Goal: Transaction & Acquisition: Purchase product/service

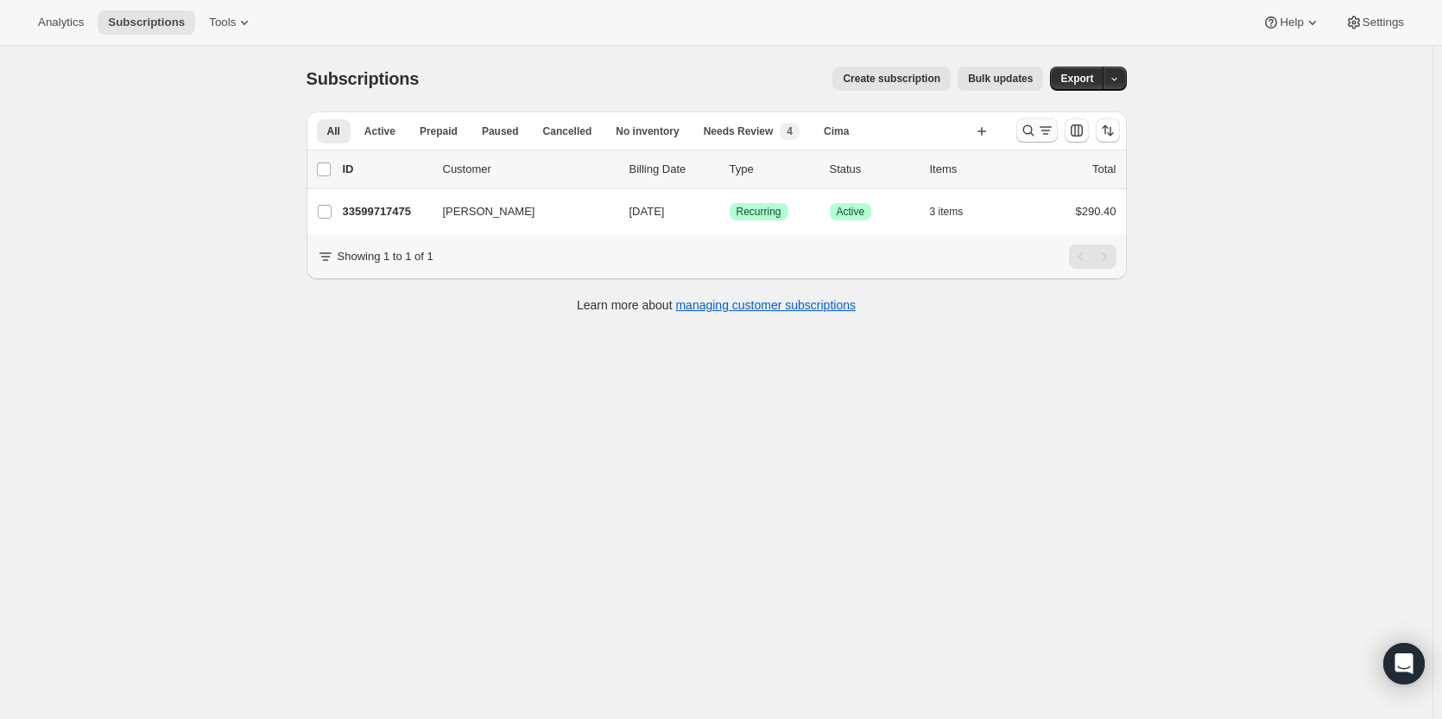
click at [1029, 131] on icon "Search and filter results" at bounding box center [1028, 130] width 17 height 17
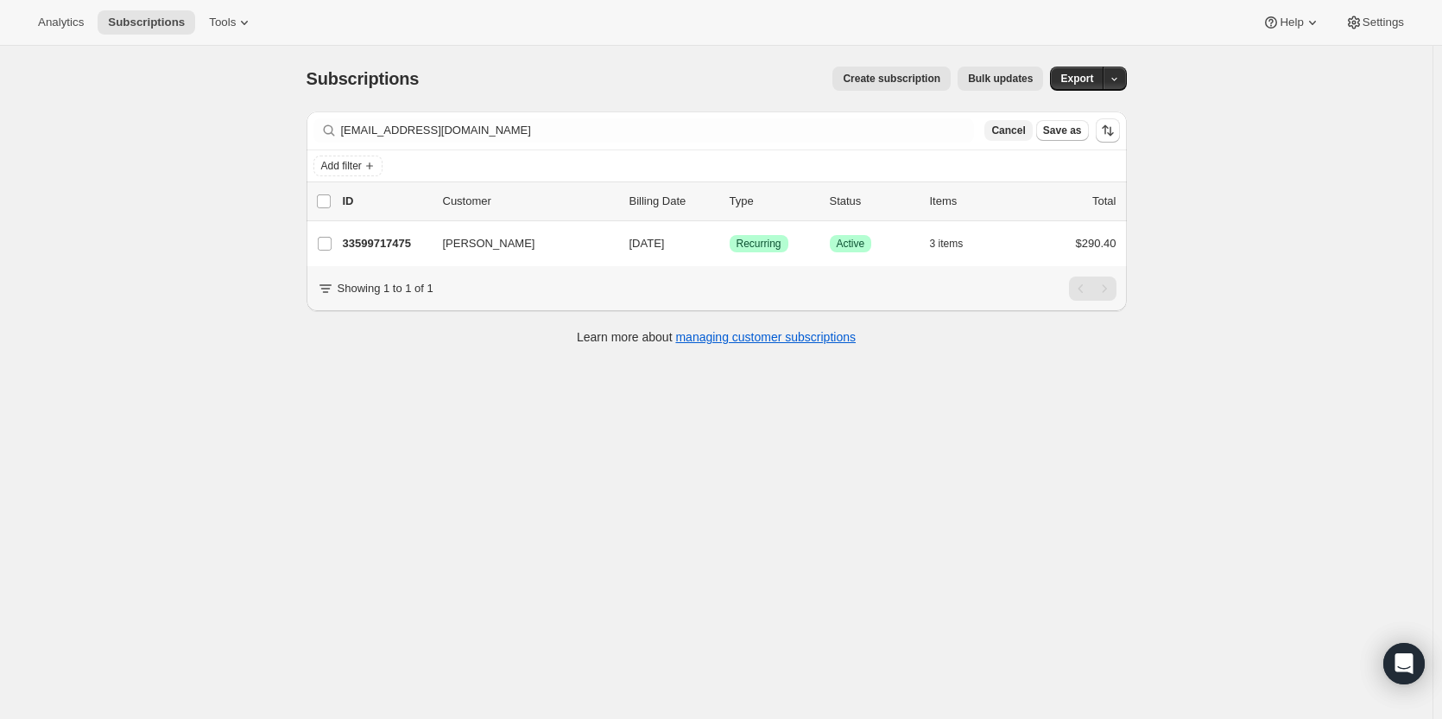
click at [1024, 123] on span "Cancel" at bounding box center [1008, 130] width 34 height 14
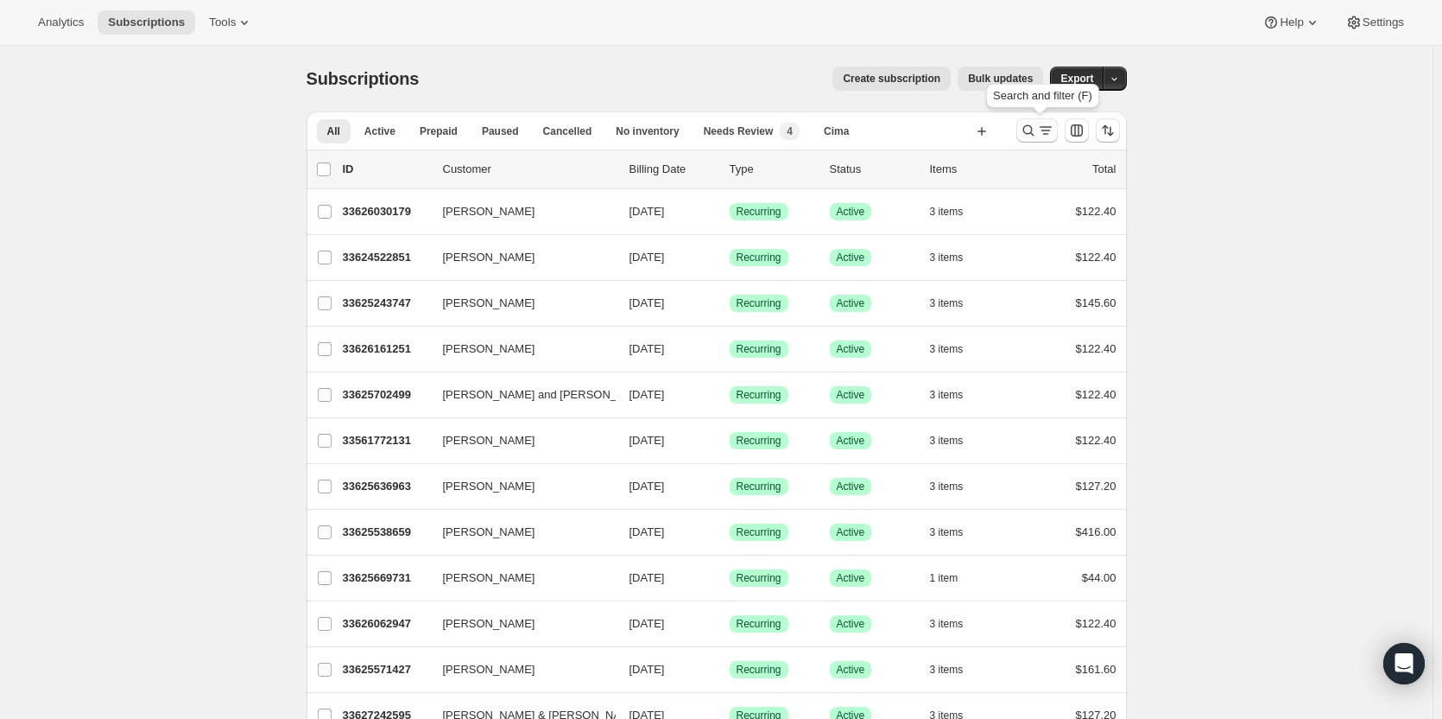
click at [1029, 130] on icon "Search and filter results" at bounding box center [1028, 130] width 17 height 17
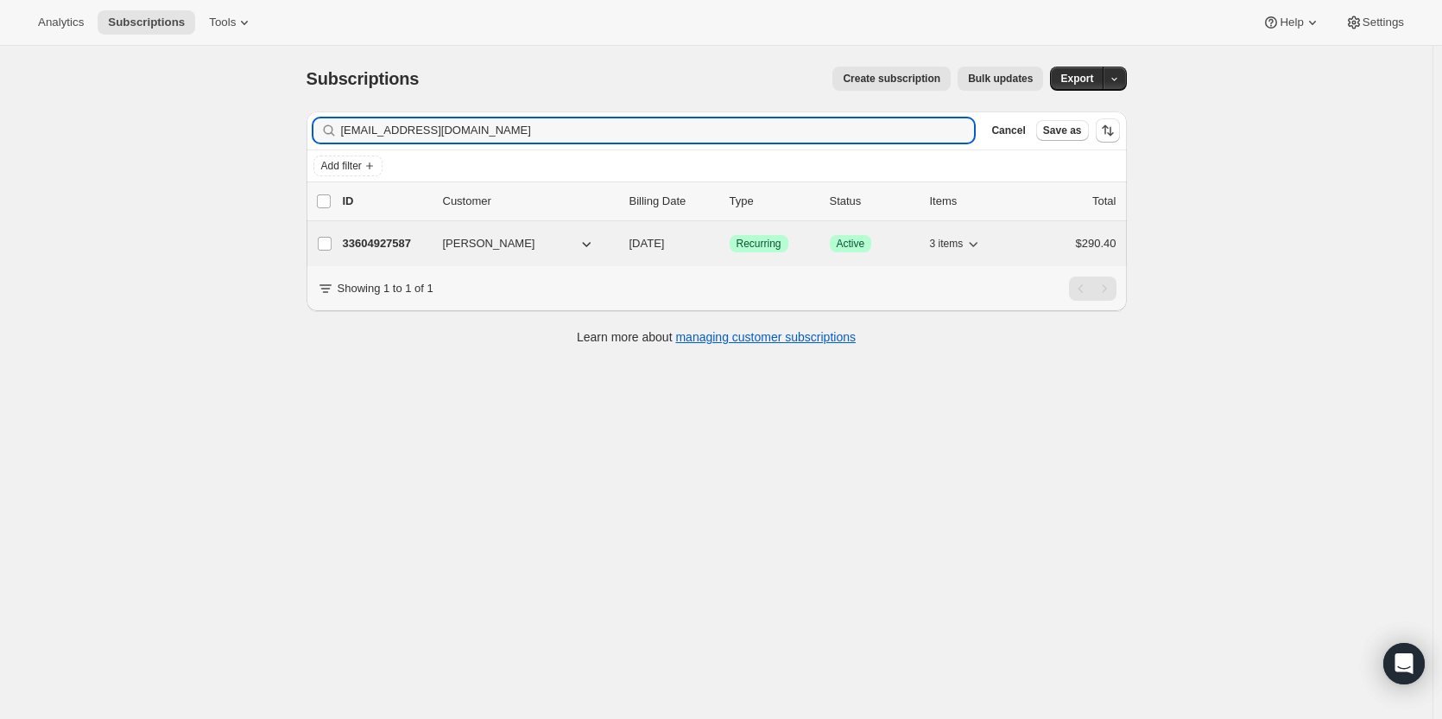
type input "mnicola@gvtc.com"
click at [392, 253] on div "33604927587 Matthew Nicola 11/05/2025 Success Recurring Success Active 3 items …" at bounding box center [730, 243] width 774 height 24
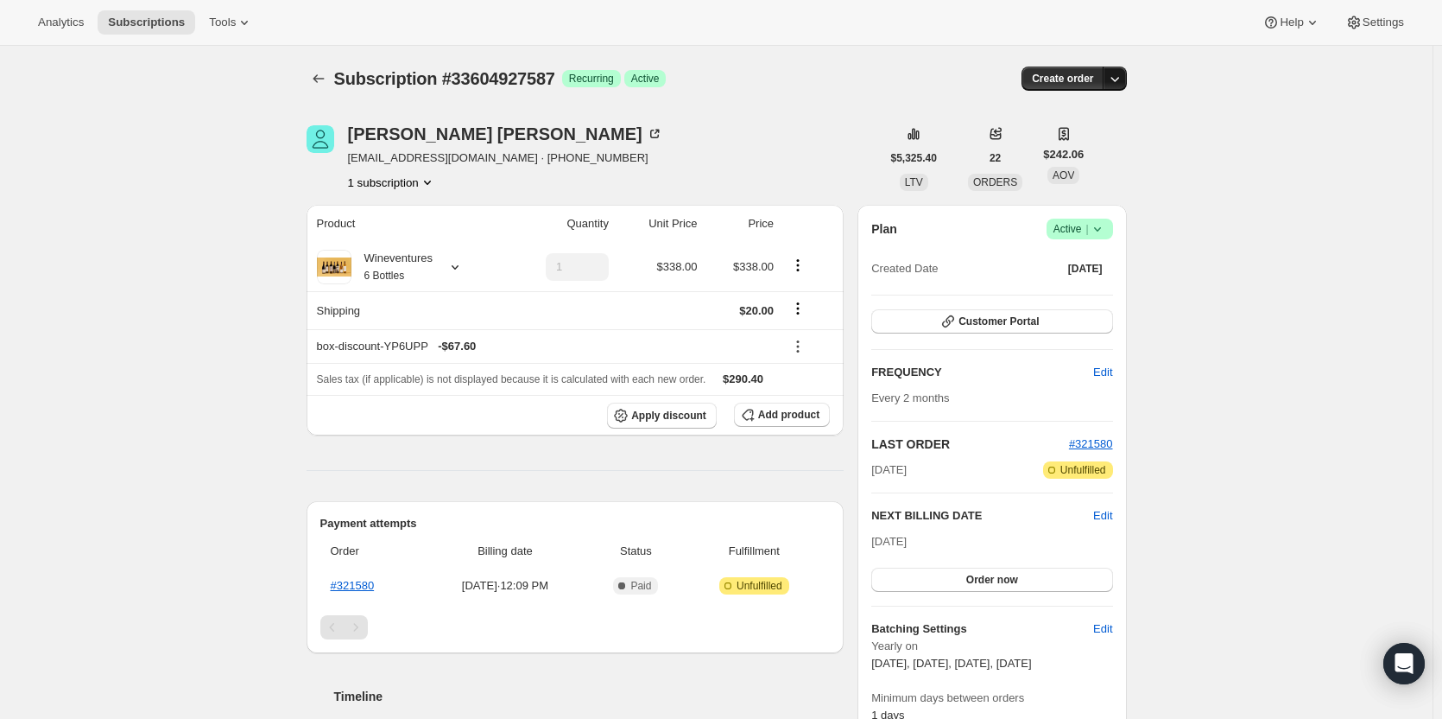
click at [1111, 81] on icon "button" at bounding box center [1114, 78] width 17 height 17
click at [1092, 137] on span "Create custom one-time order" at bounding box center [1046, 143] width 149 height 13
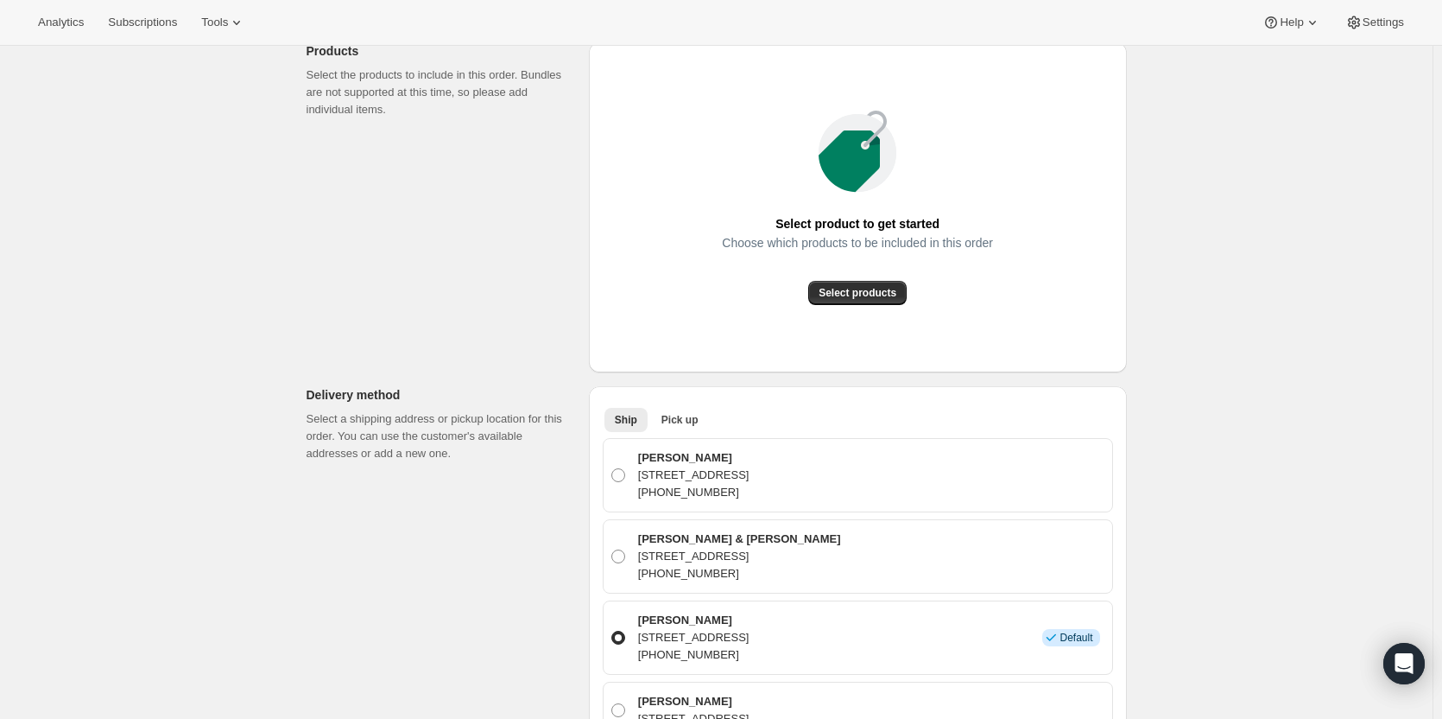
scroll to position [224, 0]
click at [883, 292] on span "Select products" at bounding box center [858, 290] width 78 height 14
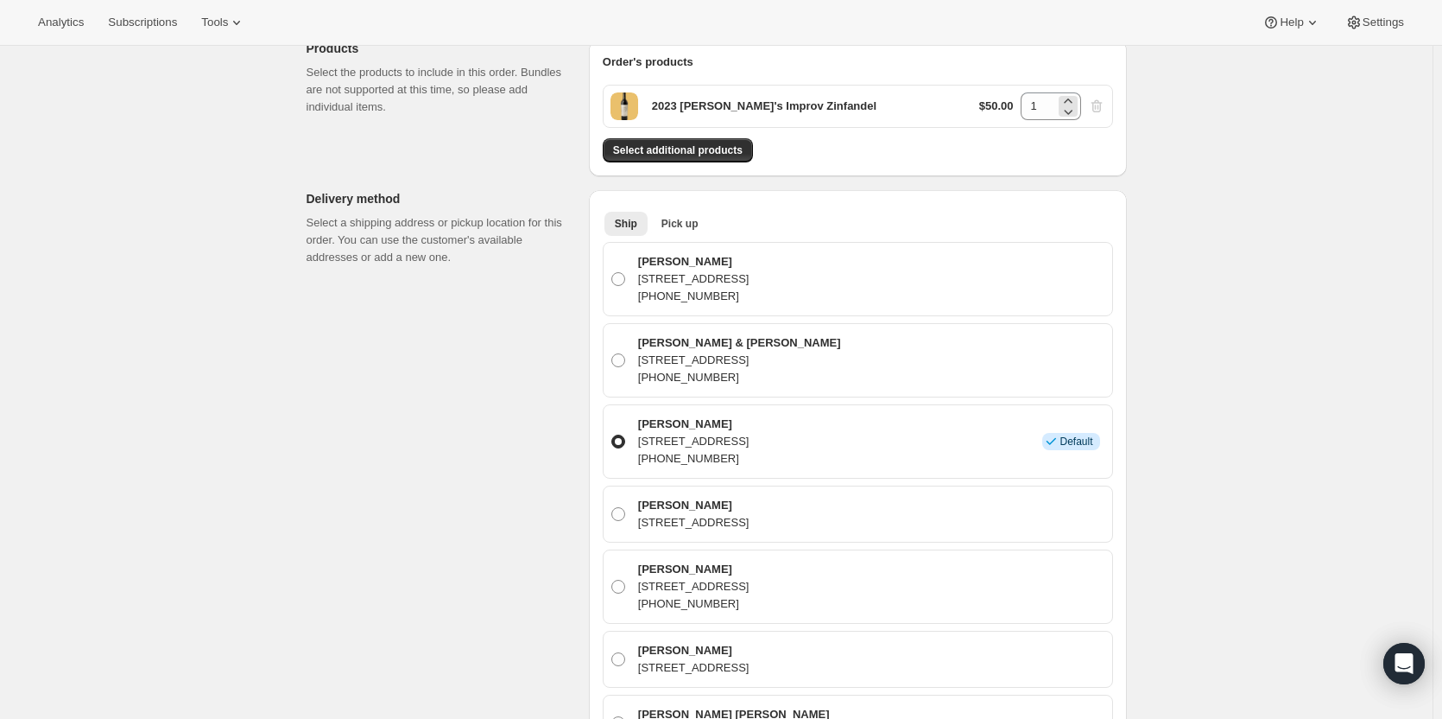
click at [1060, 115] on div "1" at bounding box center [1051, 106] width 60 height 28
click at [1060, 114] on div "1" at bounding box center [1051, 106] width 60 height 28
drag, startPoint x: 1051, startPoint y: 106, endPoint x: 1008, endPoint y: 100, distance: 43.6
click at [1008, 100] on div "$50.00 1" at bounding box center [1042, 106] width 126 height 28
type input "6"
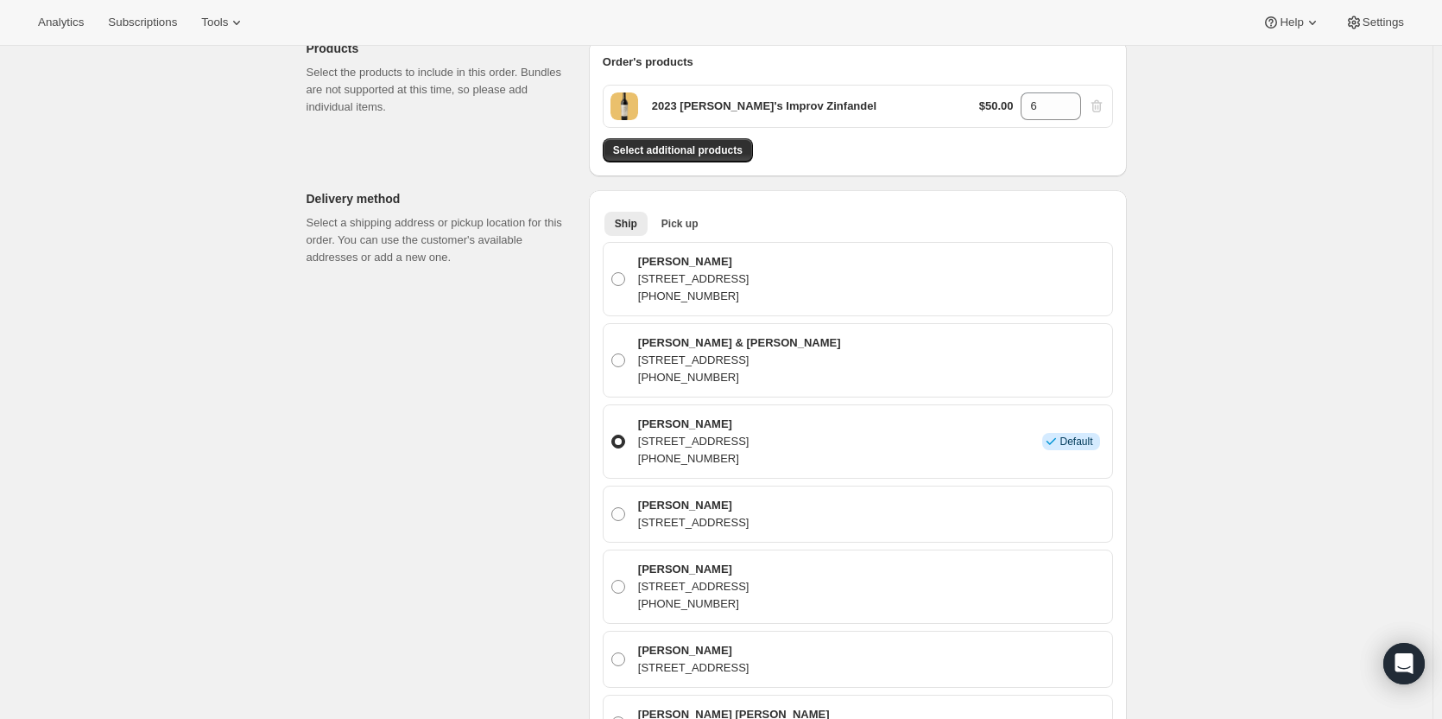
click at [969, 145] on div "Select additional products" at bounding box center [858, 150] width 510 height 24
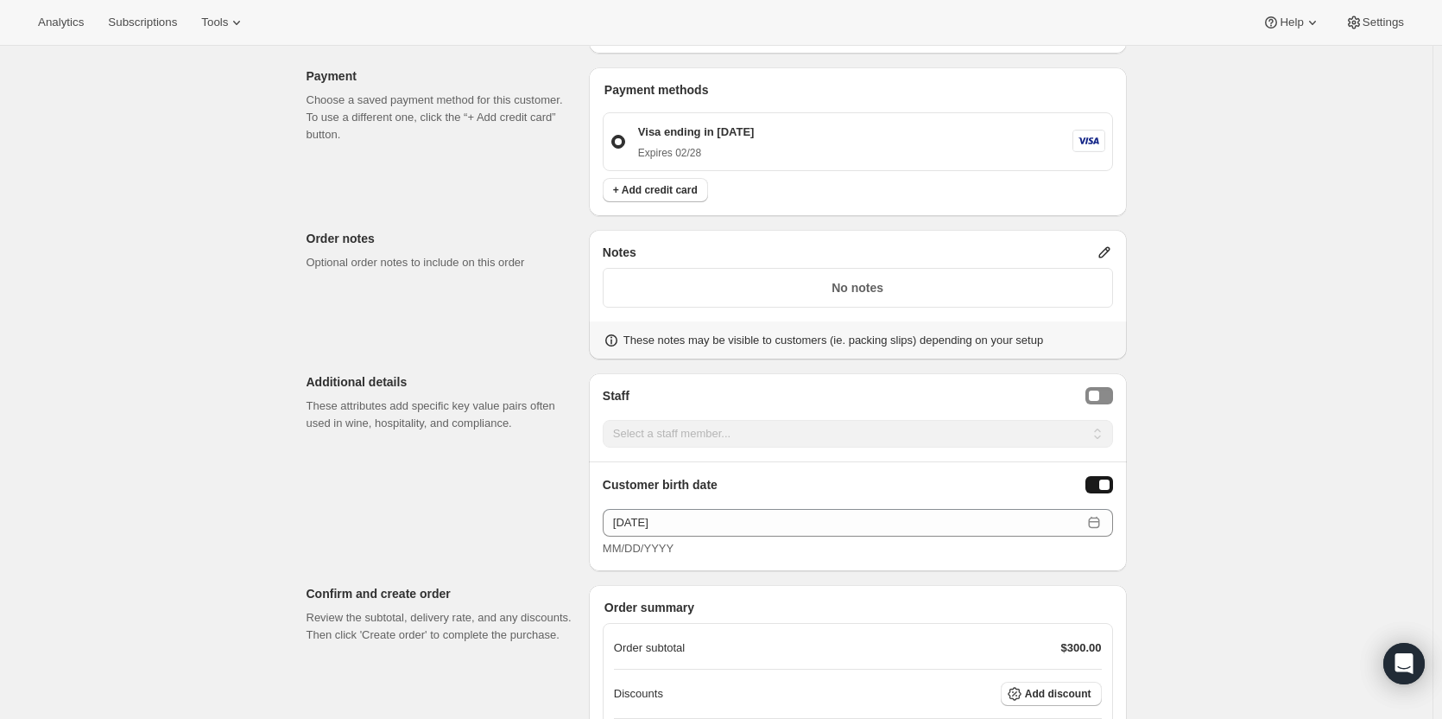
scroll to position [1346, 0]
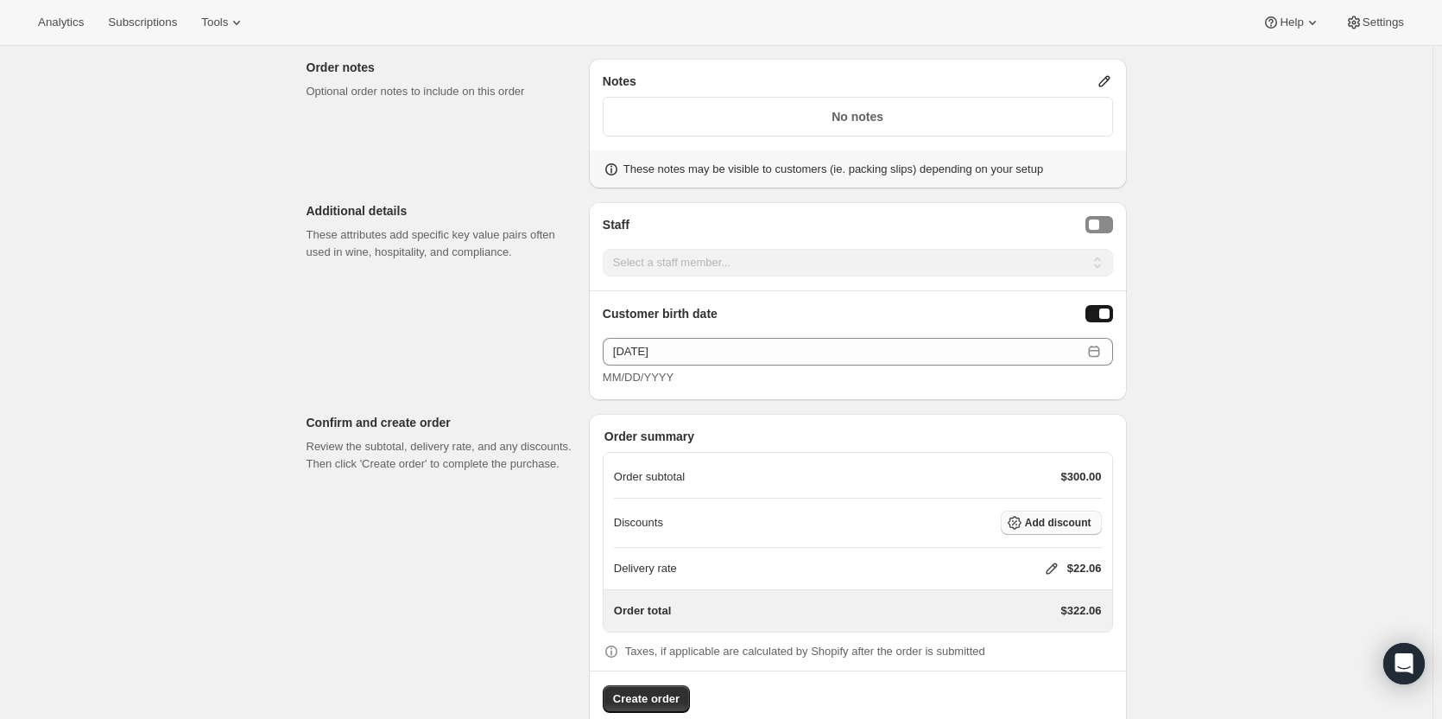
click at [1048, 520] on span "Add discount" at bounding box center [1058, 523] width 66 height 14
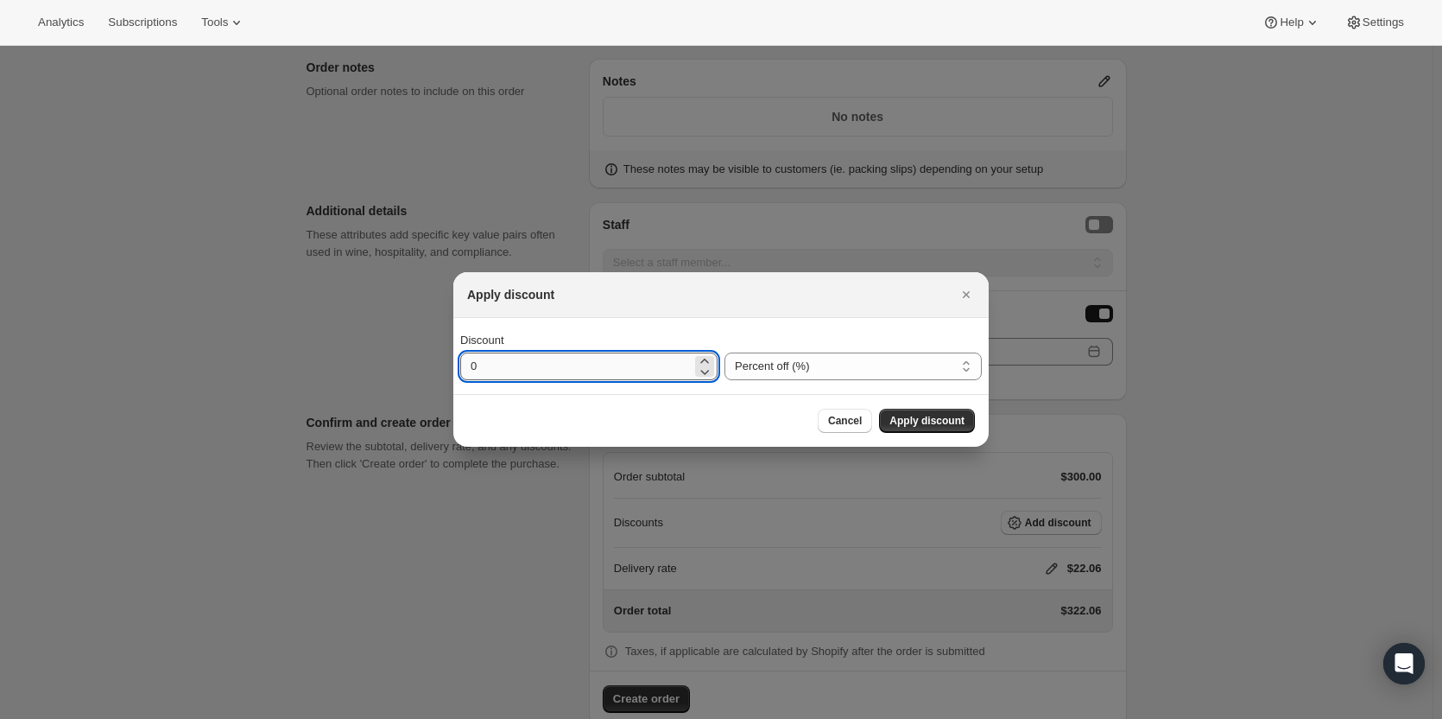
click at [590, 365] on input "0" at bounding box center [575, 366] width 231 height 28
type input "20"
click at [918, 420] on span "Apply discount" at bounding box center [927, 421] width 75 height 14
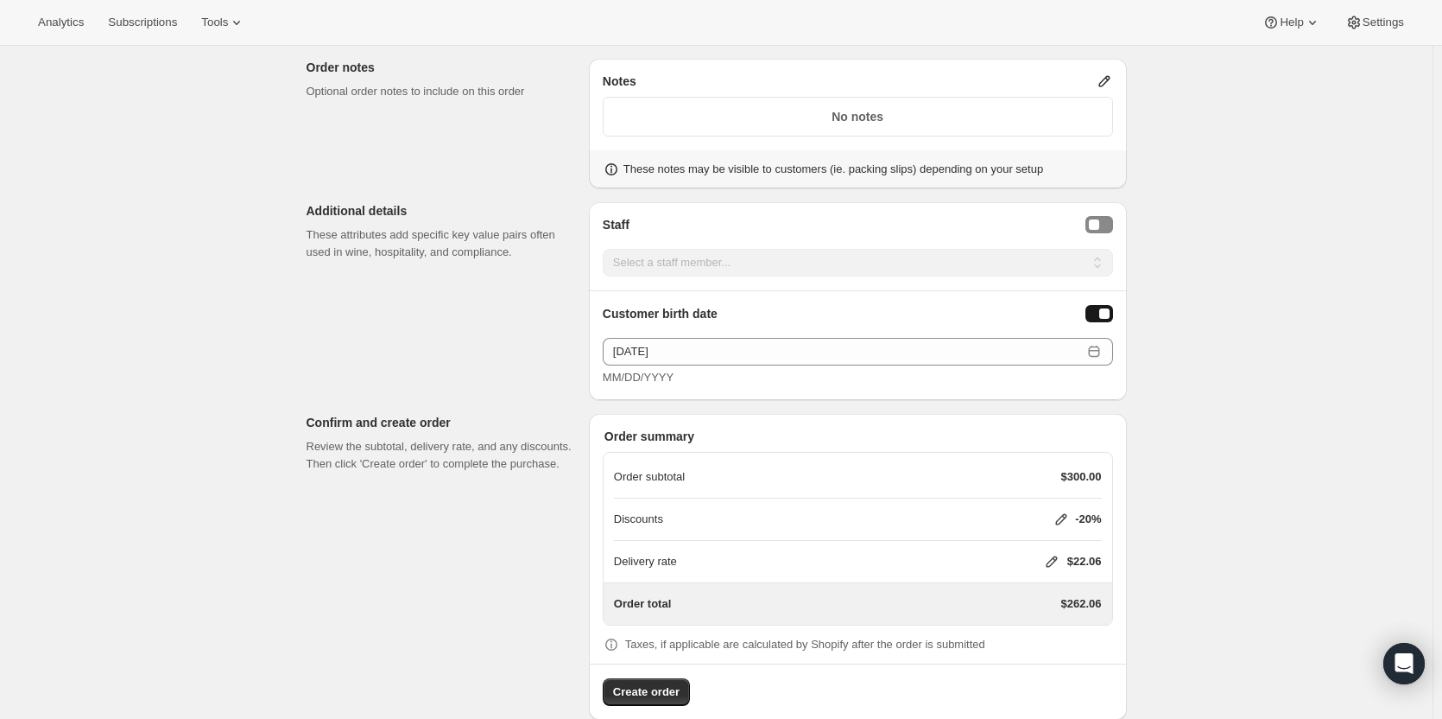
click at [1060, 553] on icon at bounding box center [1051, 561] width 17 height 17
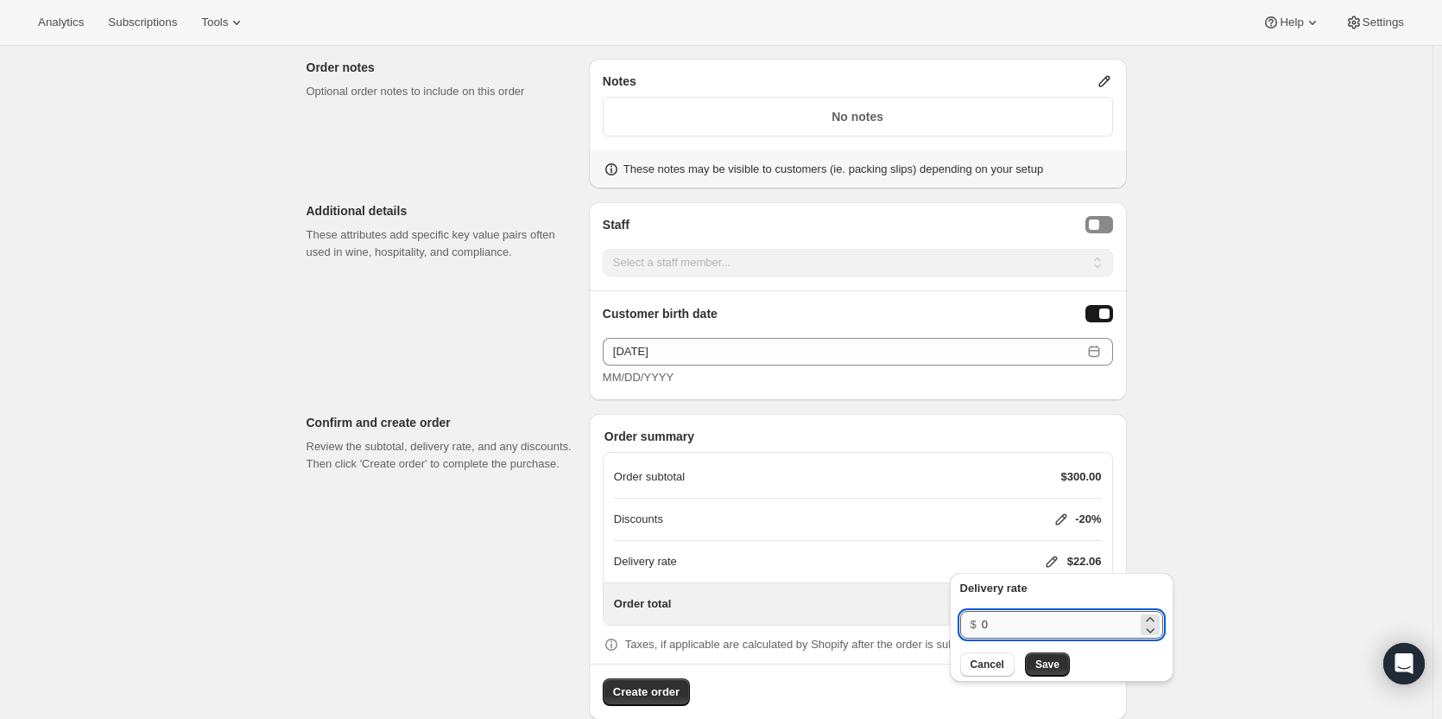
click at [1033, 626] on input "0" at bounding box center [1059, 625] width 155 height 28
click at [1042, 674] on button "Save" at bounding box center [1047, 664] width 45 height 24
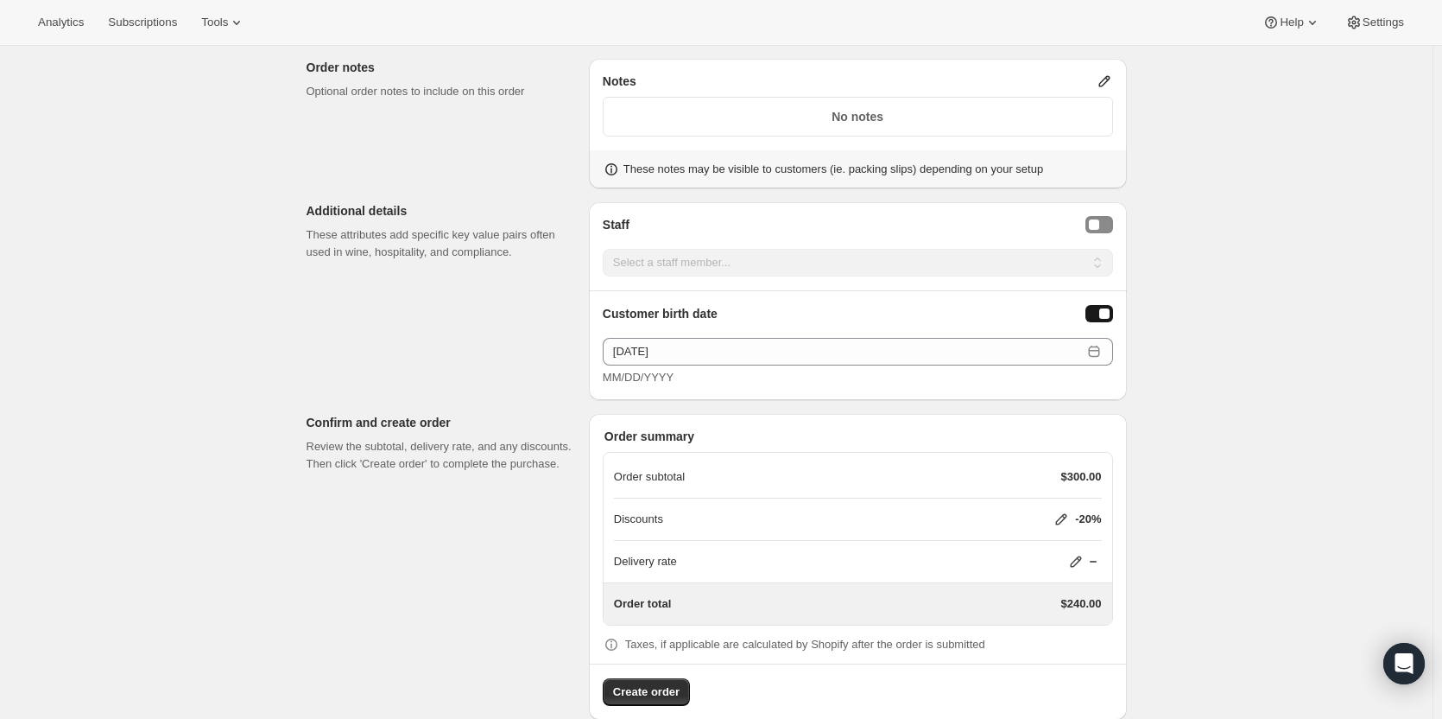
scroll to position [1373, 0]
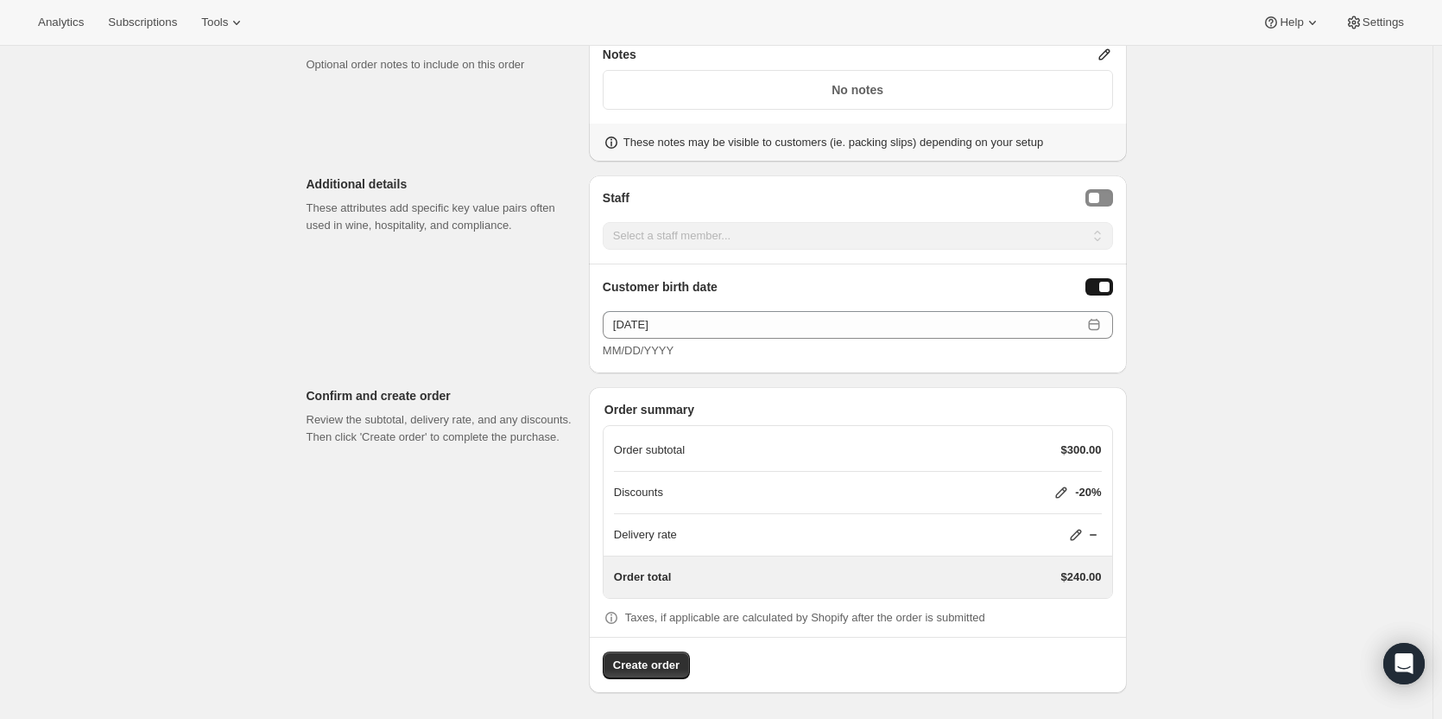
click at [1074, 535] on icon at bounding box center [1075, 534] width 17 height 17
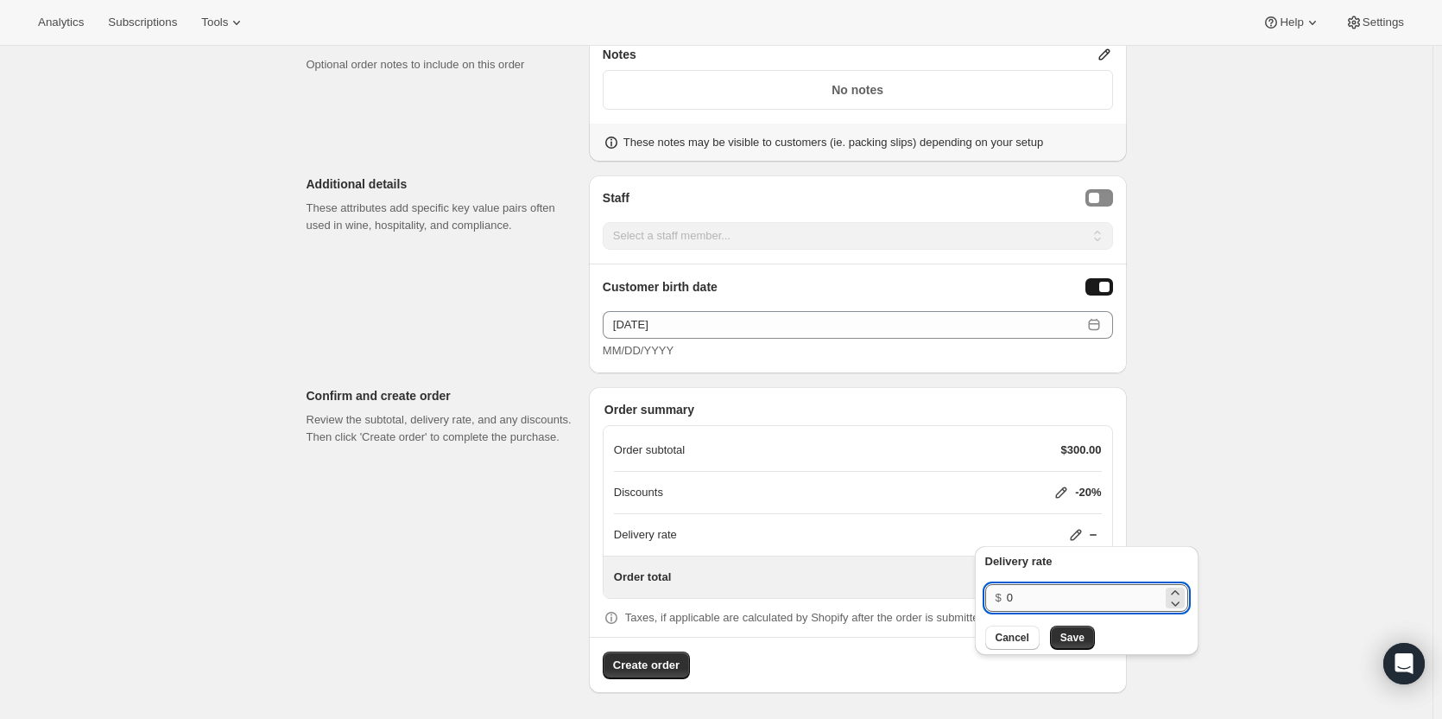
click at [1031, 594] on input "0" at bounding box center [1084, 598] width 155 height 28
type input "20"
click at [1075, 637] on span "Save" at bounding box center [1073, 637] width 24 height 14
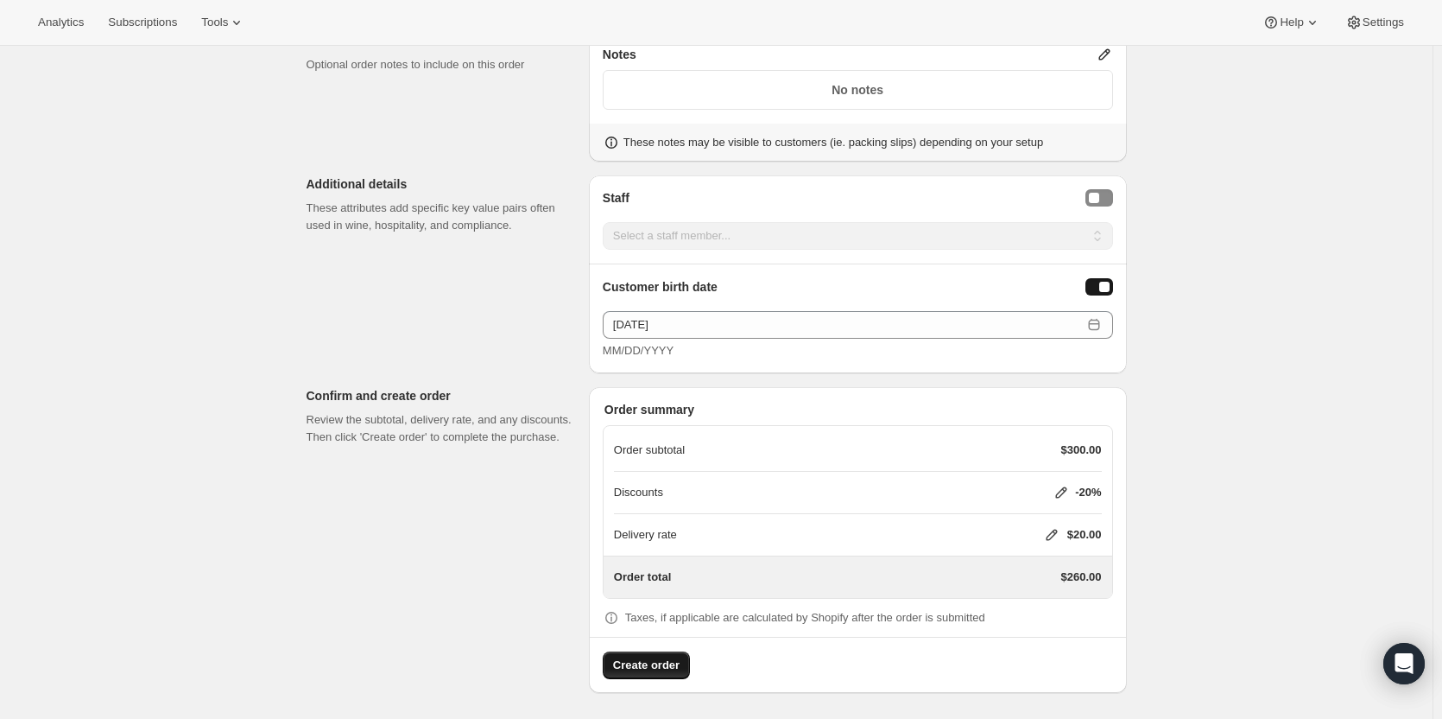
click at [662, 664] on span "Create order" at bounding box center [646, 664] width 66 height 17
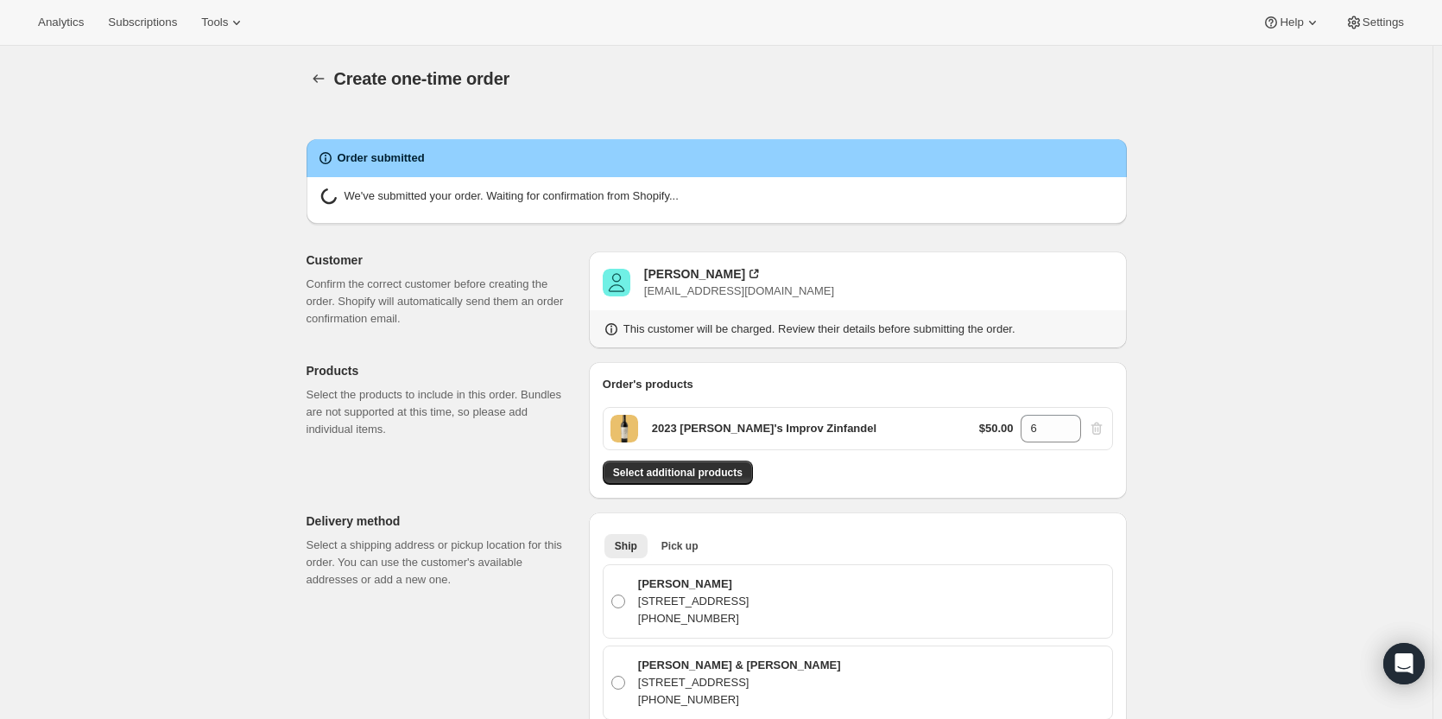
radio input "true"
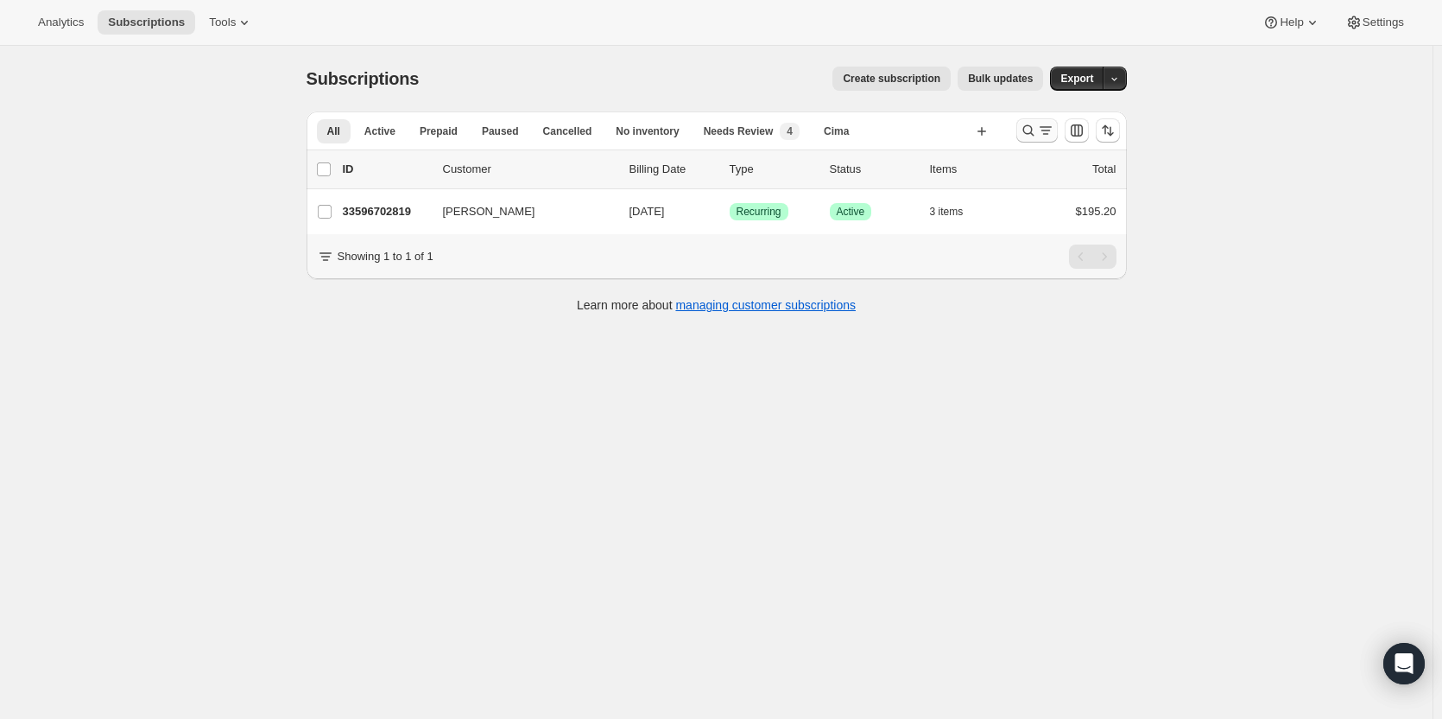
click at [1032, 129] on icon "Search and filter results" at bounding box center [1028, 130] width 17 height 17
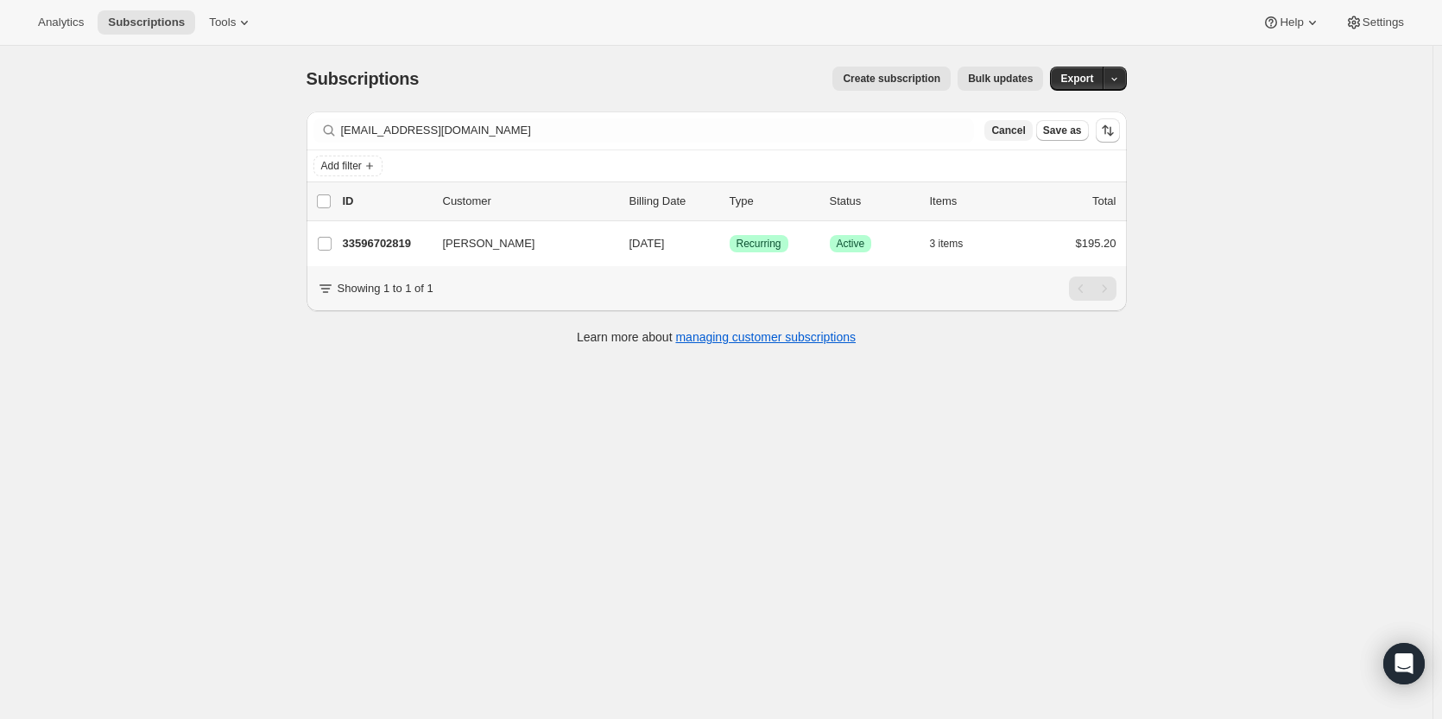
click at [1017, 134] on span "Cancel" at bounding box center [1008, 130] width 34 height 14
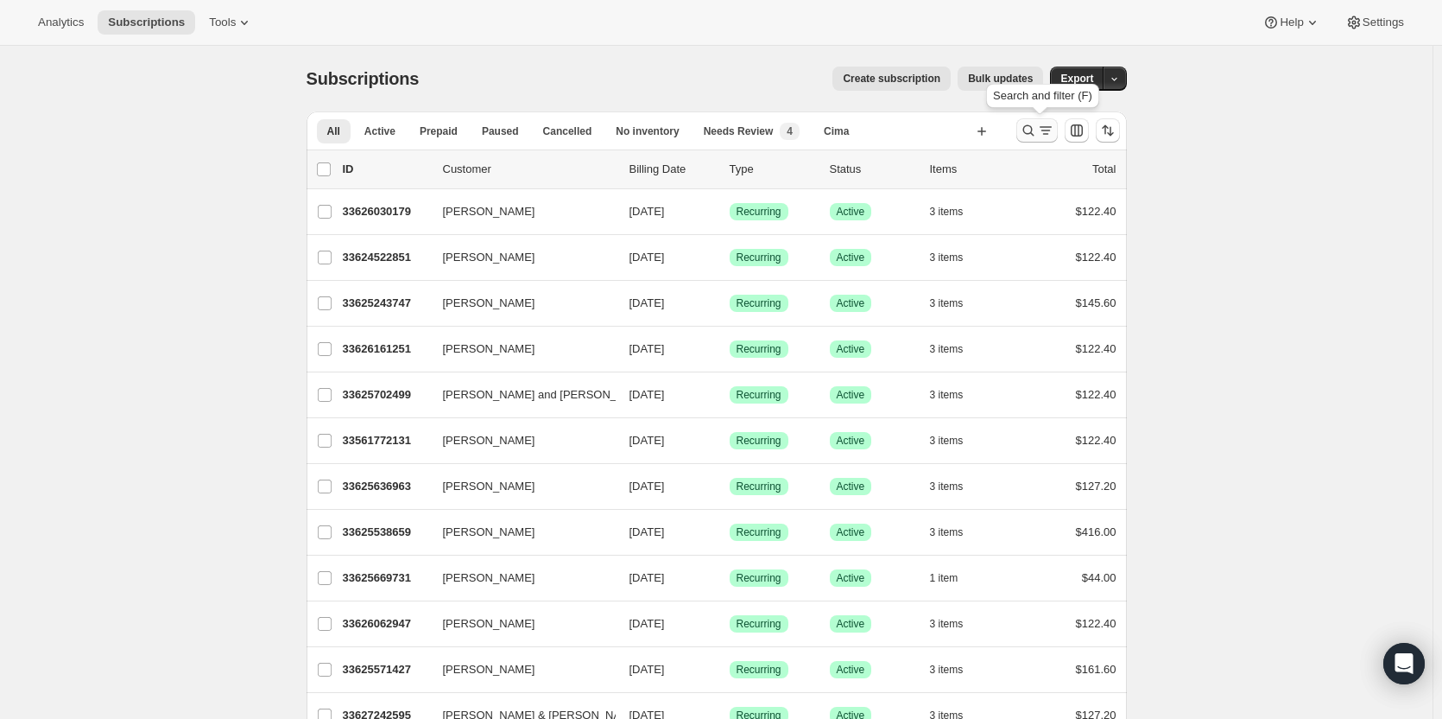
click at [1027, 130] on icon "Search and filter results" at bounding box center [1028, 130] width 17 height 17
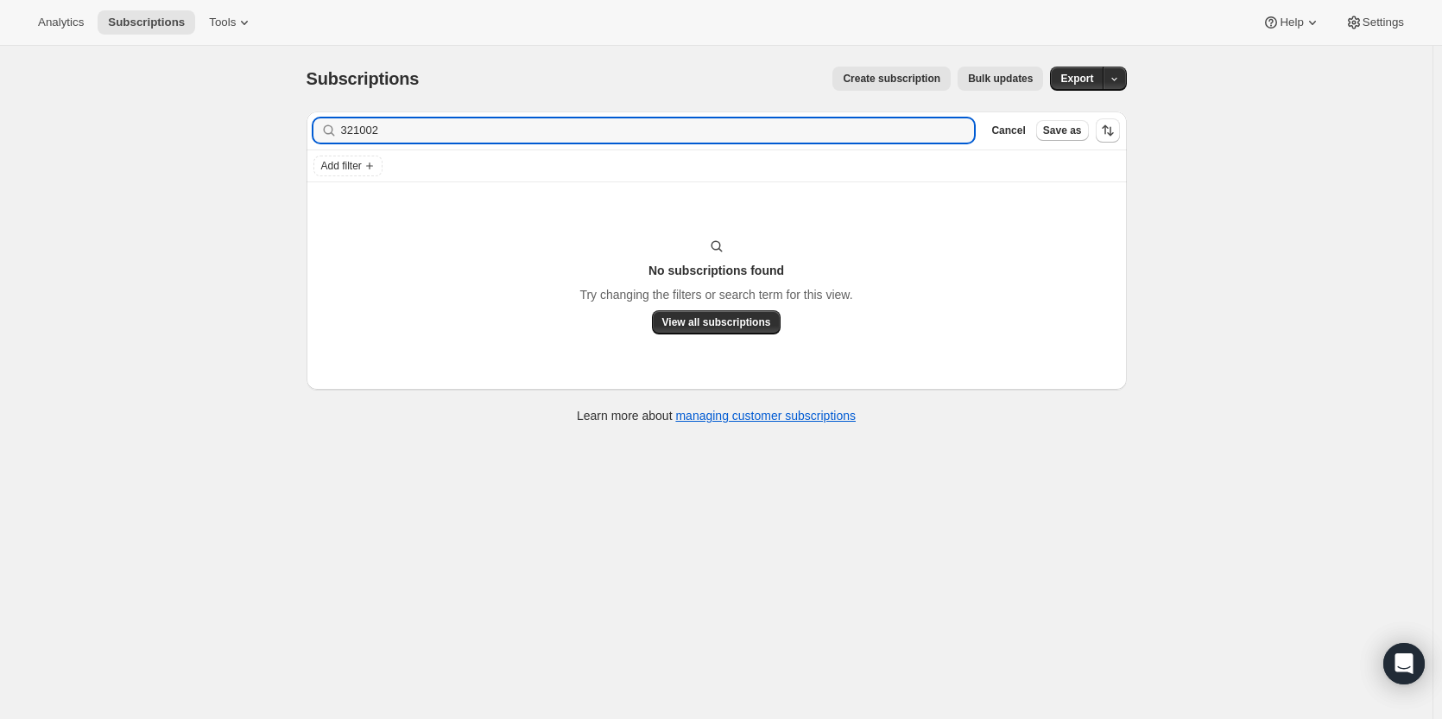
type input "321002"
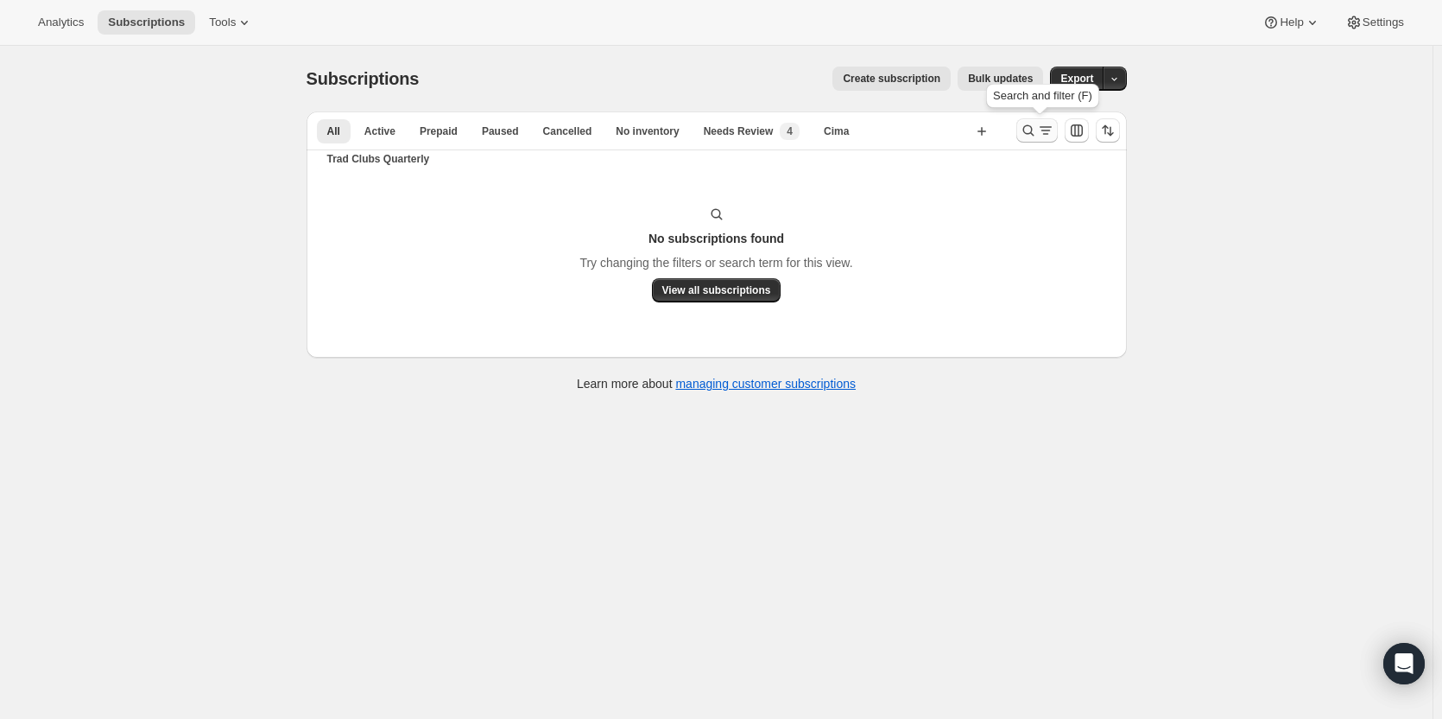
click at [1031, 129] on icon "Search and filter results" at bounding box center [1028, 130] width 17 height 17
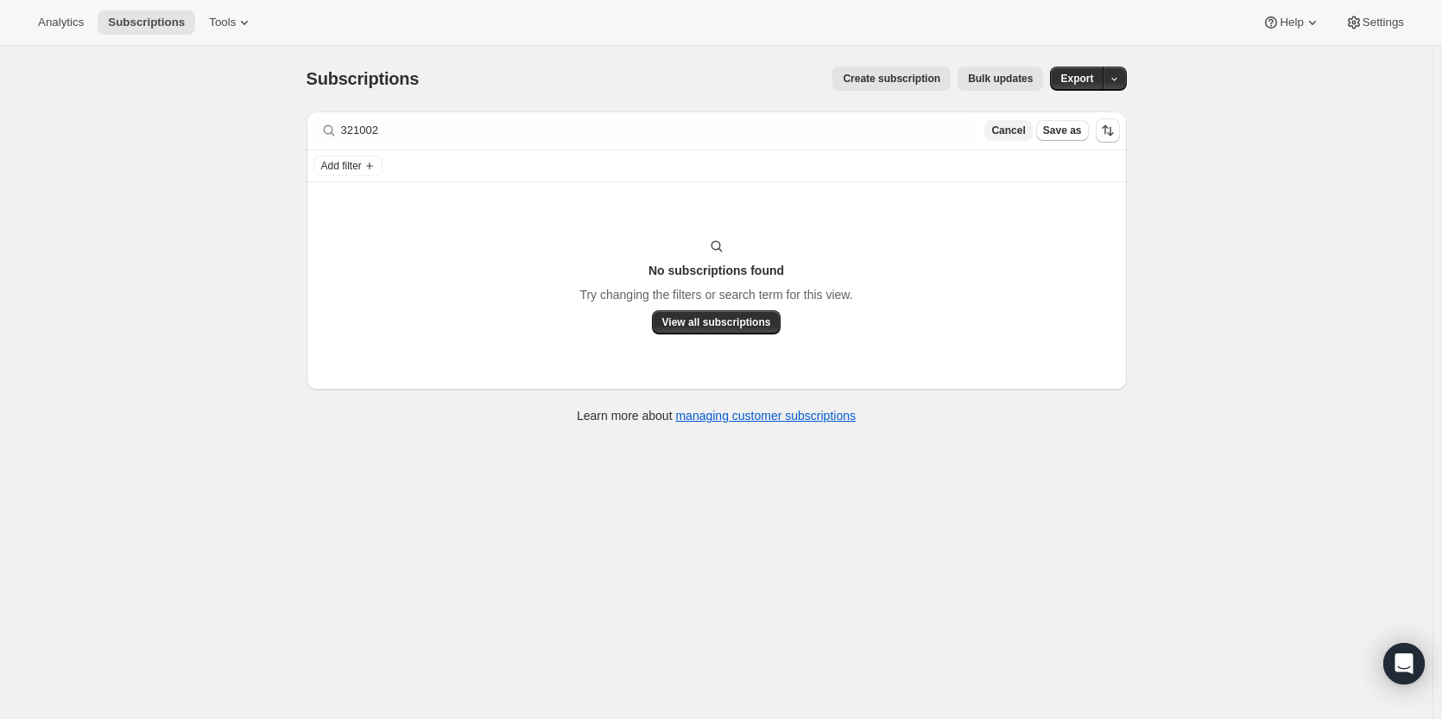
click at [1025, 125] on span "Cancel" at bounding box center [1008, 130] width 34 height 14
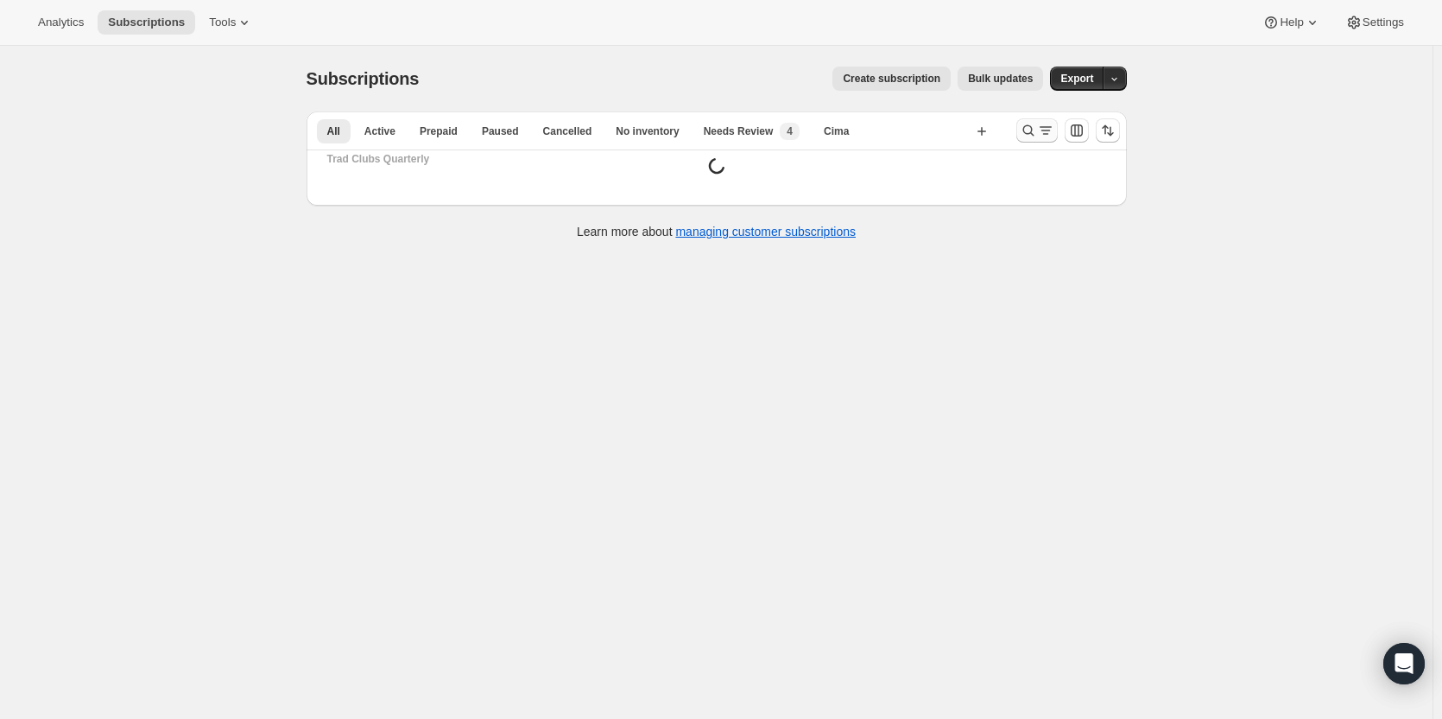
click at [1029, 126] on icon "Search and filter results" at bounding box center [1028, 130] width 17 height 17
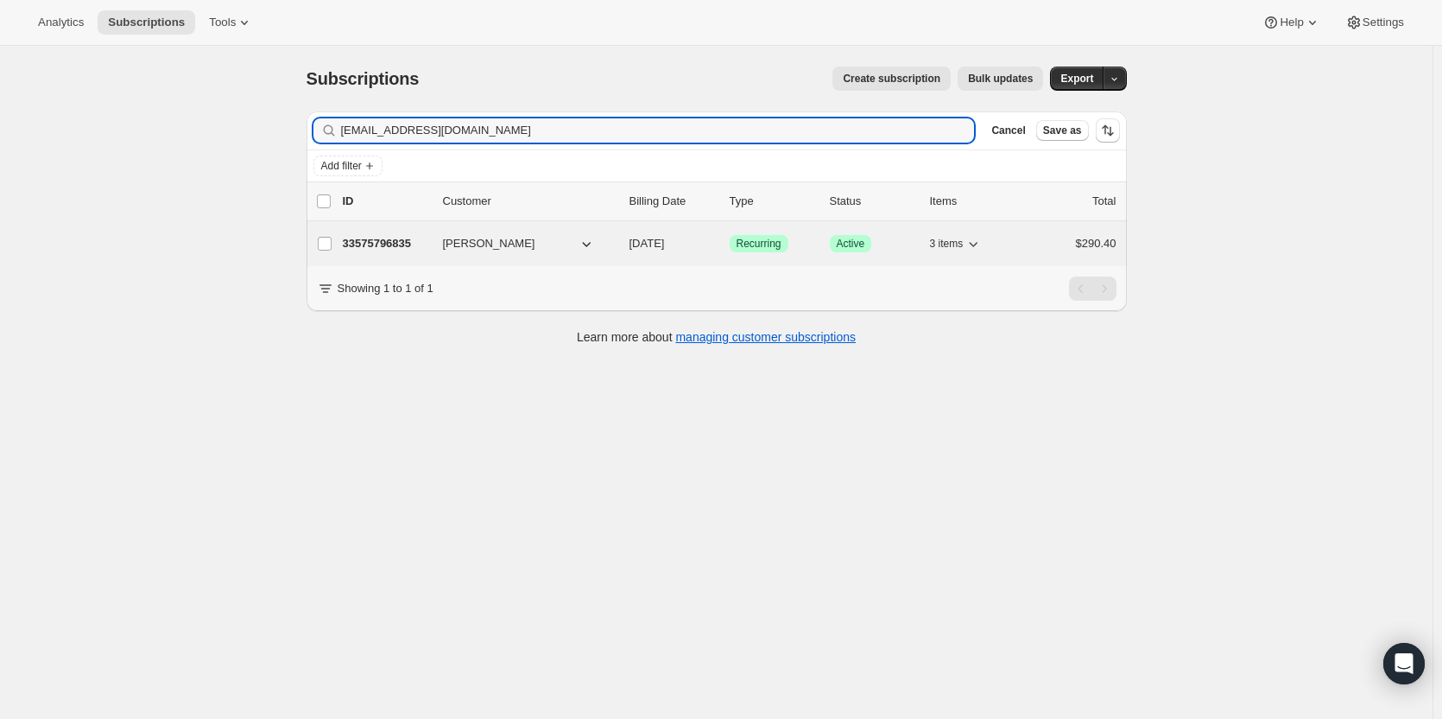
type input "gga3@arserv.com"
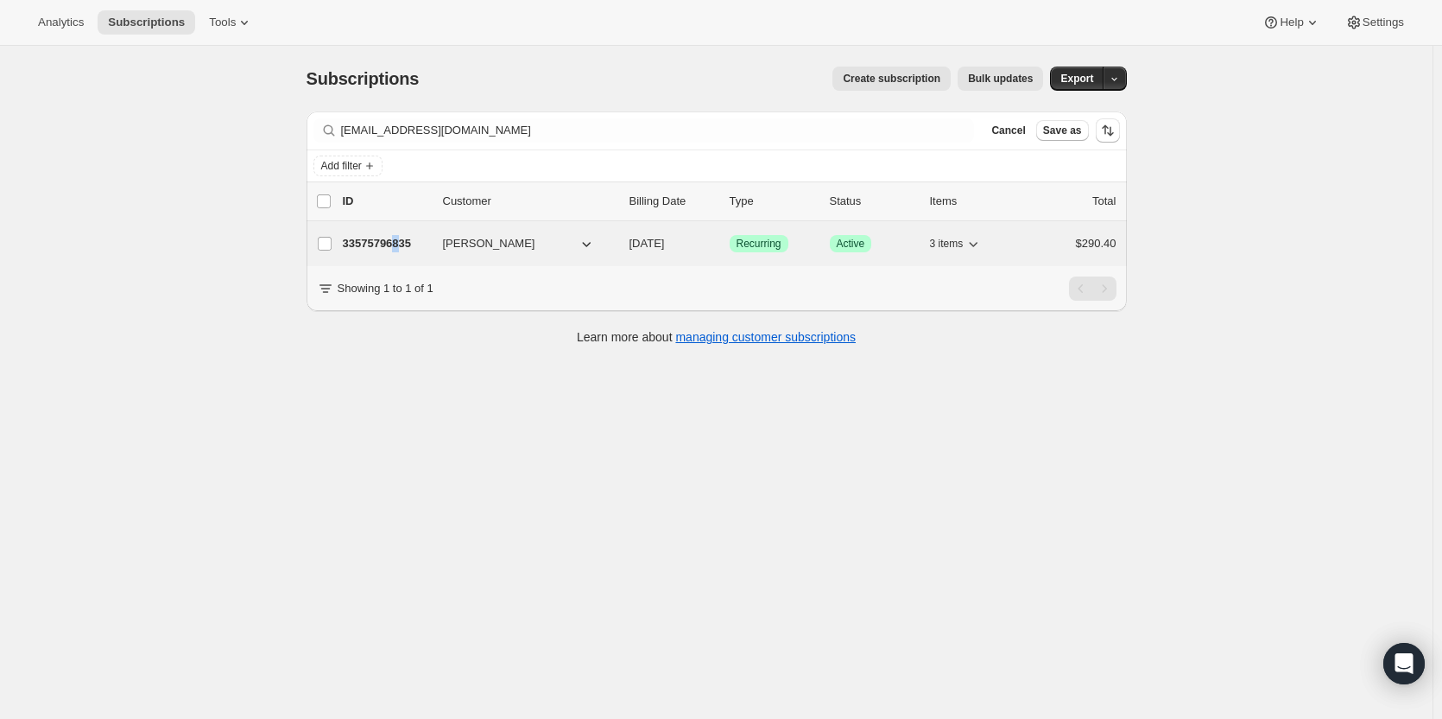
click at [402, 236] on p "33575796835" at bounding box center [386, 243] width 86 height 17
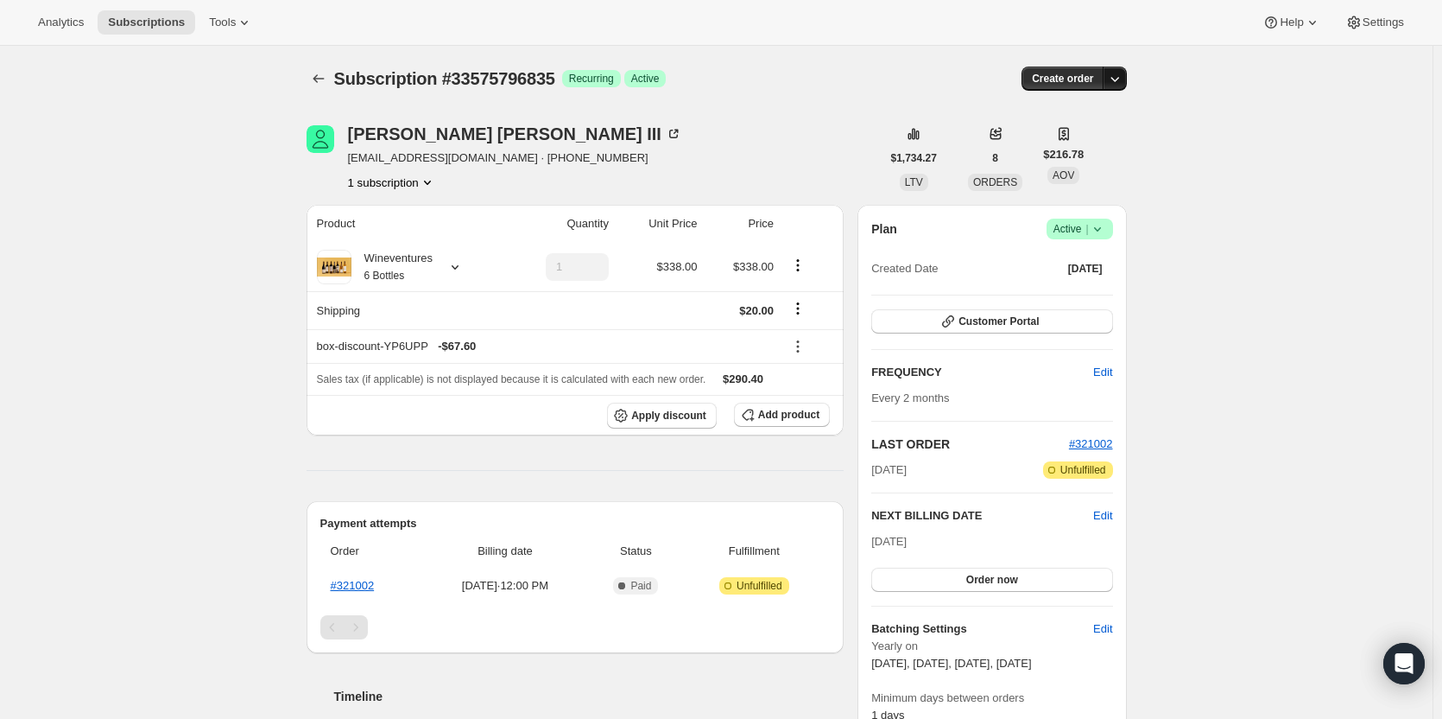
click at [1124, 83] on icon "button" at bounding box center [1114, 78] width 17 height 17
click at [1114, 148] on span "Create custom one-time order" at bounding box center [1046, 143] width 149 height 13
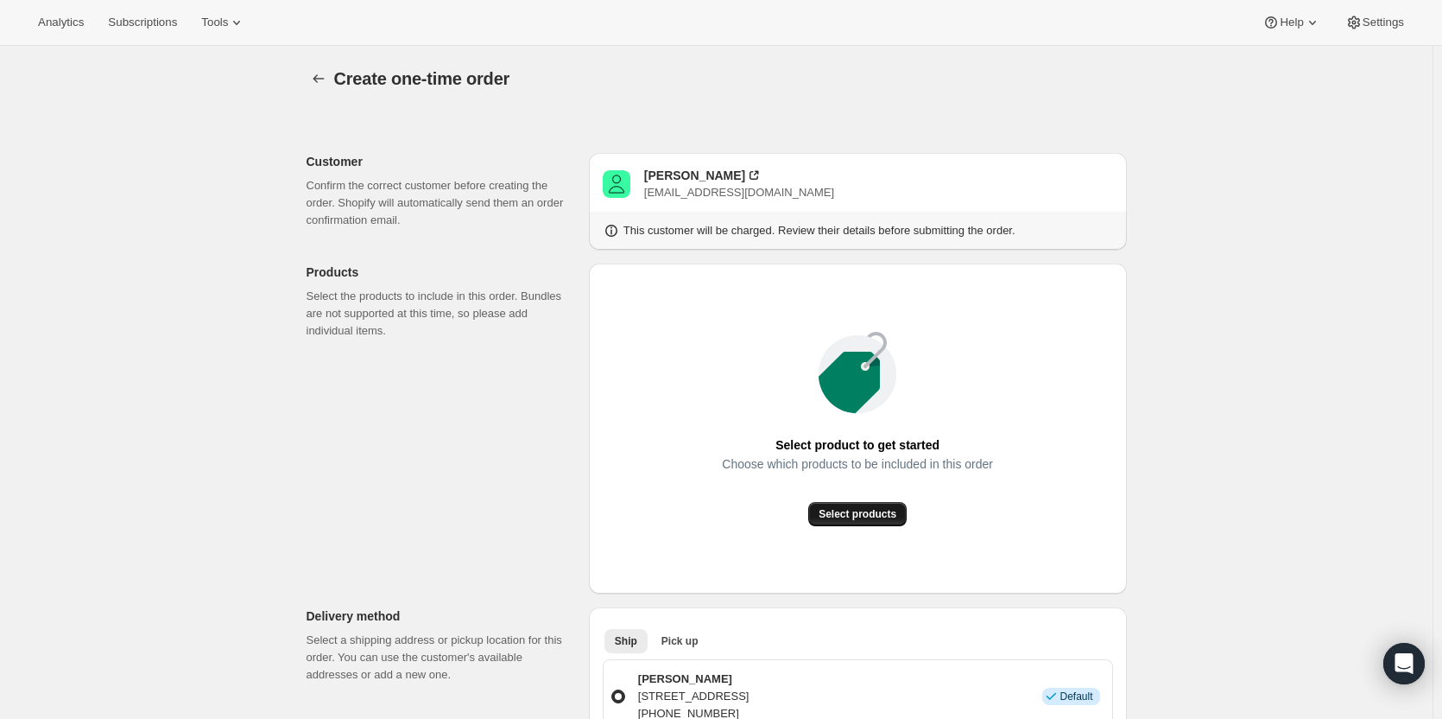
click at [890, 522] on button "Select products" at bounding box center [857, 514] width 98 height 24
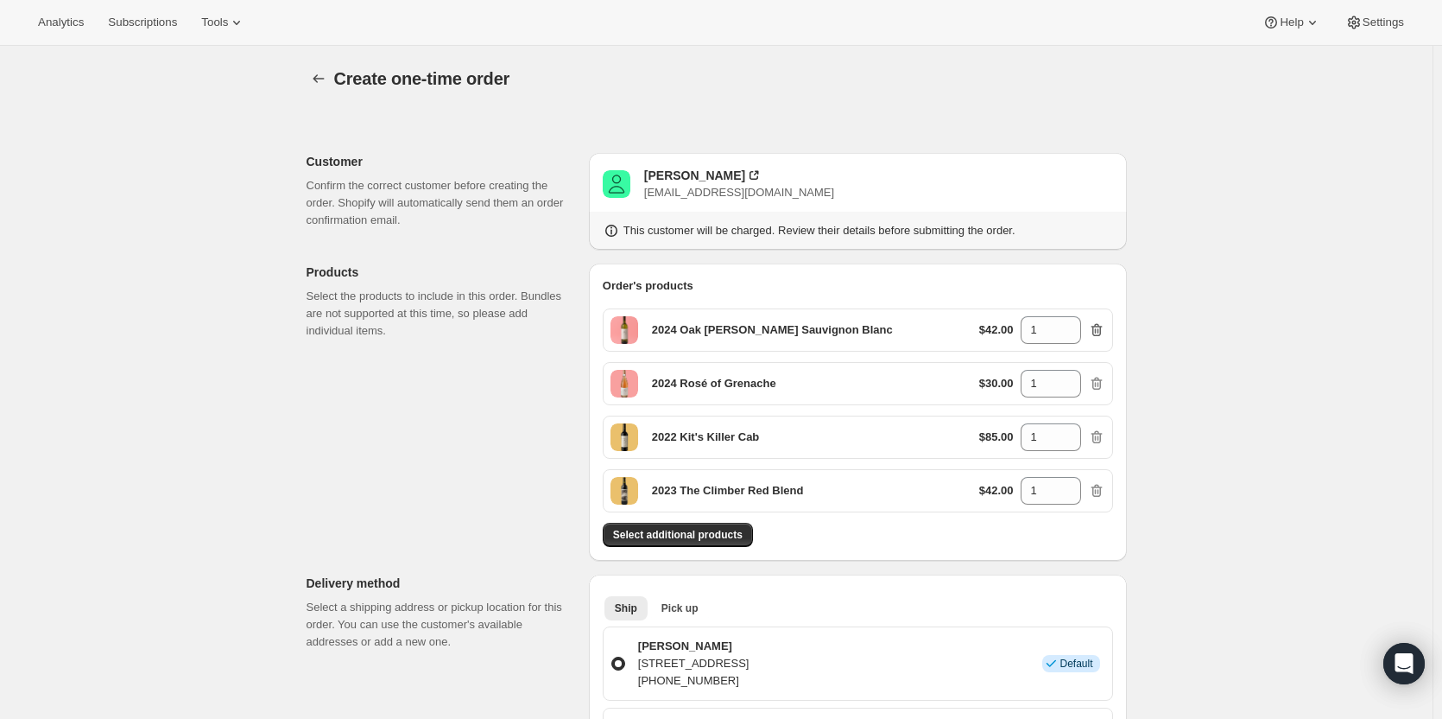
click at [1102, 333] on icon "button" at bounding box center [1096, 330] width 11 height 13
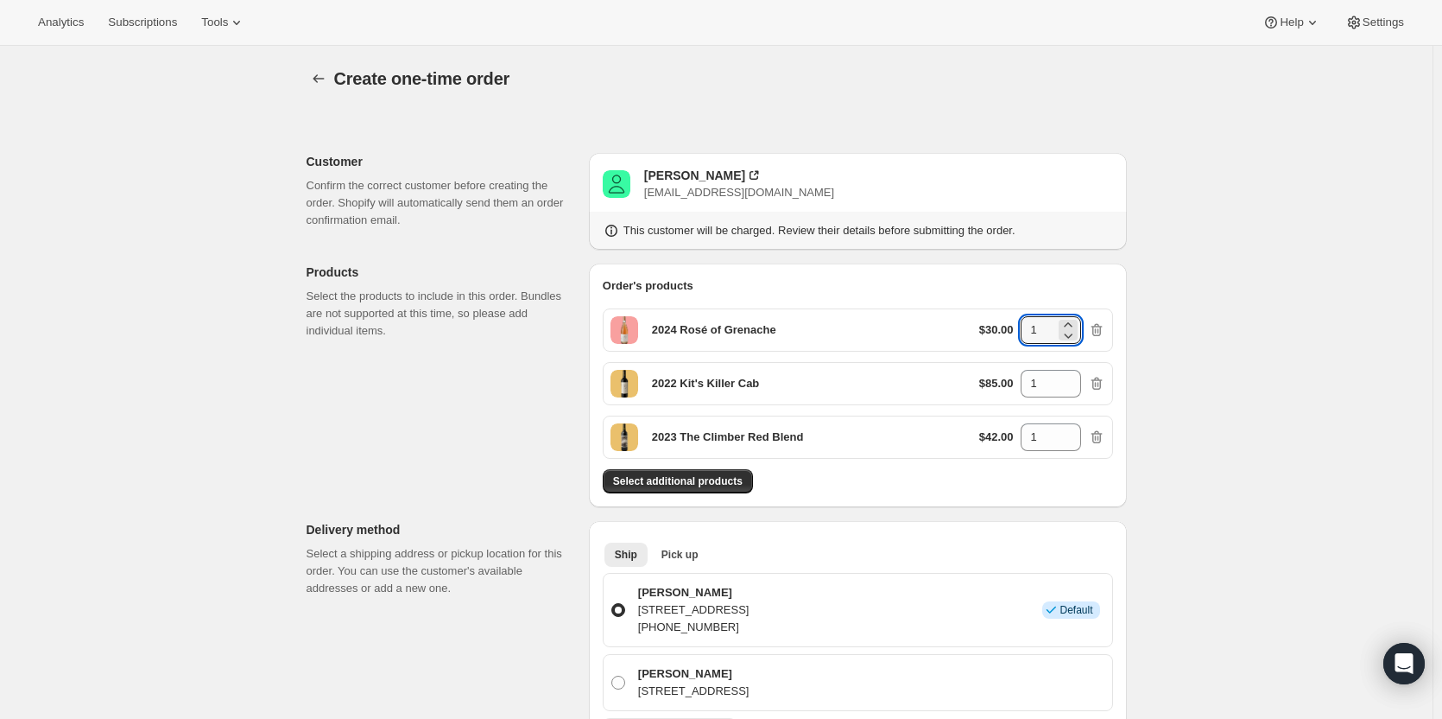
drag, startPoint x: 1061, startPoint y: 333, endPoint x: 1021, endPoint y: 328, distance: 40.1
click at [1021, 328] on div "$30.00 1" at bounding box center [1042, 330] width 126 height 28
type input "2"
drag, startPoint x: 1047, startPoint y: 383, endPoint x: 1022, endPoint y: 384, distance: 25.1
click at [1022, 384] on div "$85.00 2" at bounding box center [1042, 384] width 126 height 28
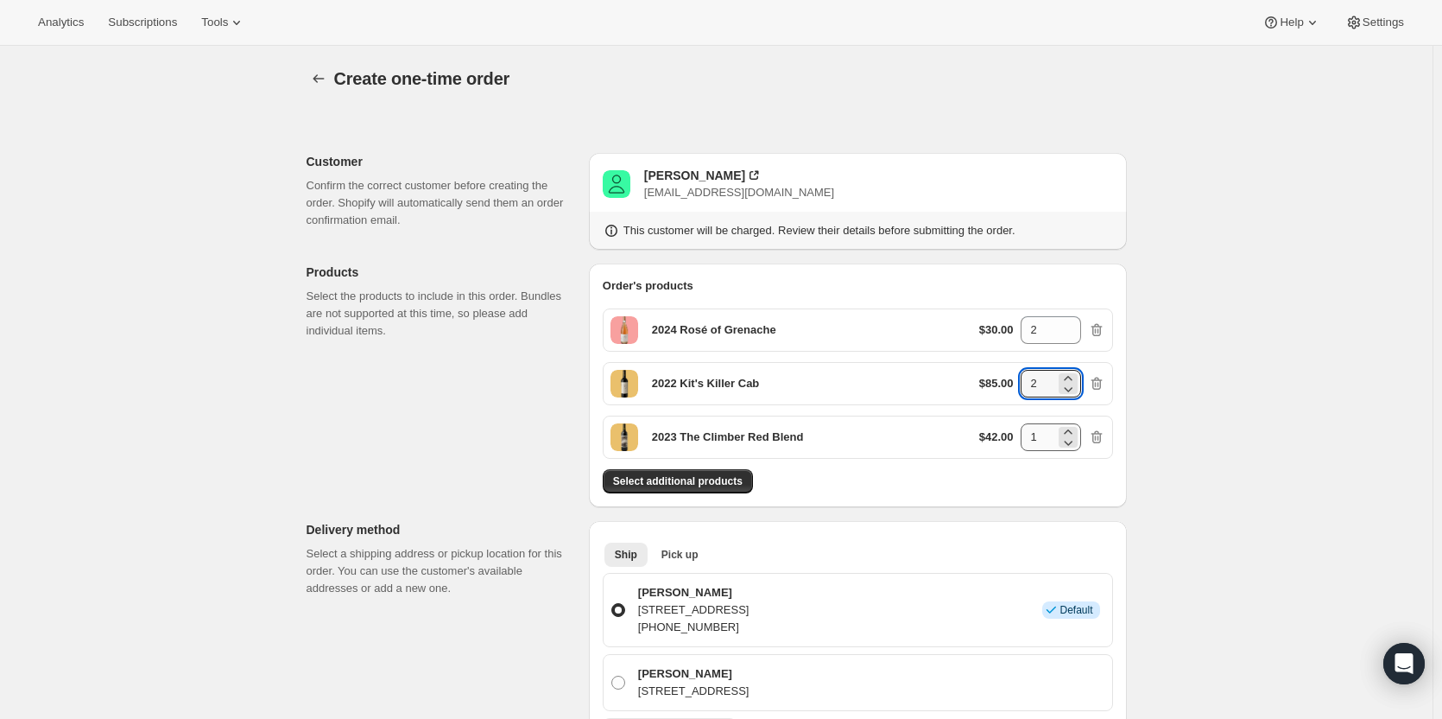
type input "2"
drag, startPoint x: 1045, startPoint y: 440, endPoint x: 1027, endPoint y: 439, distance: 18.2
click at [1027, 439] on input "1" at bounding box center [1038, 437] width 35 height 28
type input "2"
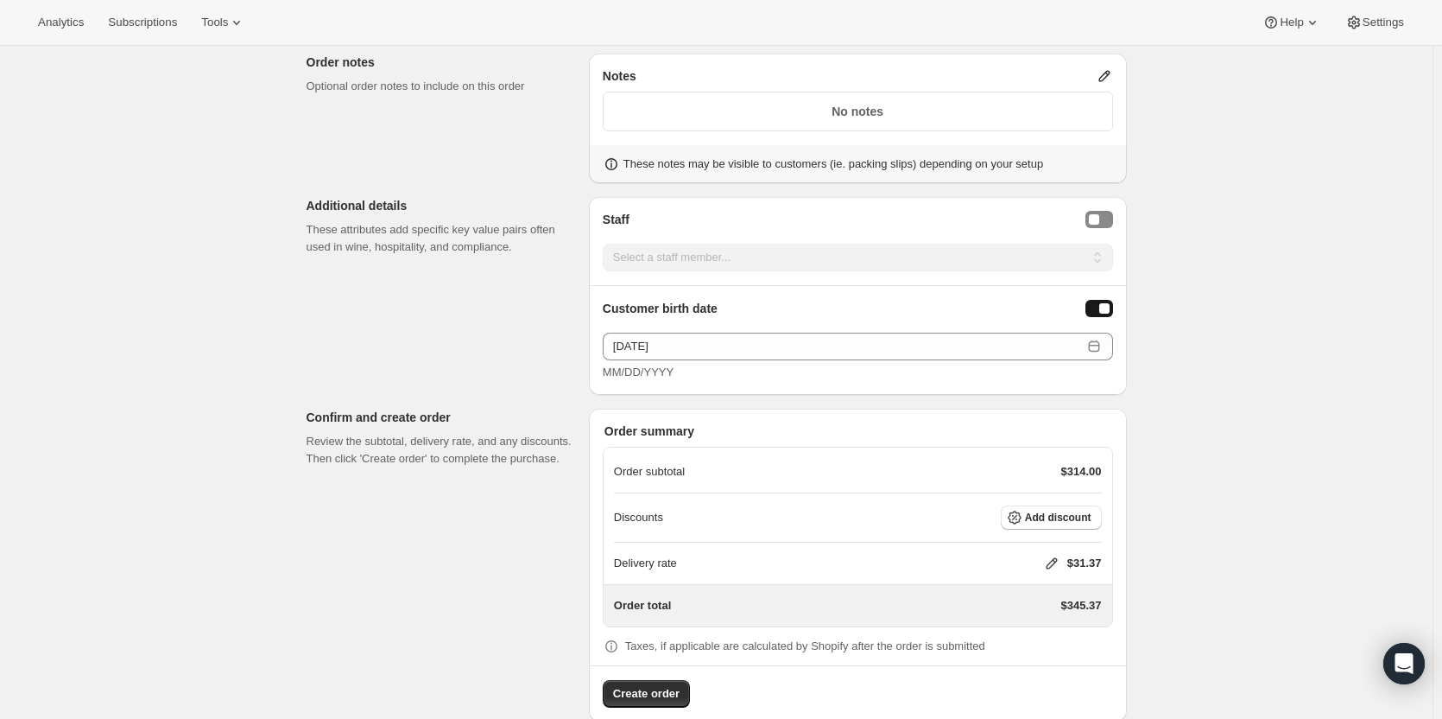
scroll to position [907, 0]
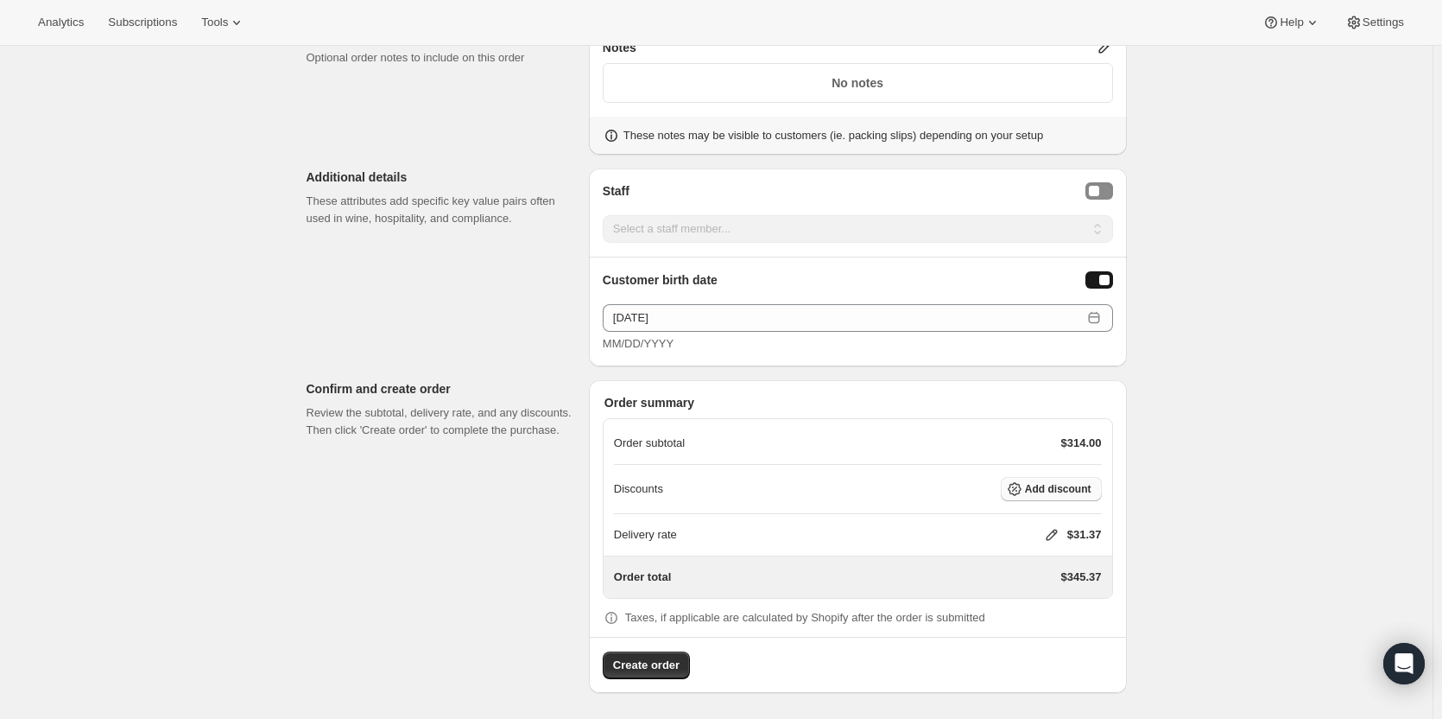
click at [1043, 480] on button "Add discount" at bounding box center [1051, 489] width 101 height 24
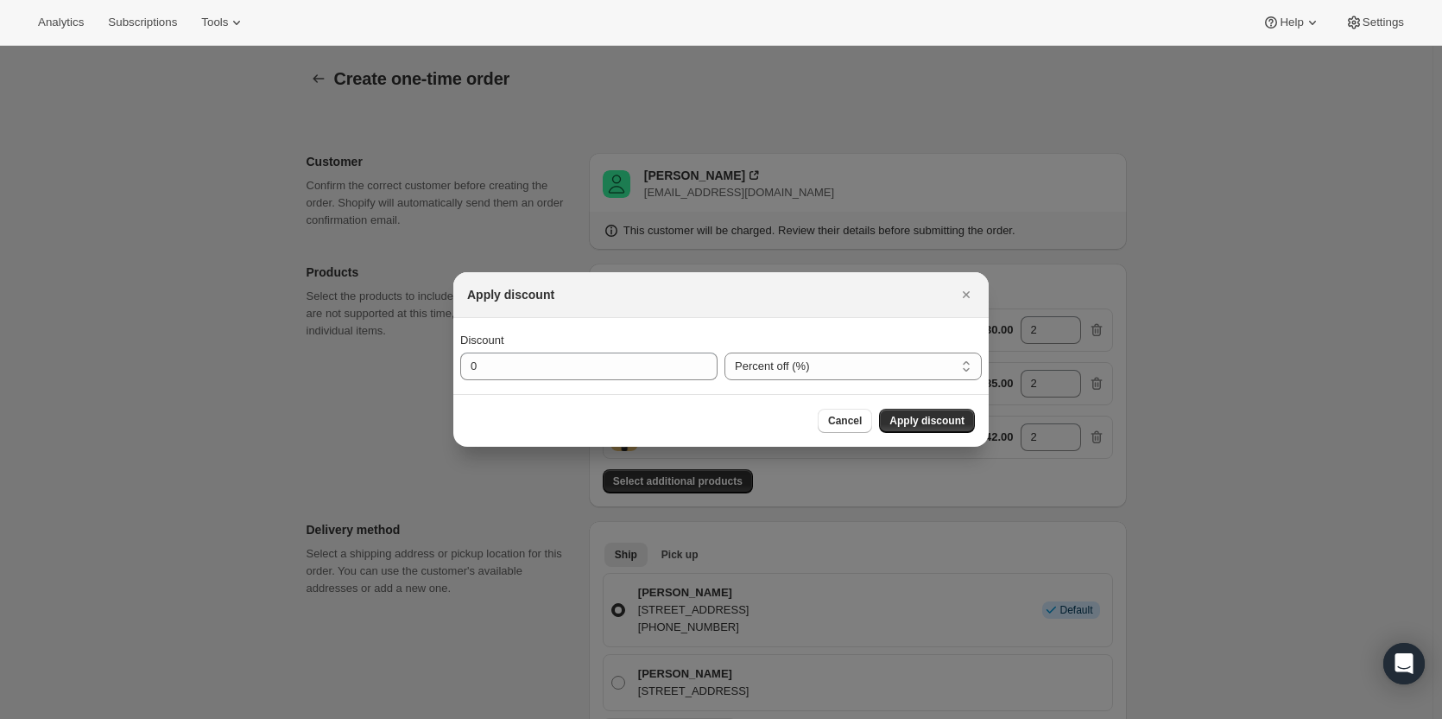
scroll to position [0, 0]
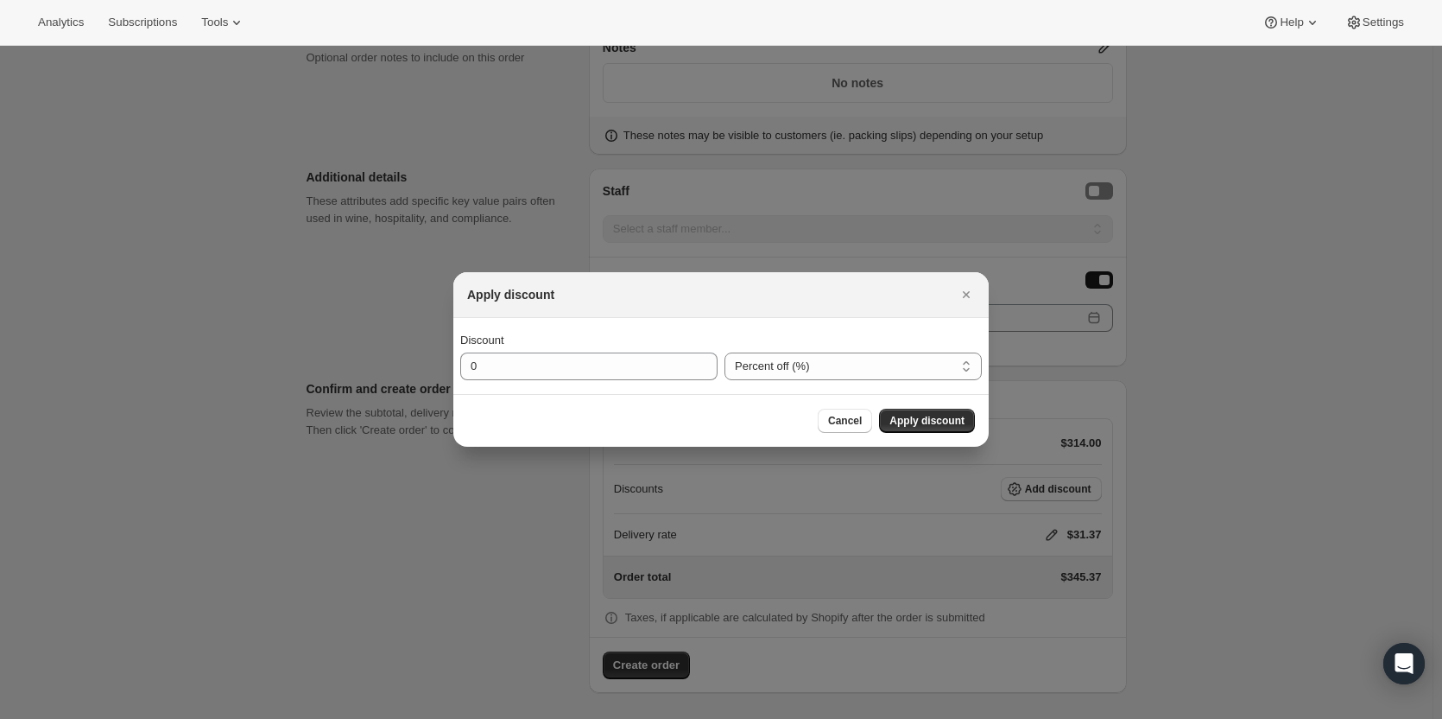
click at [569, 349] on div "Discount 0" at bounding box center [588, 356] width 257 height 48
click at [571, 364] on input "0" at bounding box center [575, 366] width 231 height 28
type input "25"
click at [921, 415] on span "Apply discount" at bounding box center [927, 421] width 75 height 14
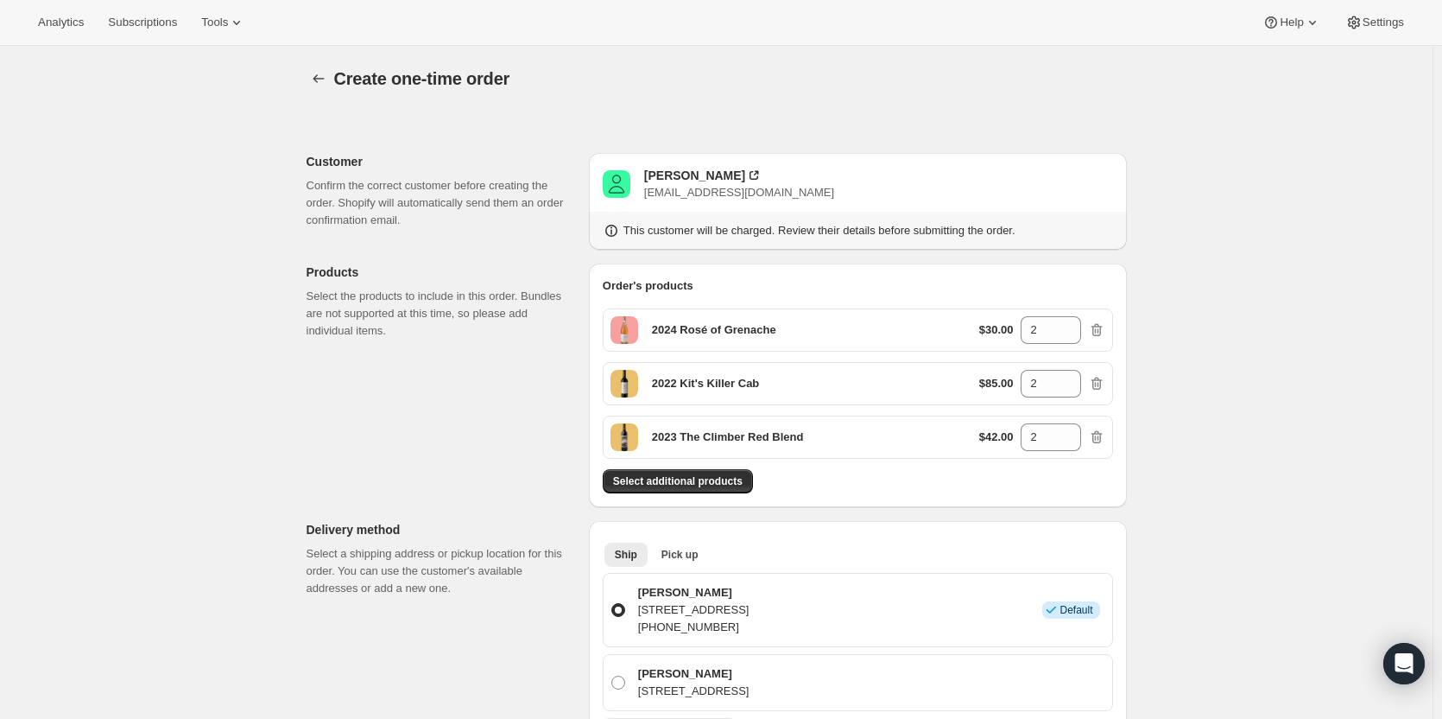
scroll to position [900, 0]
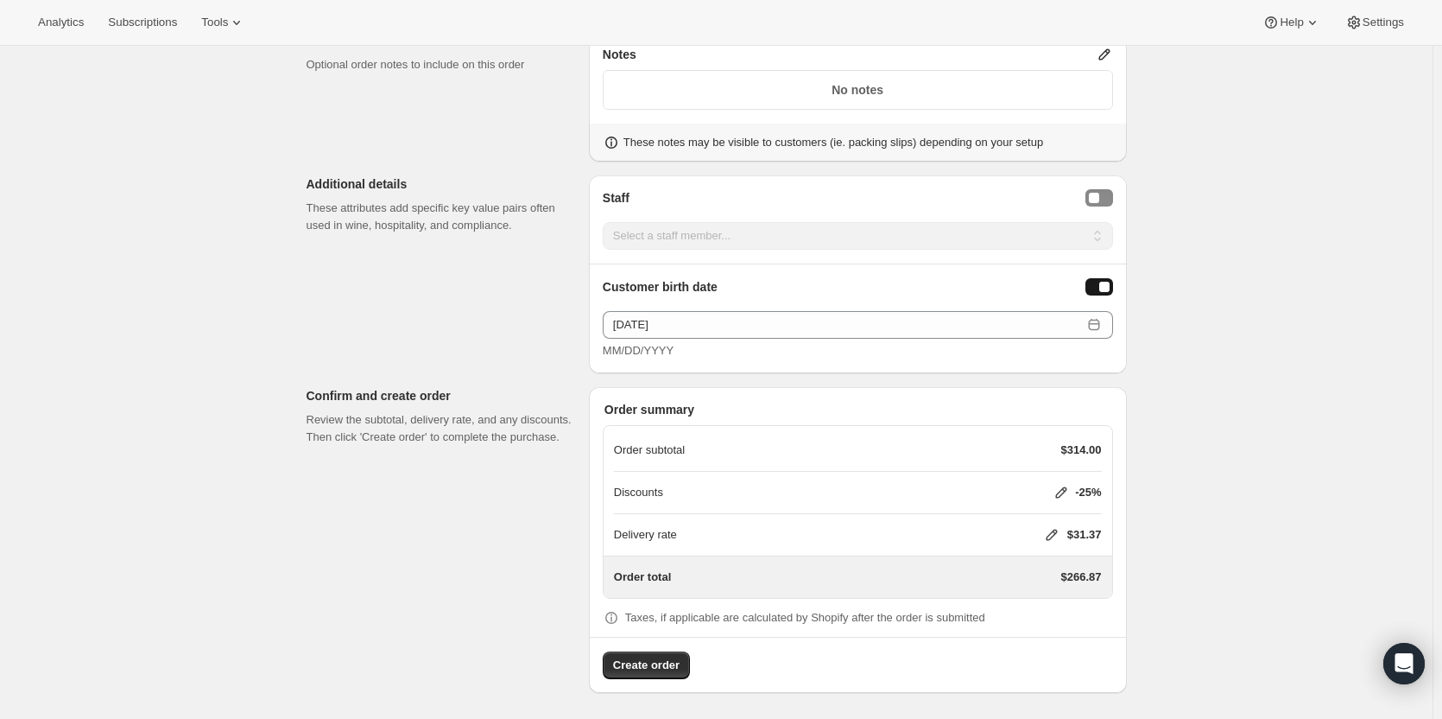
click at [1055, 533] on icon at bounding box center [1051, 534] width 17 height 17
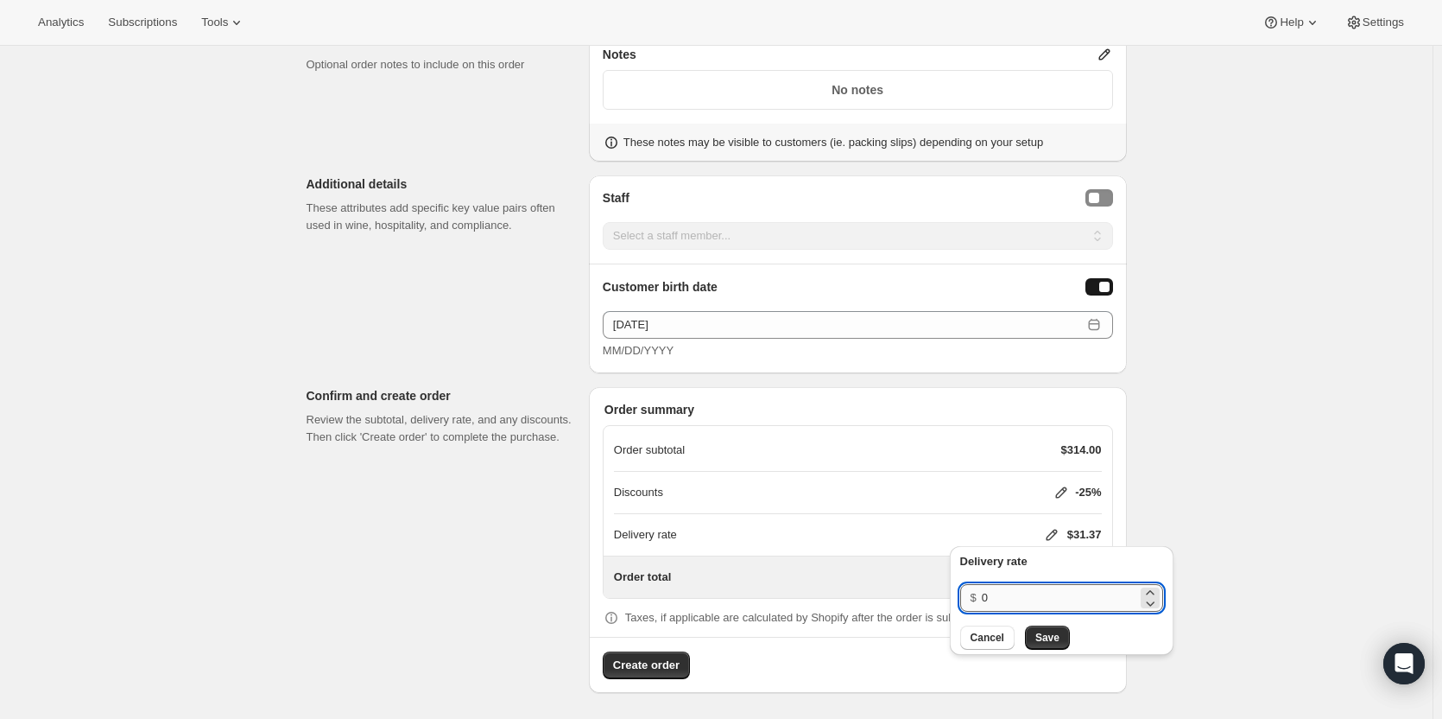
click at [995, 606] on input "0" at bounding box center [1059, 598] width 155 height 28
type input "20"
click at [1051, 641] on span "Save" at bounding box center [1047, 637] width 24 height 14
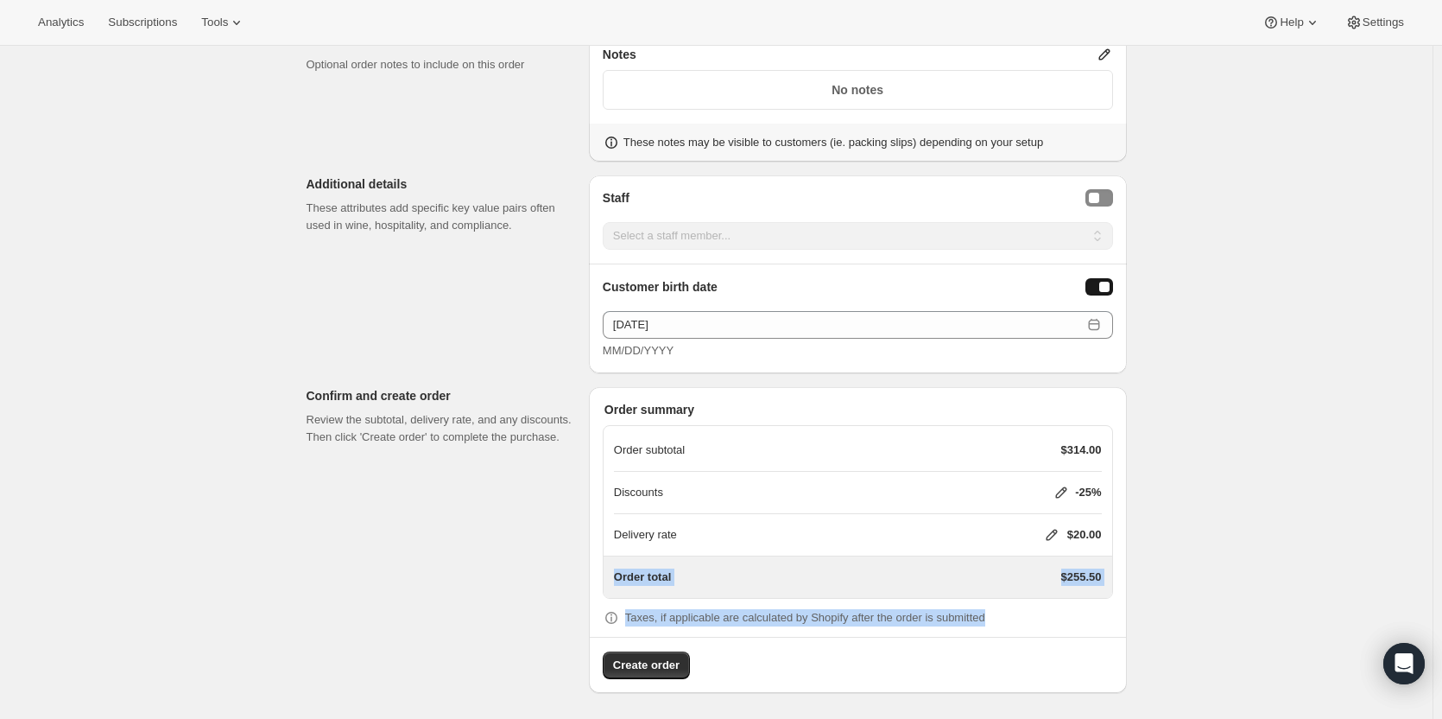
drag, startPoint x: 1441, startPoint y: 614, endPoint x: 1448, endPoint y: 522, distance: 92.7
click at [1101, 653] on div "Create order" at bounding box center [858, 657] width 536 height 42
click at [634, 659] on span "Create order" at bounding box center [646, 664] width 66 height 17
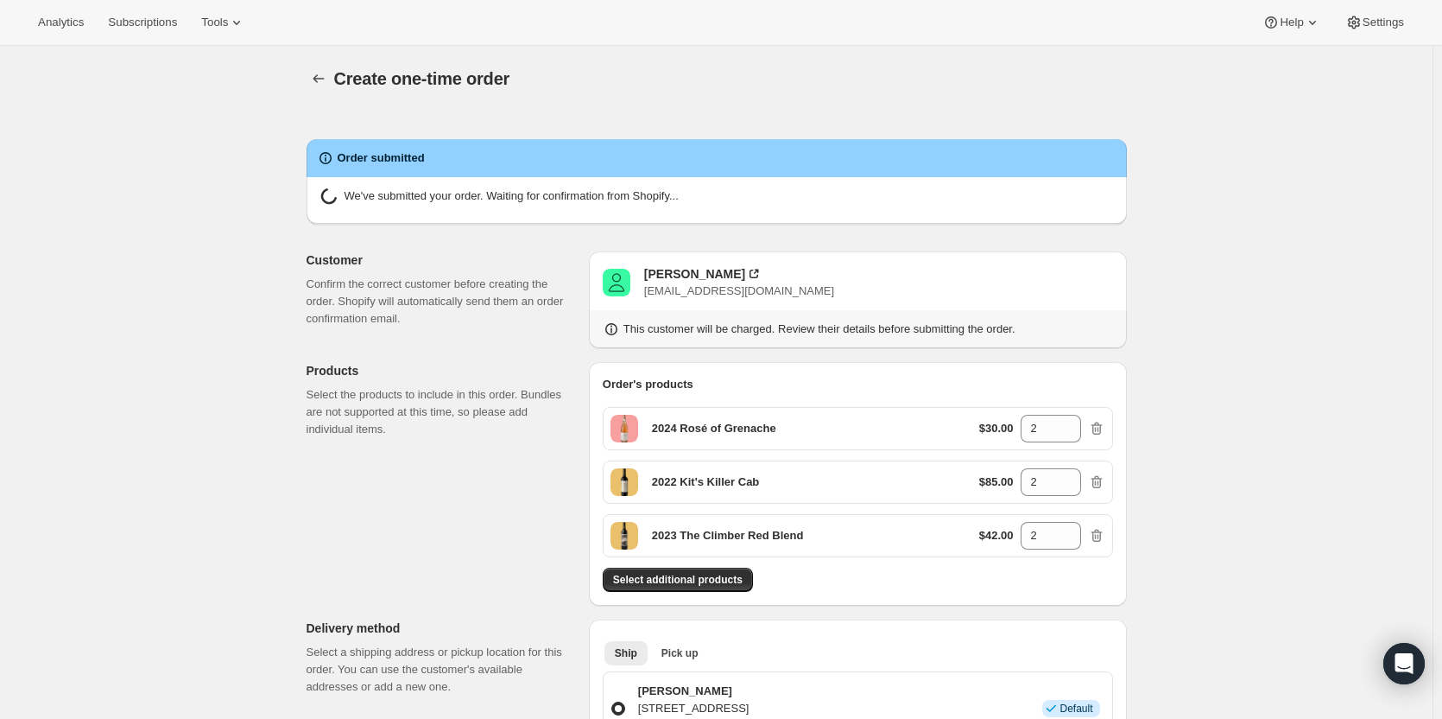
radio input "true"
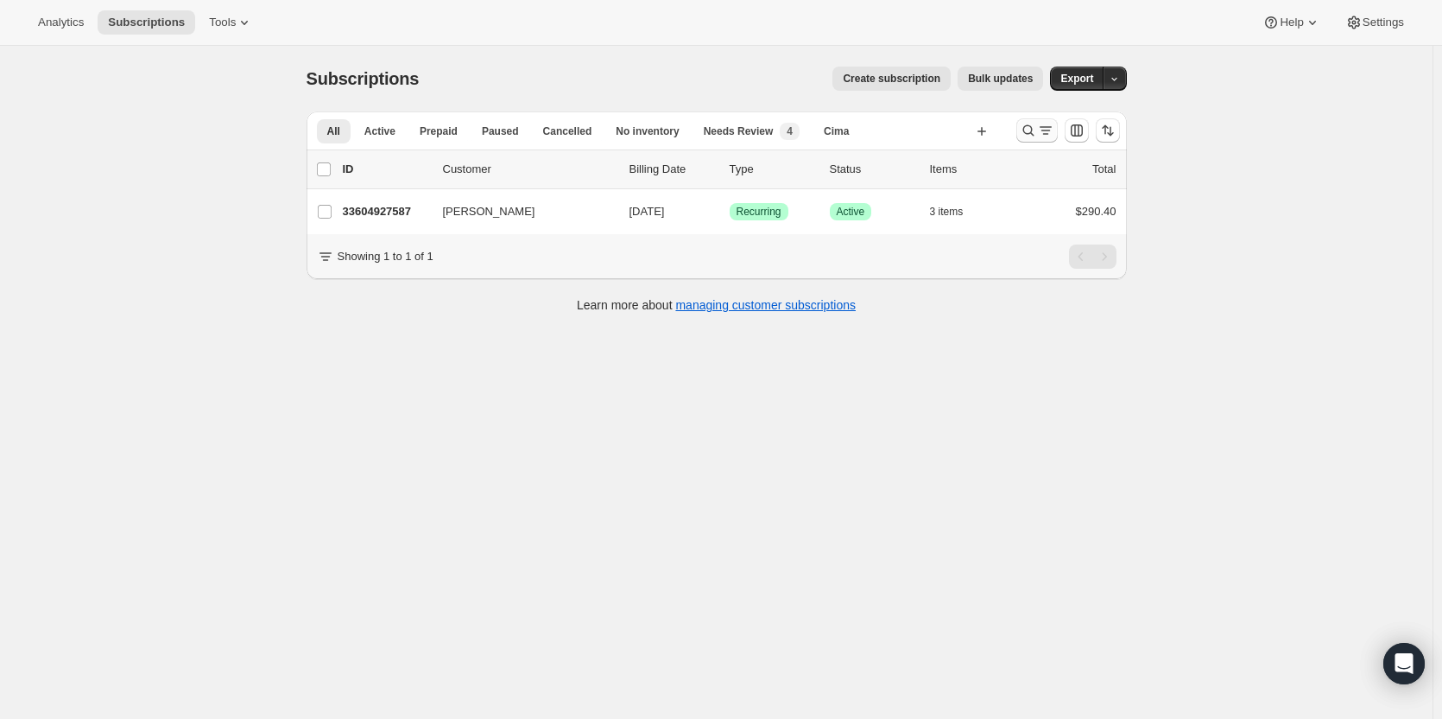
click at [1029, 129] on icon "Search and filter results" at bounding box center [1028, 130] width 17 height 17
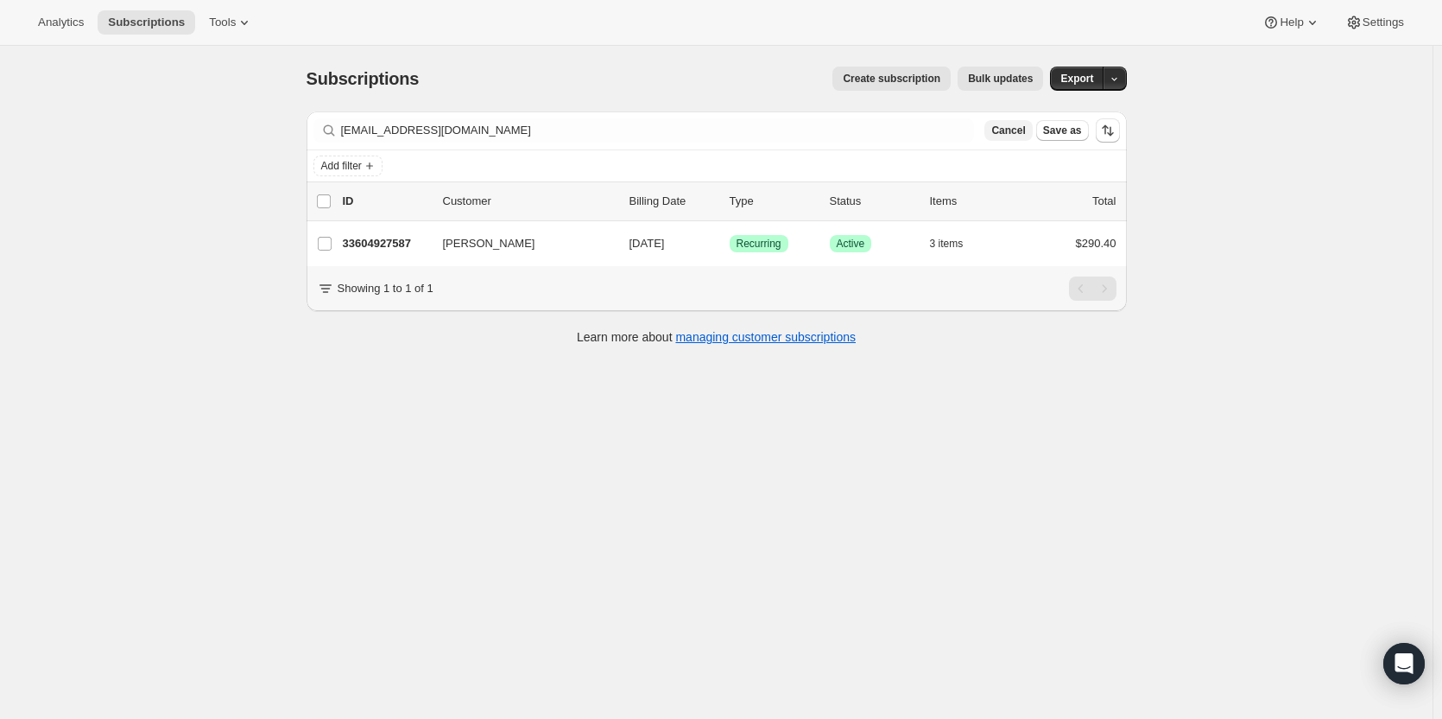
click at [1017, 137] on button "Cancel" at bounding box center [1008, 130] width 47 height 21
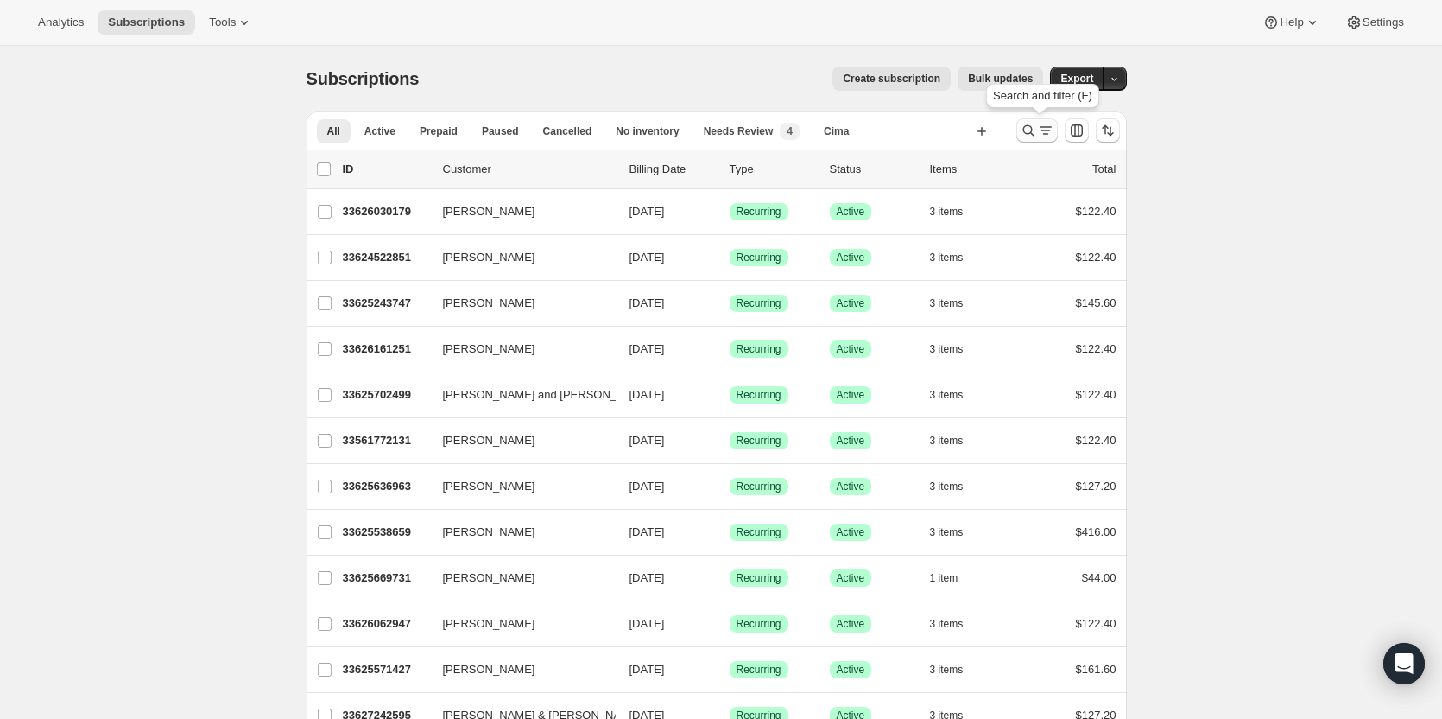
click at [1035, 130] on icon "Search and filter results" at bounding box center [1028, 130] width 17 height 17
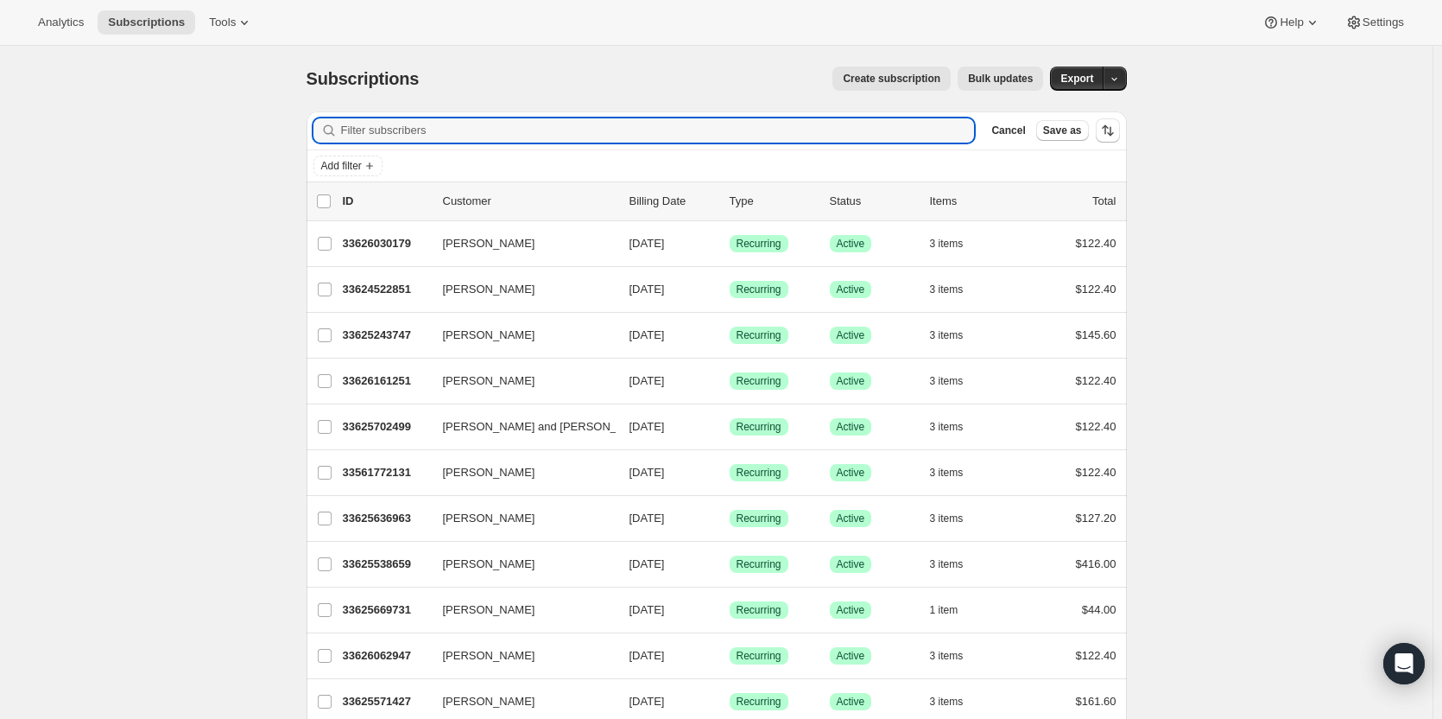
paste input "mmutrux@hallwines.com"
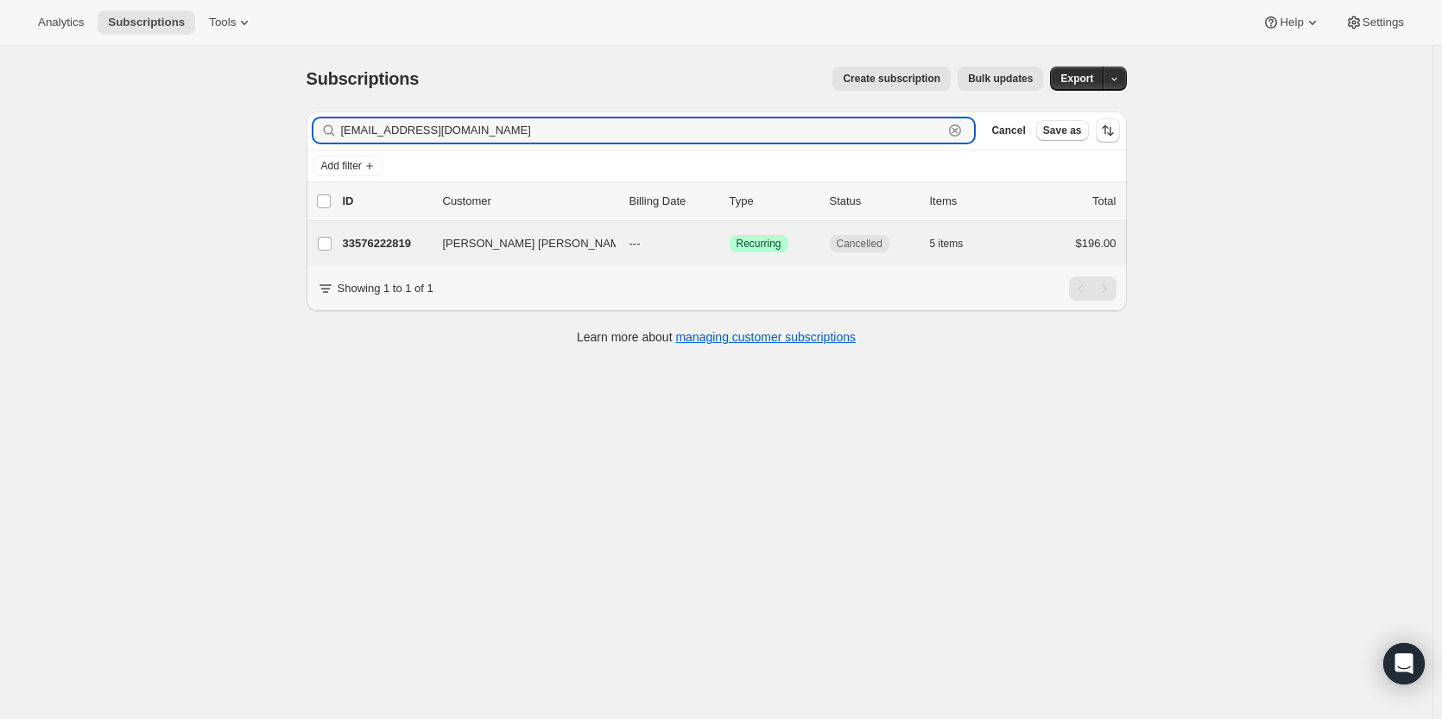
type input "mmutrux@hallwines.com"
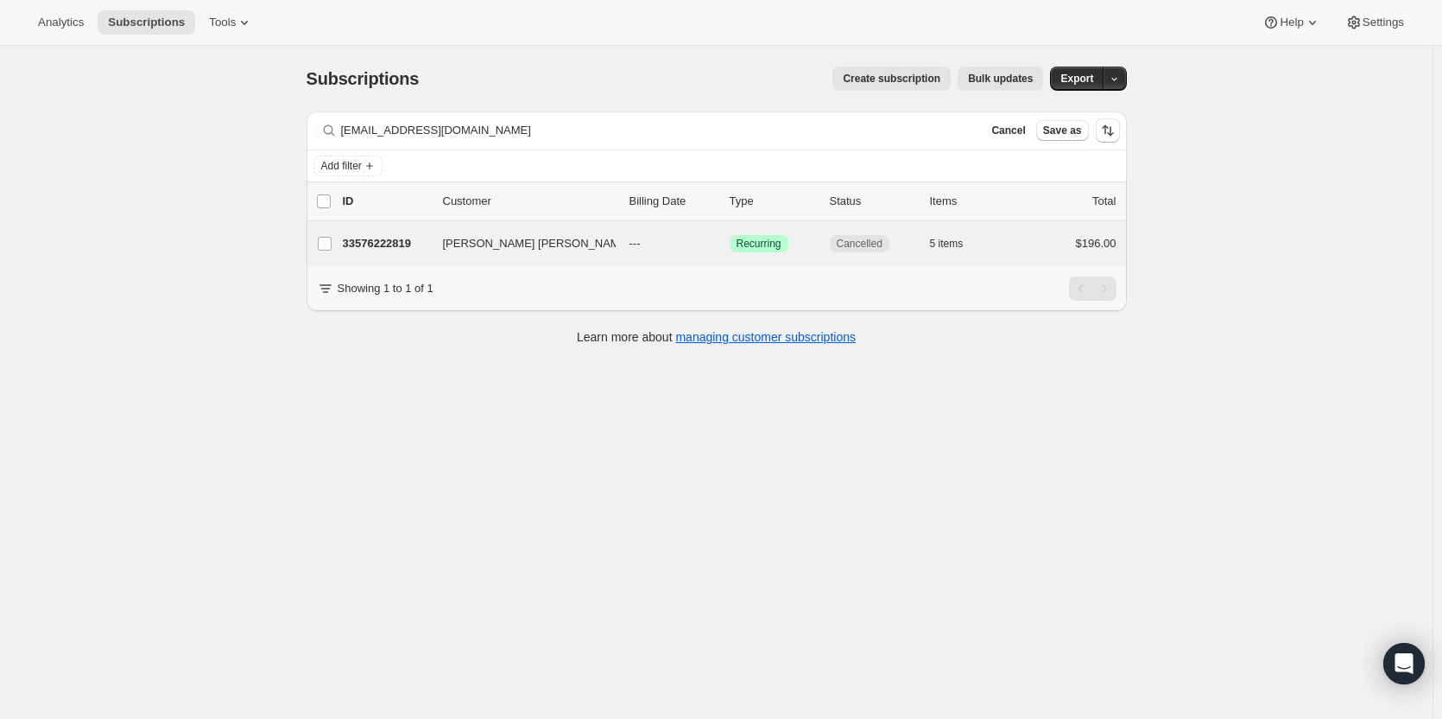
click at [374, 256] on div "Myriah Collins Mutrux 33576222819 Myriah Collins Mutrux --- Success Recurring C…" at bounding box center [717, 243] width 820 height 45
click at [406, 240] on p "33576222819" at bounding box center [386, 243] width 86 height 17
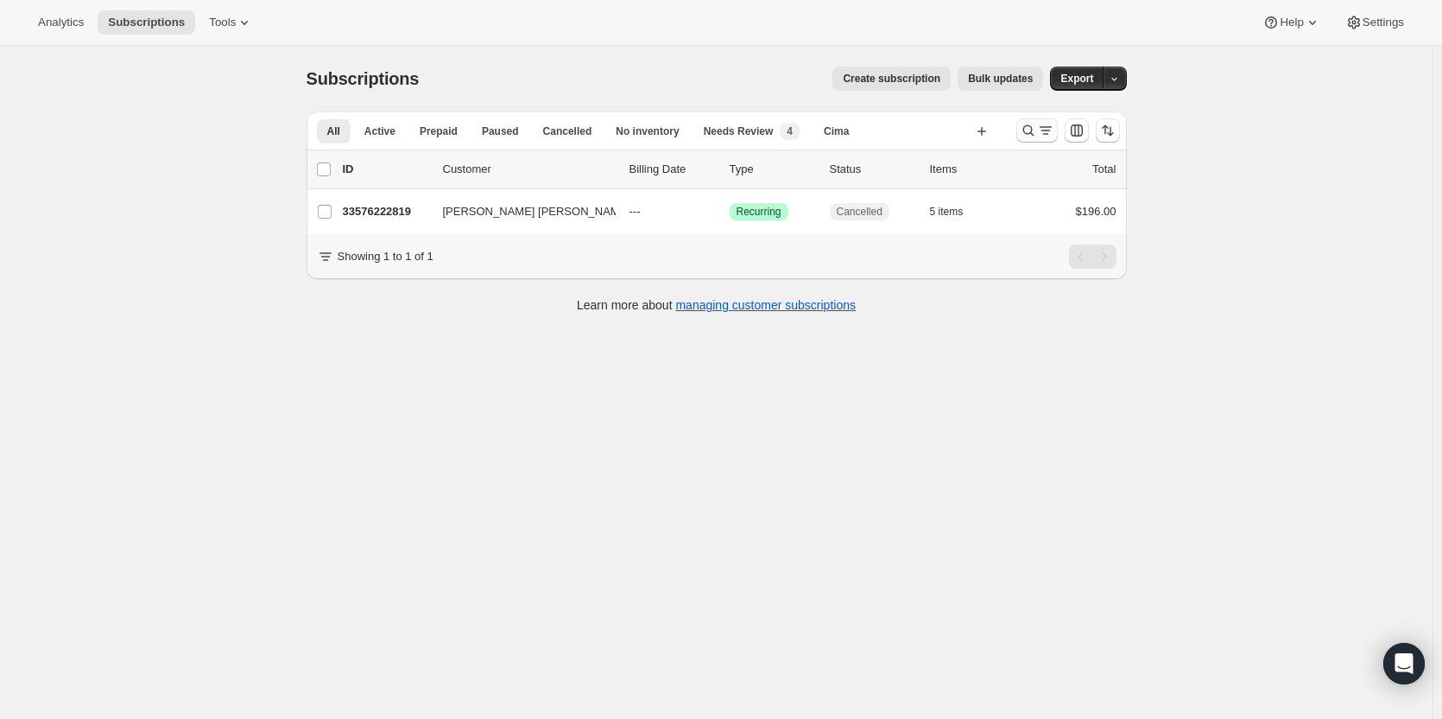
click at [1020, 126] on button "Search and filter results" at bounding box center [1036, 130] width 41 height 24
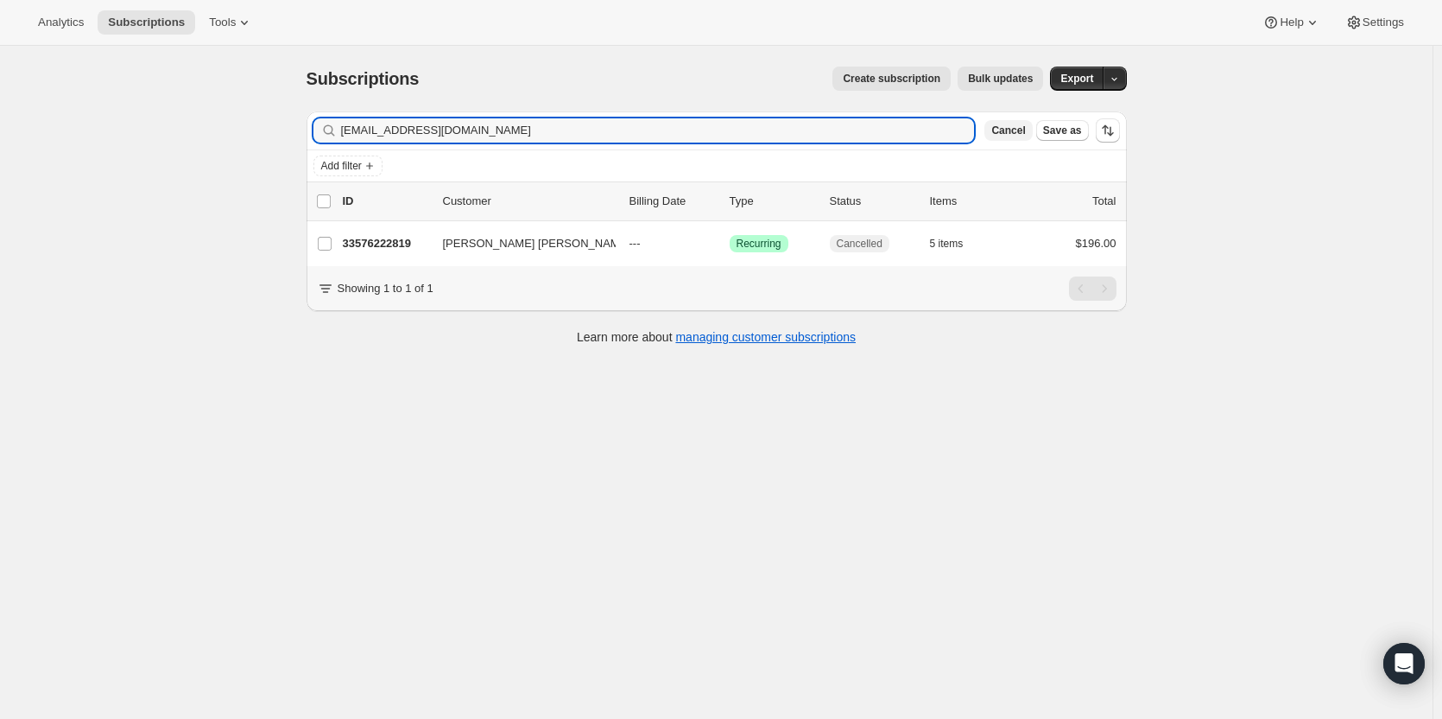
click at [1015, 136] on span "Cancel" at bounding box center [1008, 130] width 34 height 14
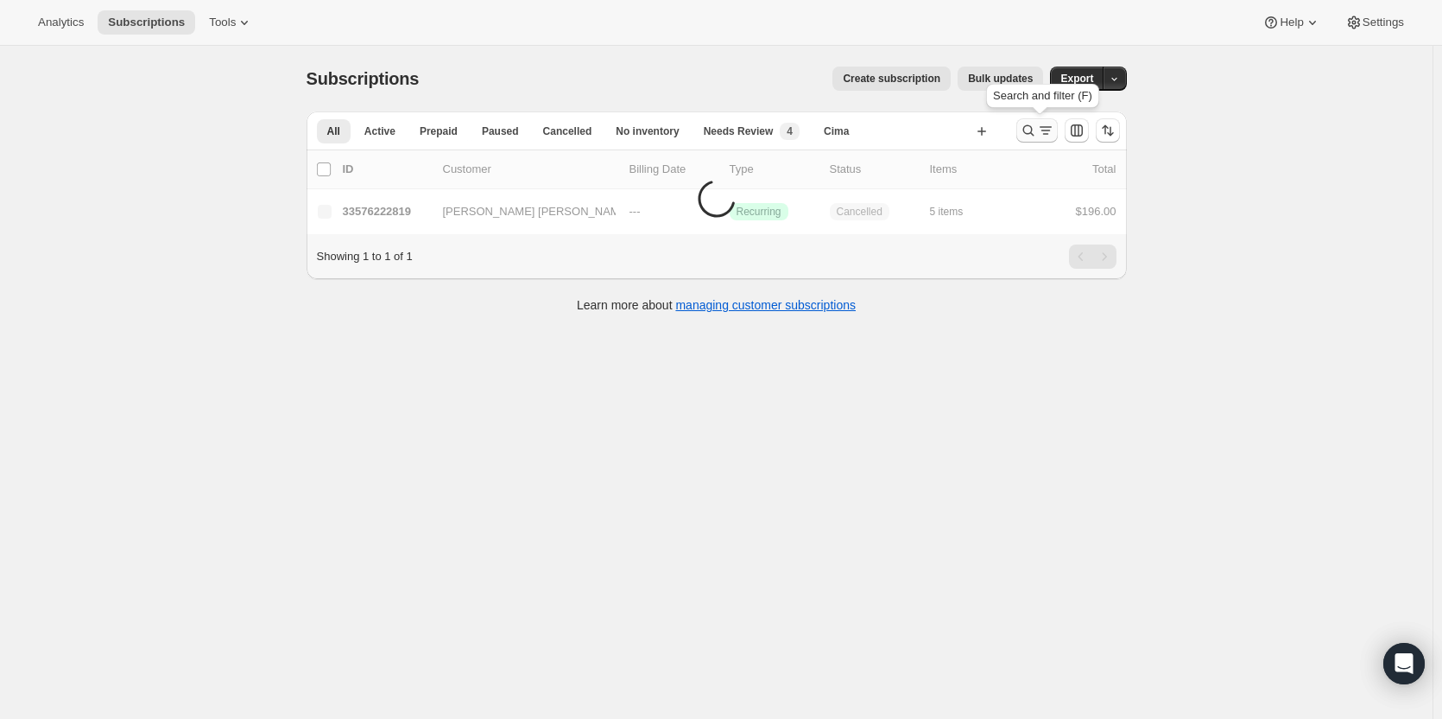
click at [1034, 131] on icon "Search and filter results" at bounding box center [1028, 130] width 11 height 11
click at [1032, 133] on icon "Search and filter results" at bounding box center [1028, 130] width 17 height 17
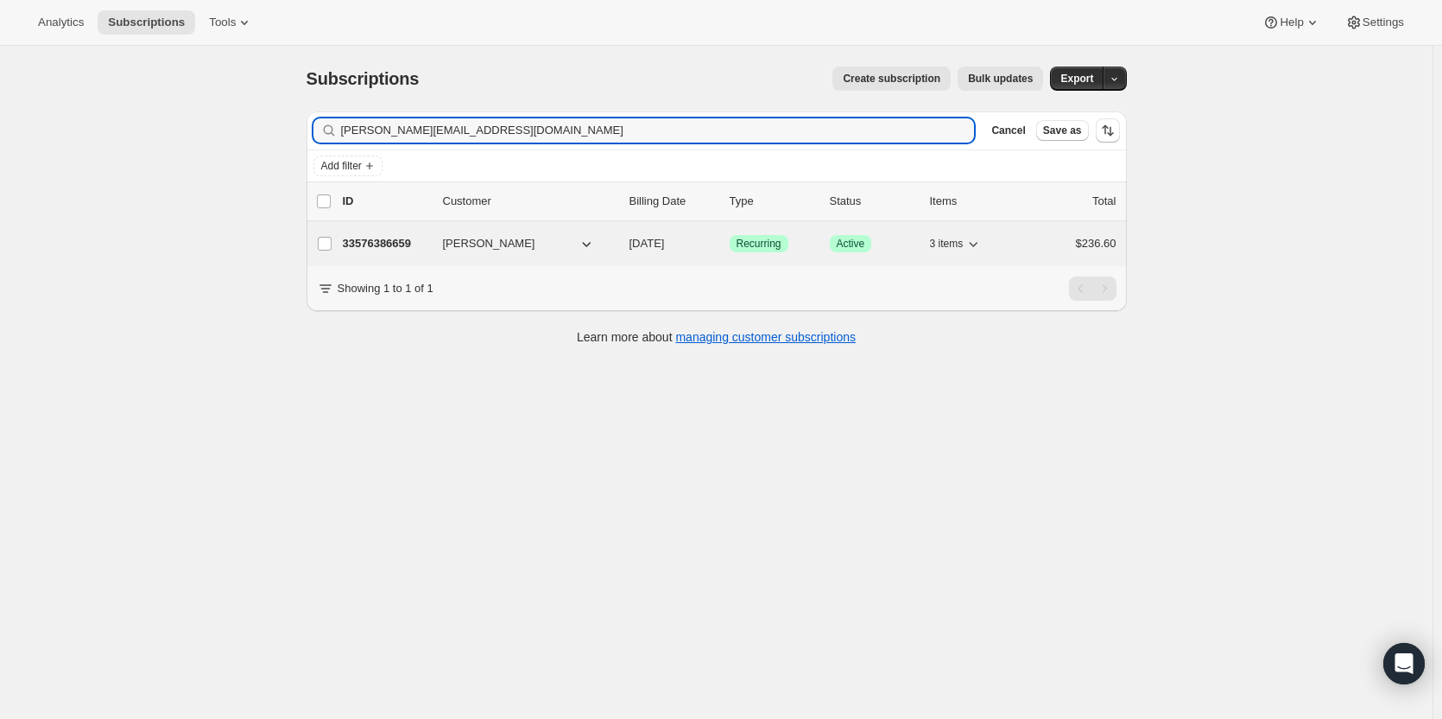
type input "[PERSON_NAME][EMAIL_ADDRESS][DOMAIN_NAME]"
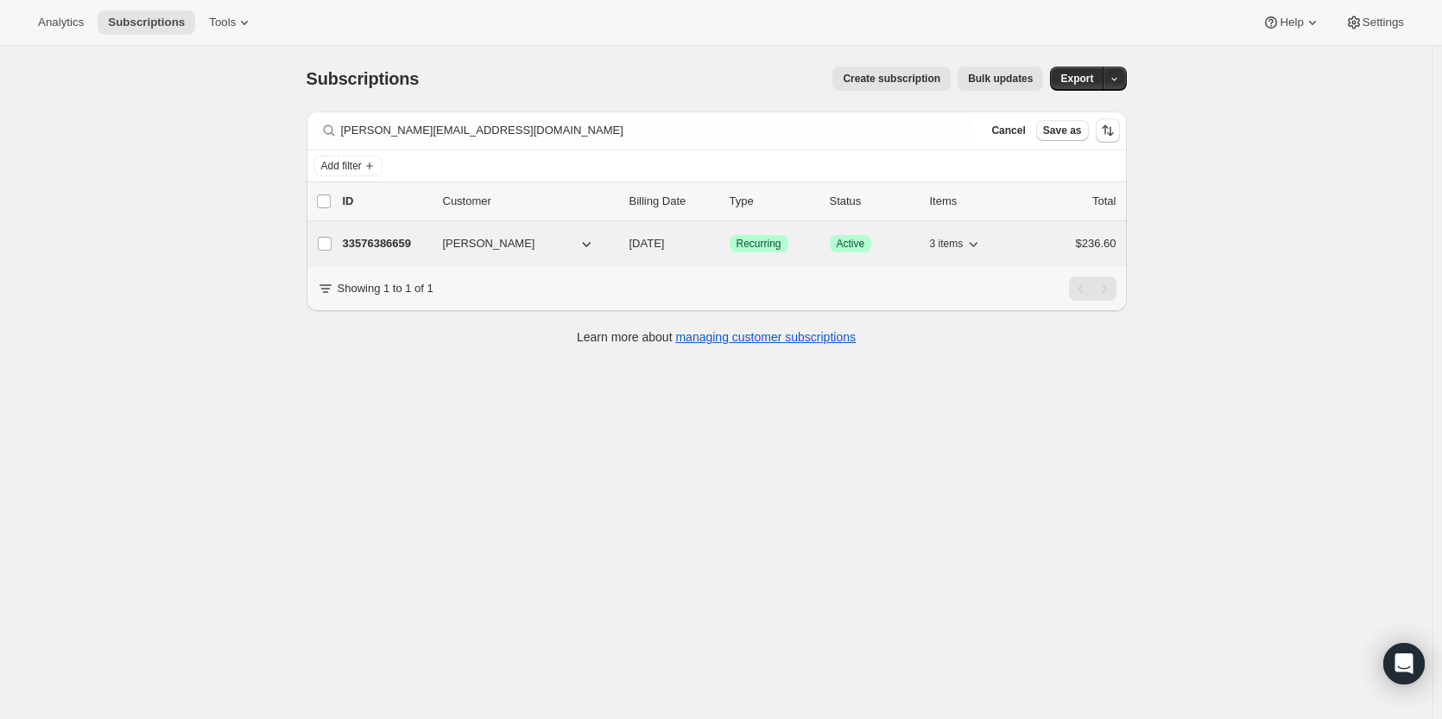
click at [380, 249] on p "33576386659" at bounding box center [386, 243] width 86 height 17
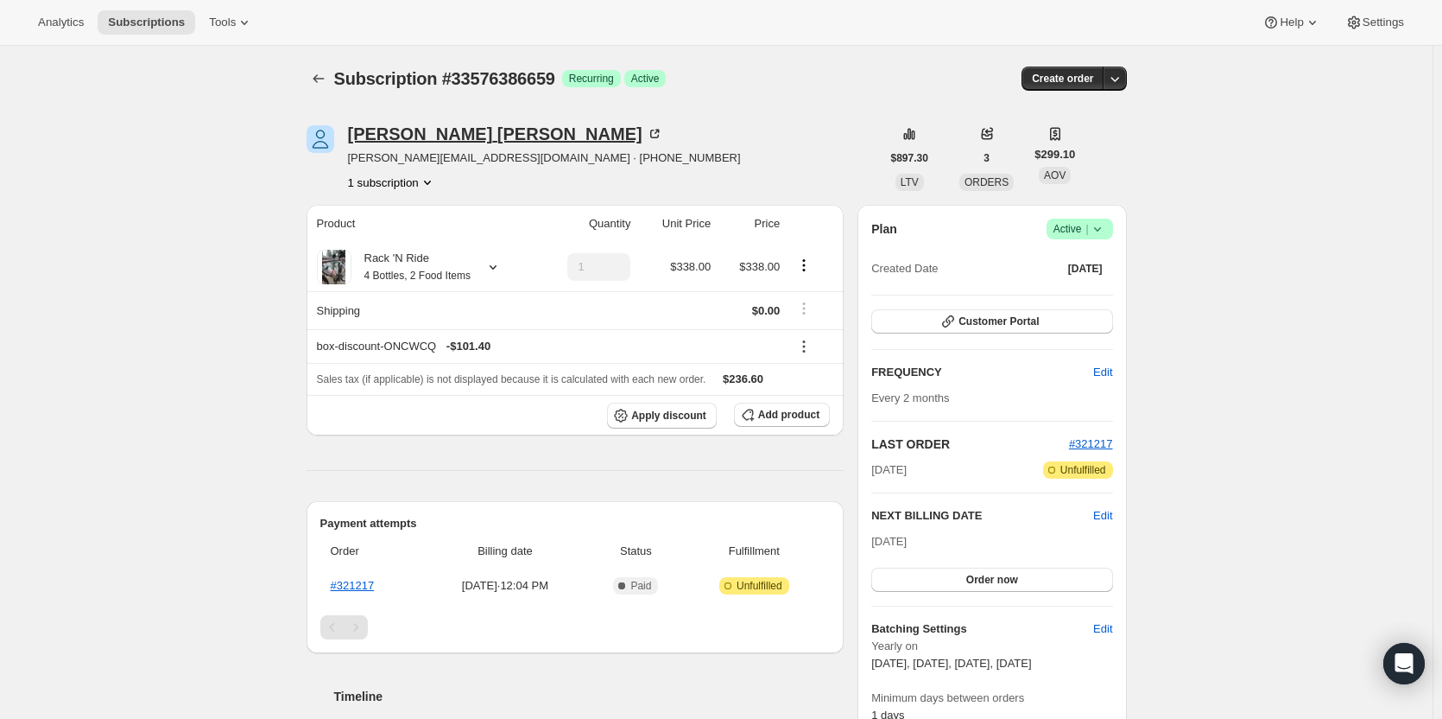
click at [399, 130] on div "[PERSON_NAME]" at bounding box center [505, 133] width 315 height 17
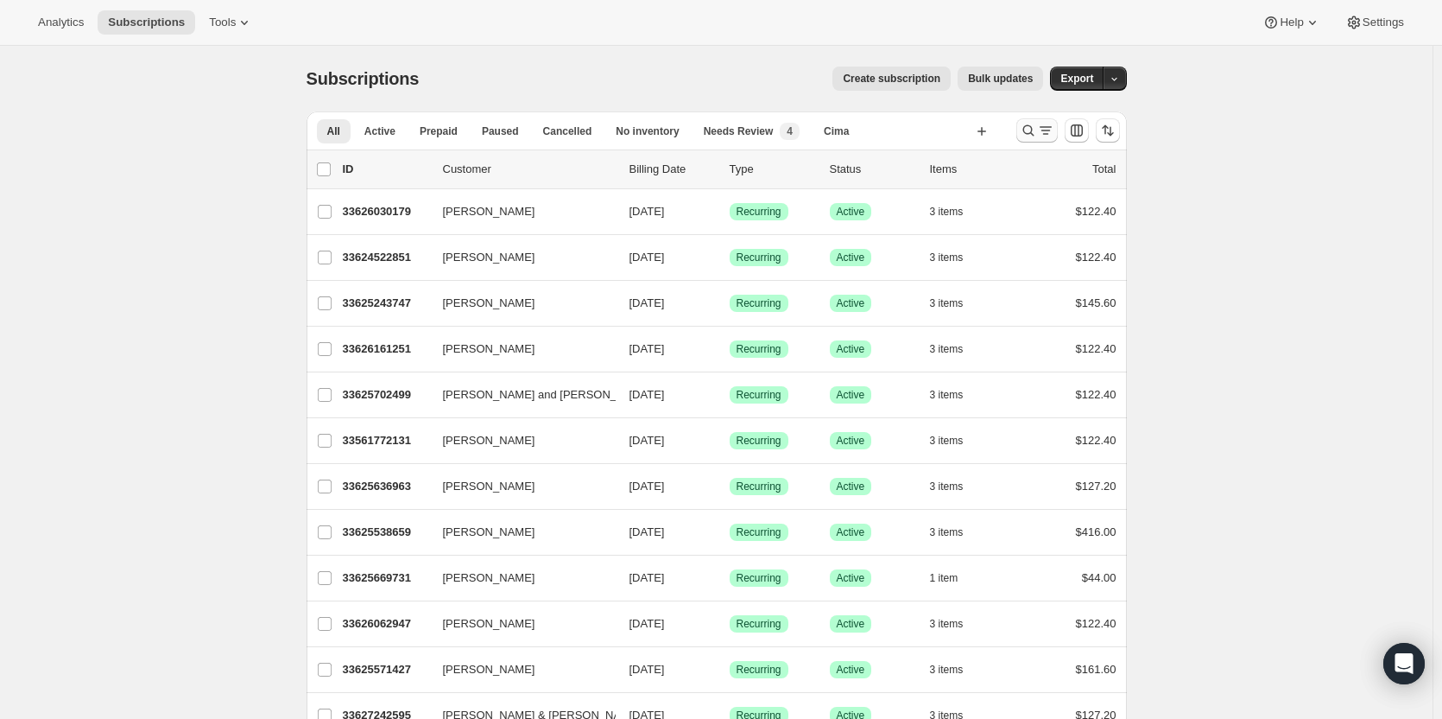
click at [1029, 133] on icon "Search and filter results" at bounding box center [1028, 130] width 17 height 17
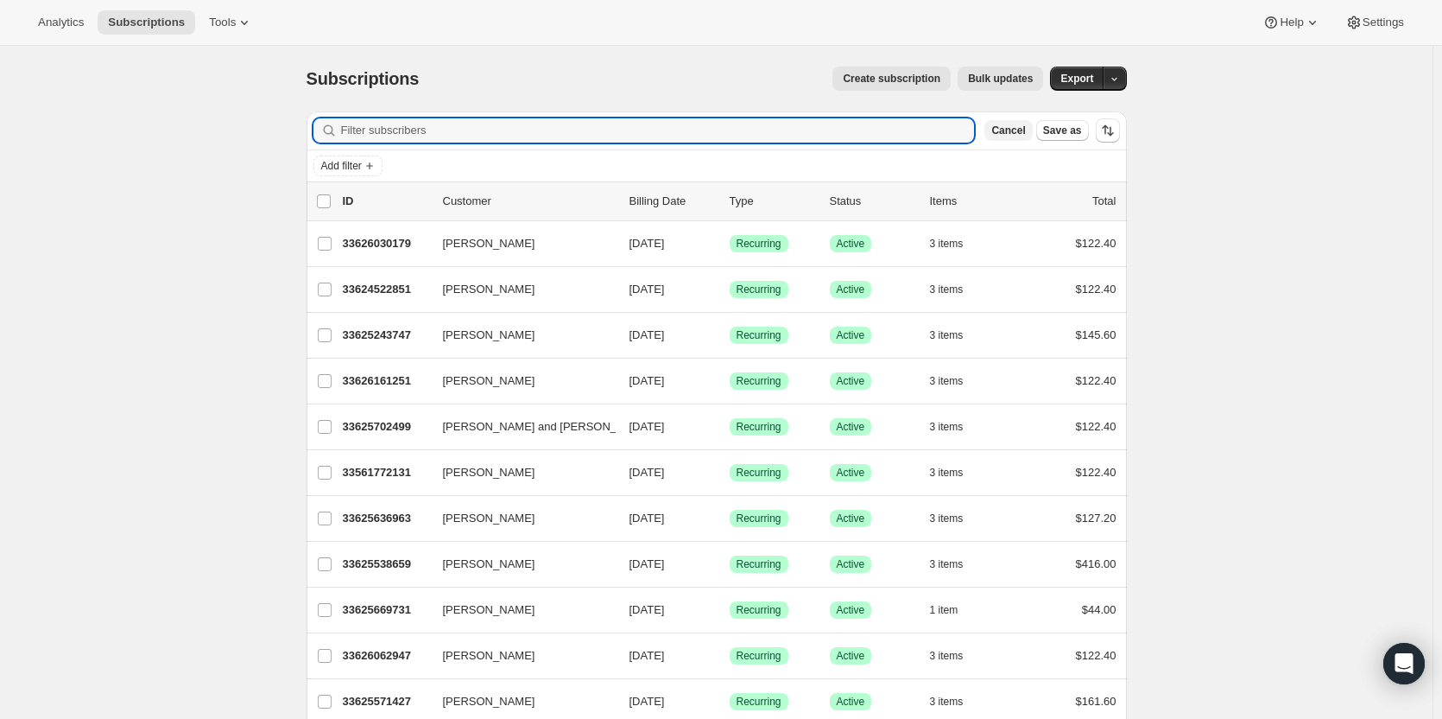
click at [1014, 133] on span "Cancel" at bounding box center [1008, 130] width 34 height 14
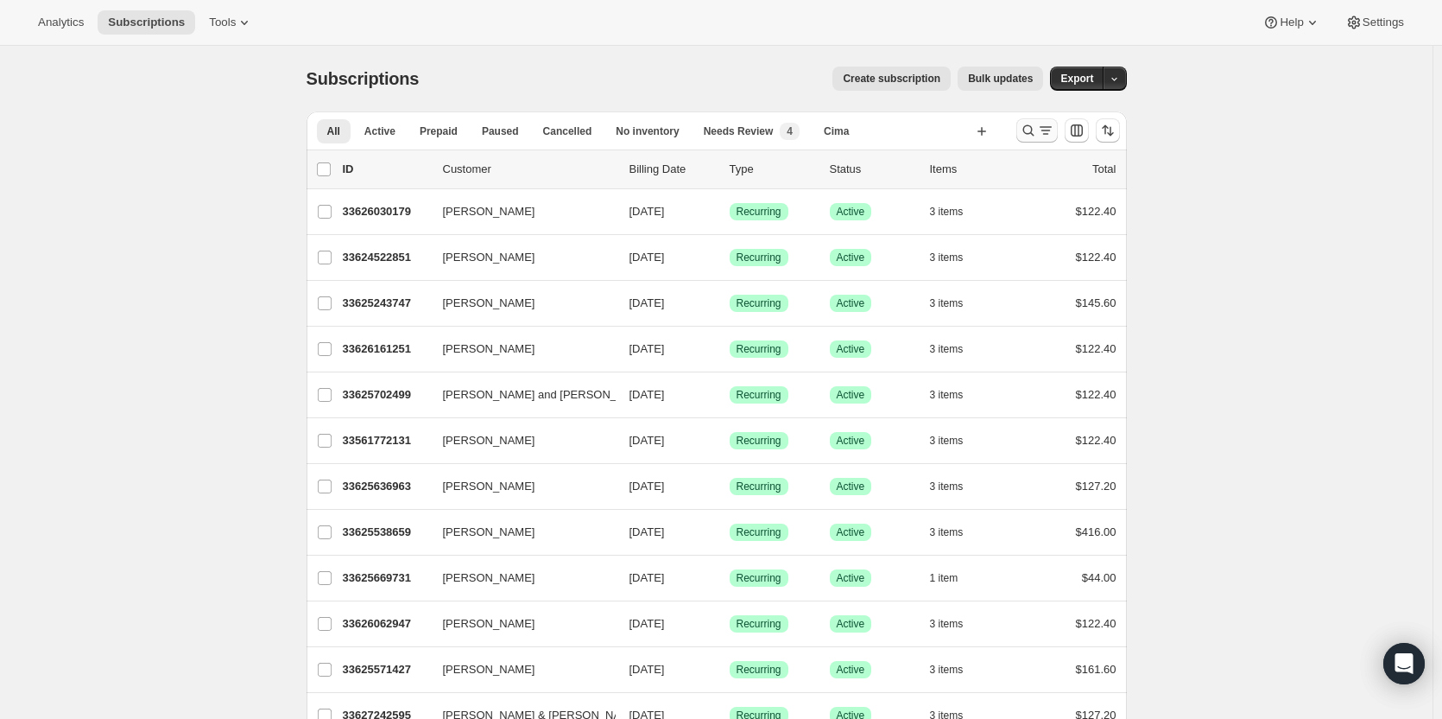
click at [1034, 132] on icon "Search and filter results" at bounding box center [1028, 130] width 17 height 17
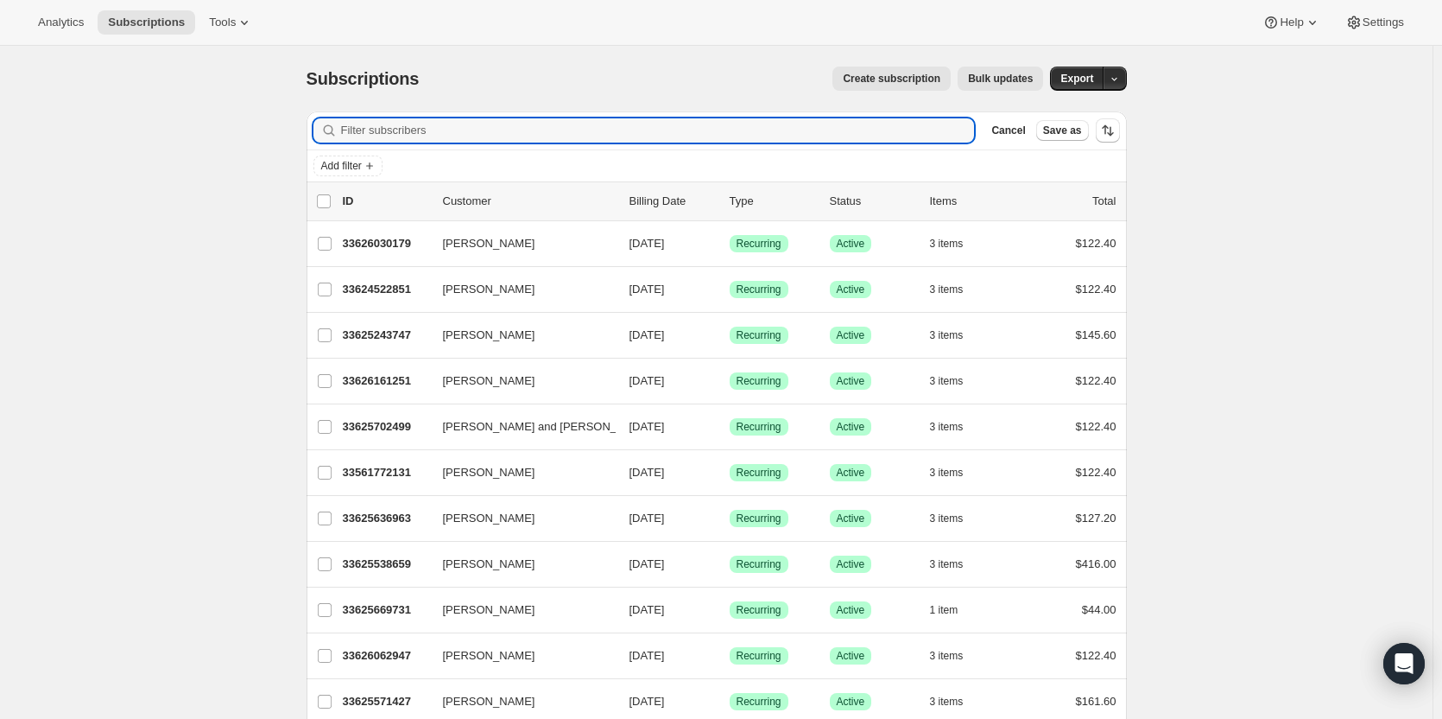
paste input "[PERSON_NAME][EMAIL_ADDRESS][DOMAIN_NAME]"
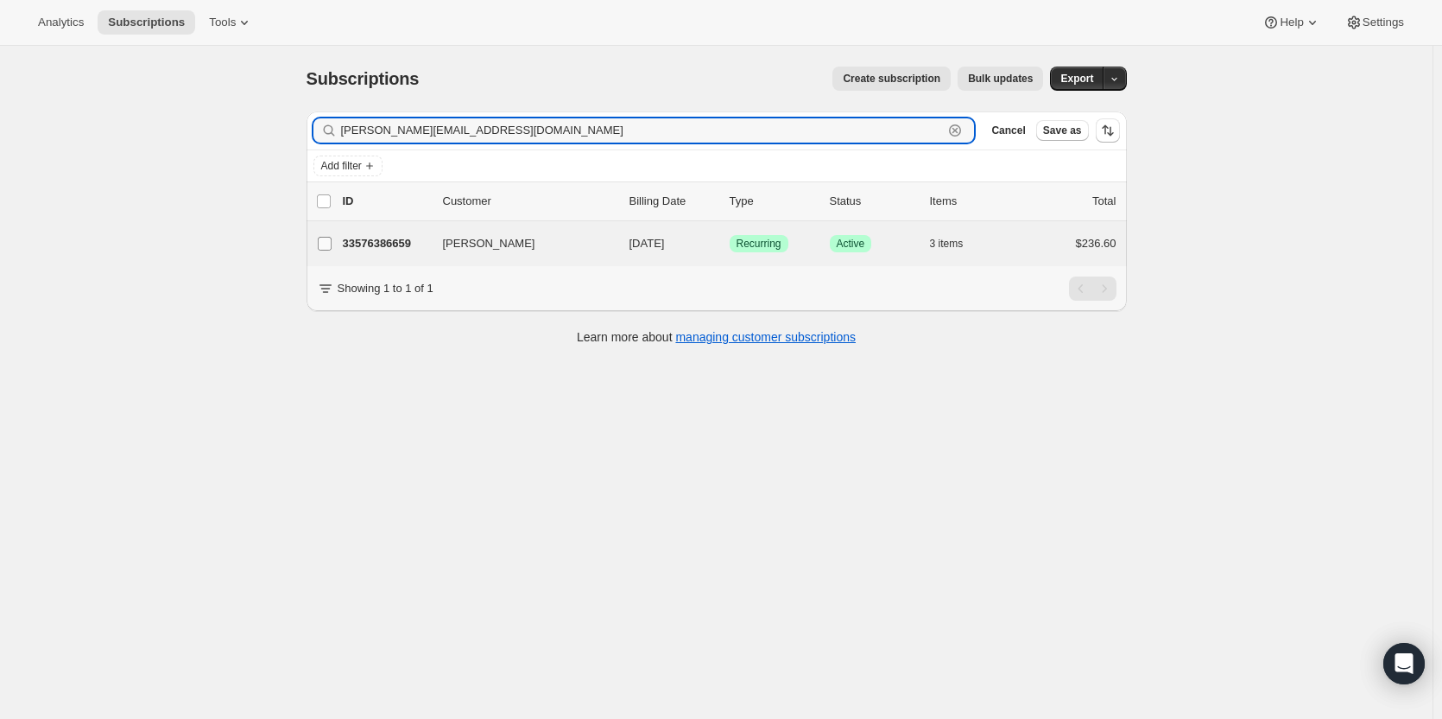
type input "[PERSON_NAME][EMAIL_ADDRESS][DOMAIN_NAME]"
click at [343, 256] on label "[PERSON_NAME]" at bounding box center [325, 243] width 36 height 45
click at [332, 250] on input "[PERSON_NAME]" at bounding box center [325, 244] width 14 height 14
checkbox input "true"
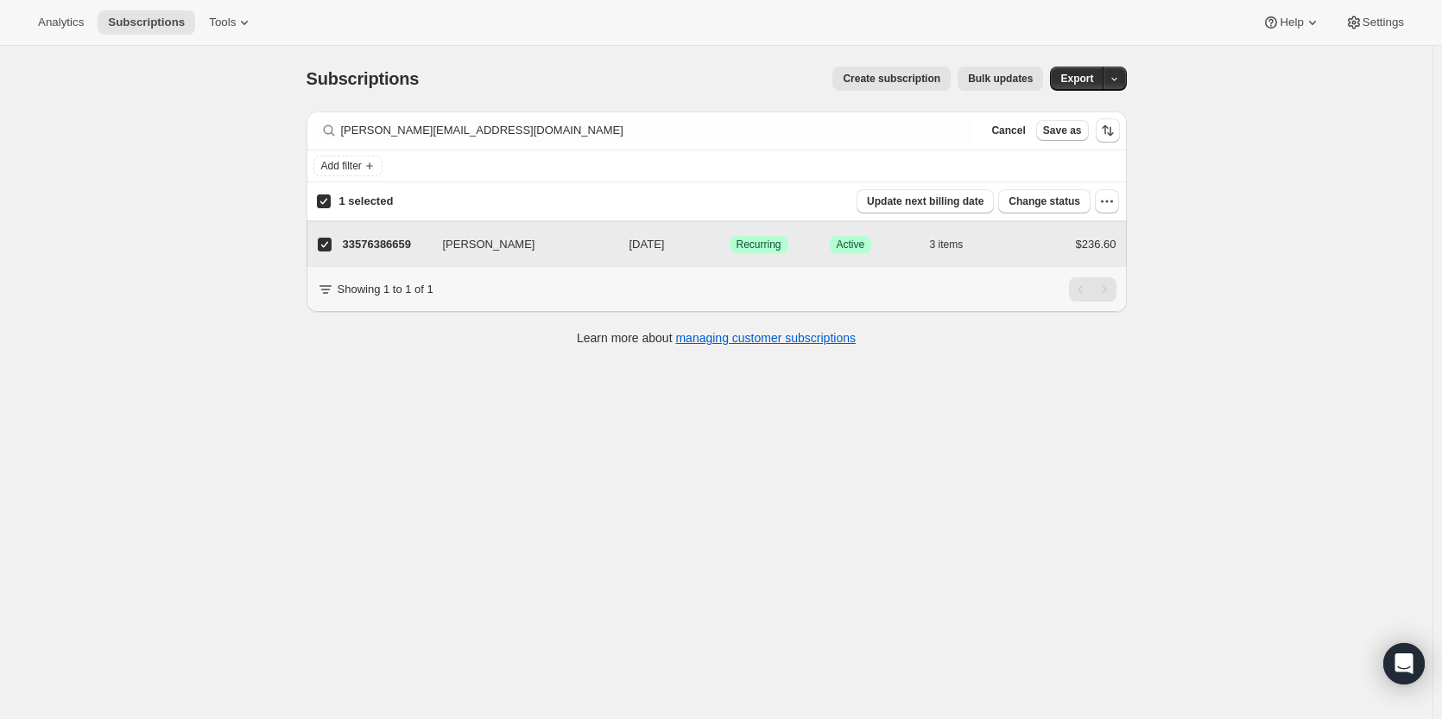
click at [331, 250] on input "[PERSON_NAME]" at bounding box center [325, 244] width 14 height 14
checkbox input "false"
click at [385, 240] on p "33576386659" at bounding box center [386, 243] width 86 height 17
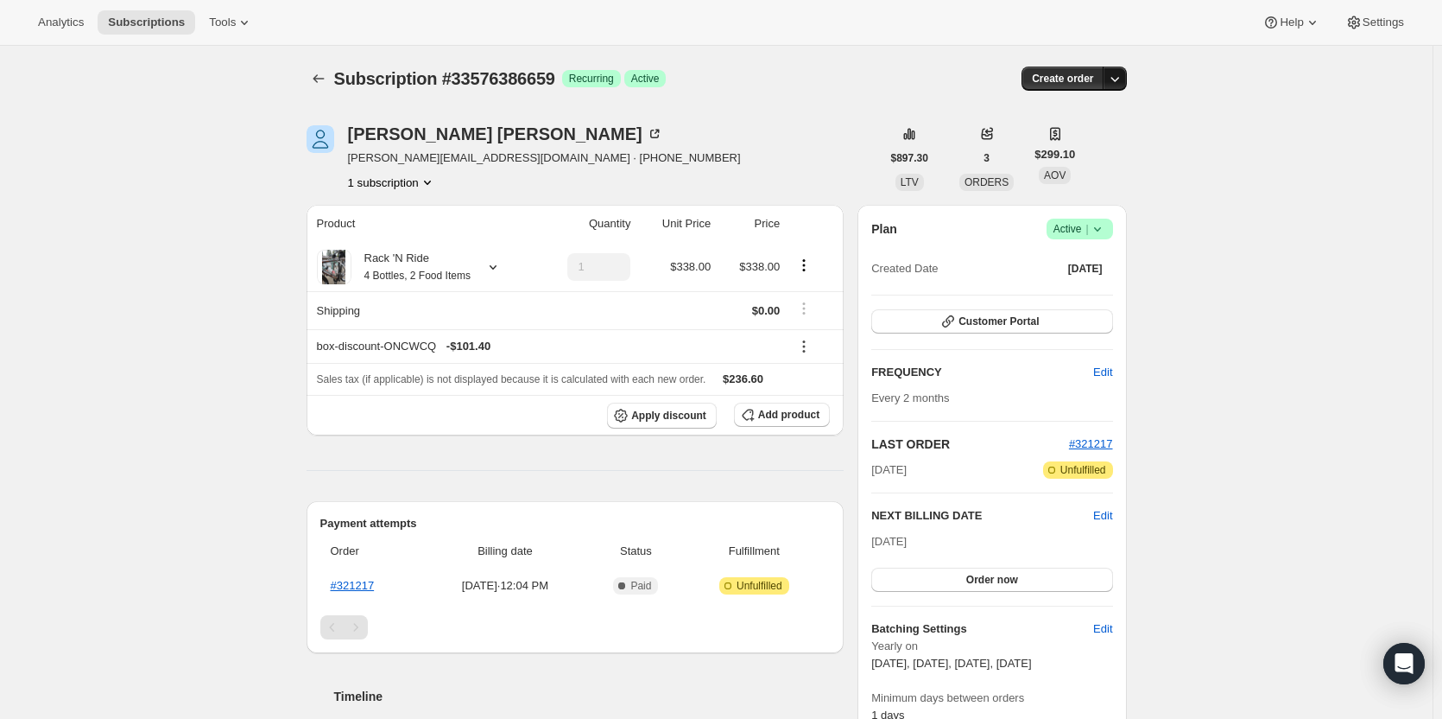
click at [1123, 73] on icon "button" at bounding box center [1114, 78] width 17 height 17
click at [1083, 146] on span "Create custom one-time order" at bounding box center [1046, 143] width 149 height 13
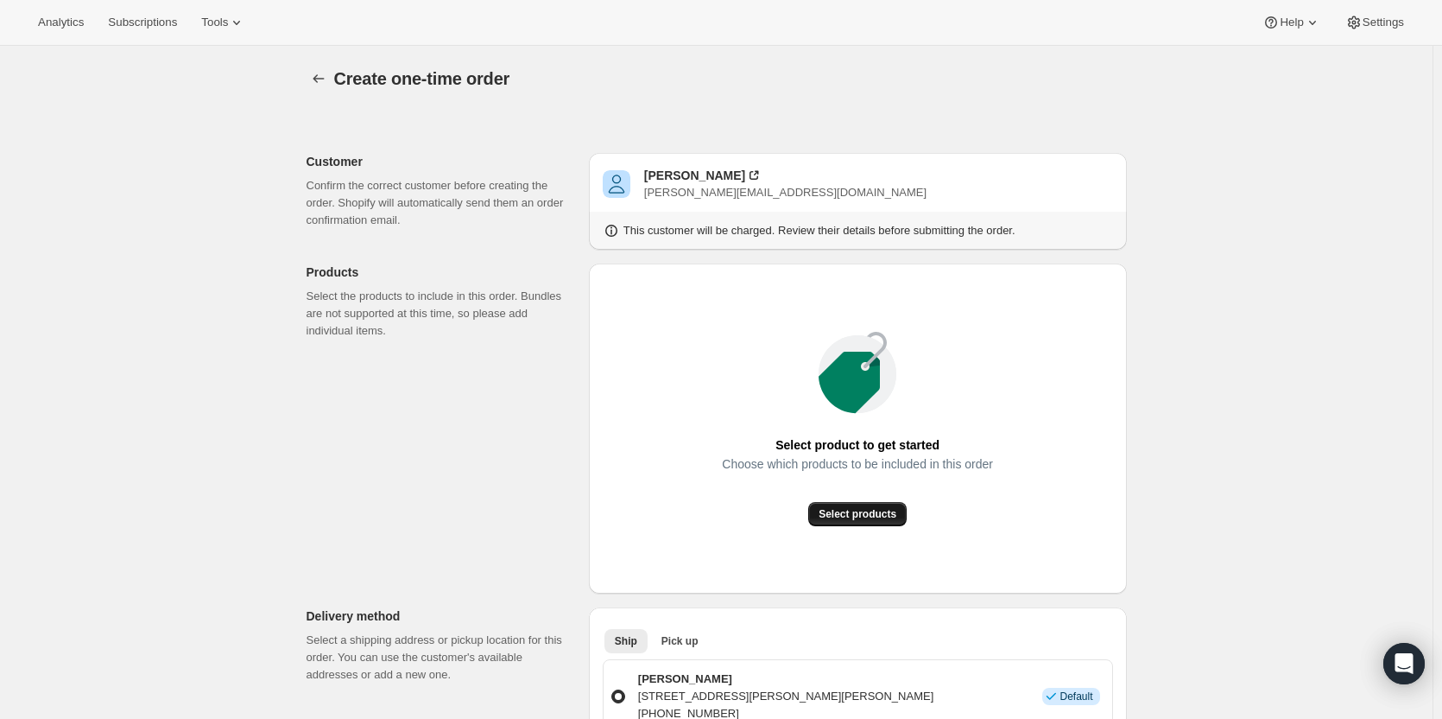
click at [873, 505] on button "Select products" at bounding box center [857, 514] width 98 height 24
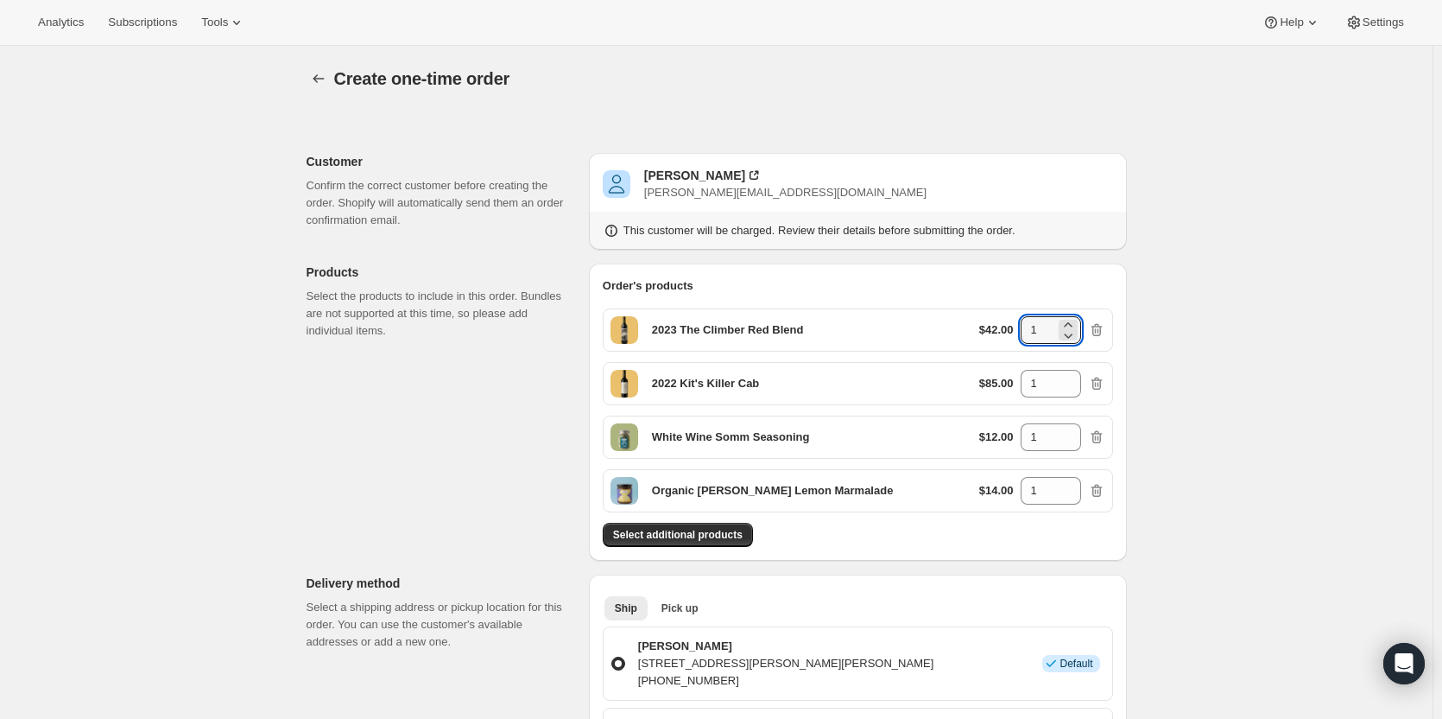
drag, startPoint x: 1054, startPoint y: 332, endPoint x: 1015, endPoint y: 328, distance: 40.0
click at [1015, 328] on div "$42.00 1" at bounding box center [1042, 330] width 126 height 28
type input "2"
drag, startPoint x: 1048, startPoint y: 385, endPoint x: 1013, endPoint y: 384, distance: 34.6
click at [1013, 384] on div "$85.00 1" at bounding box center [1042, 384] width 126 height 28
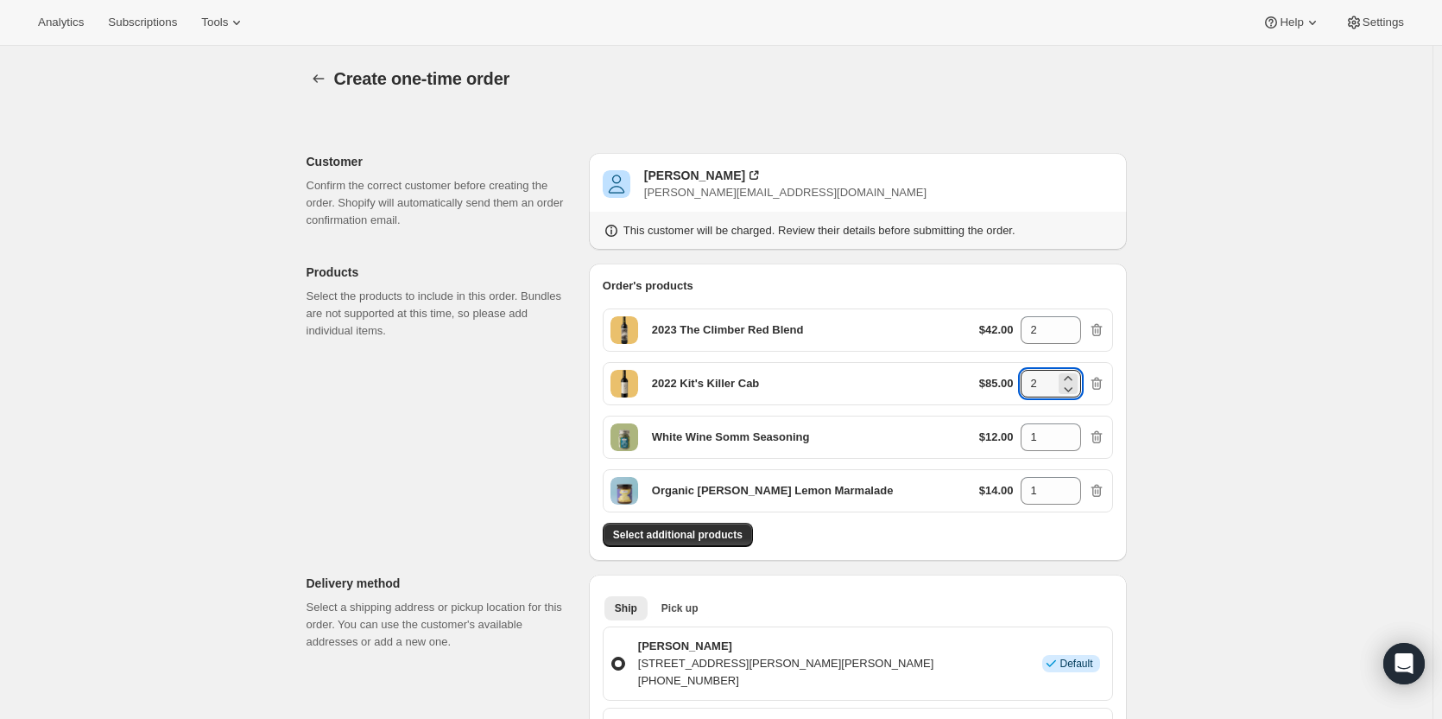
type input "2"
click at [908, 541] on div "Select additional products" at bounding box center [858, 534] width 510 height 24
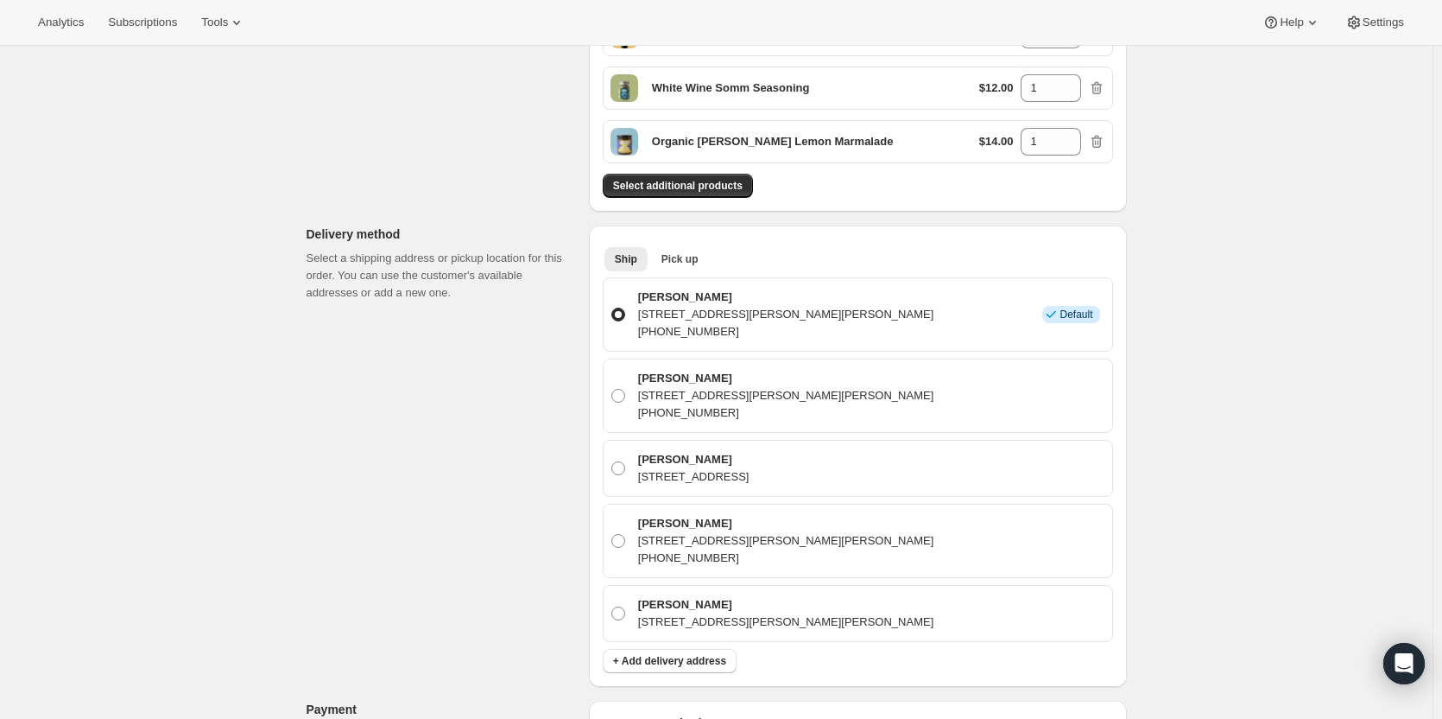
scroll to position [342, 0]
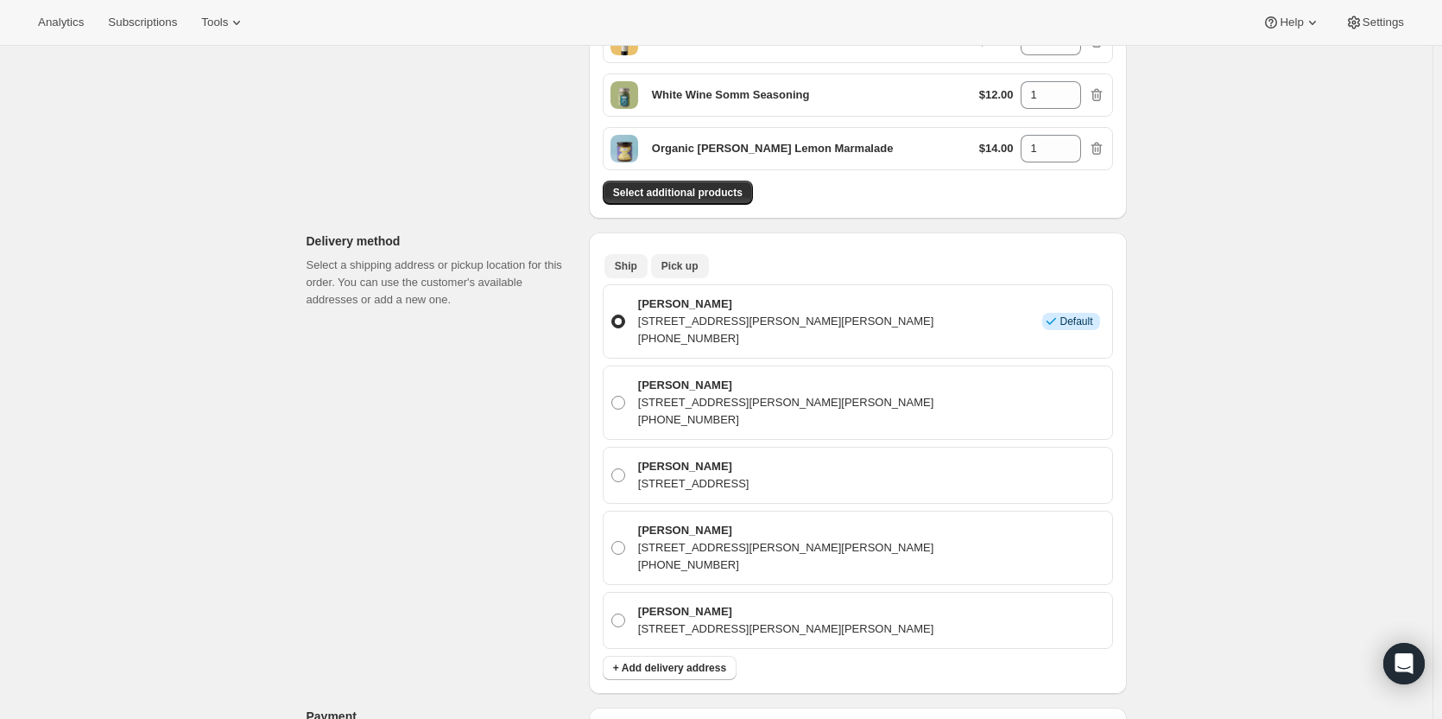
click at [675, 269] on span "Pick up" at bounding box center [680, 266] width 37 height 14
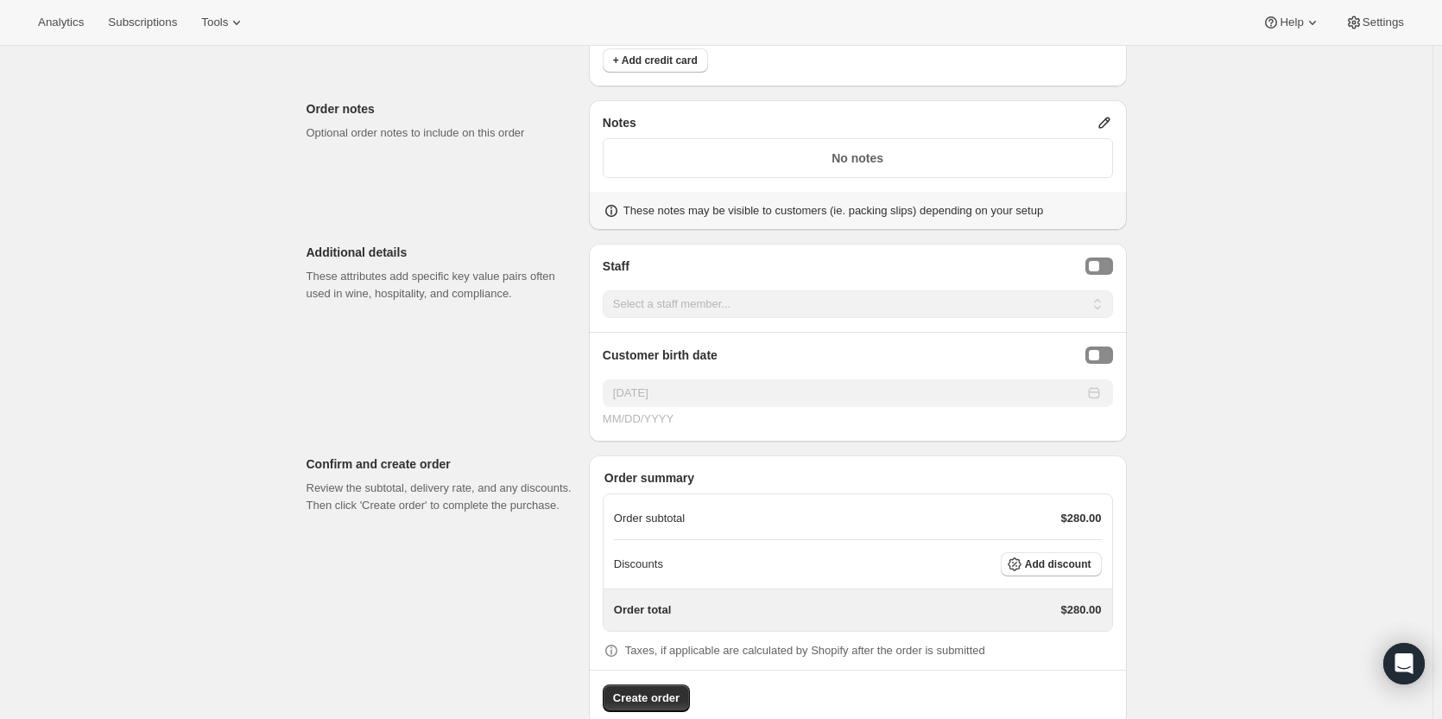
scroll to position [830, 0]
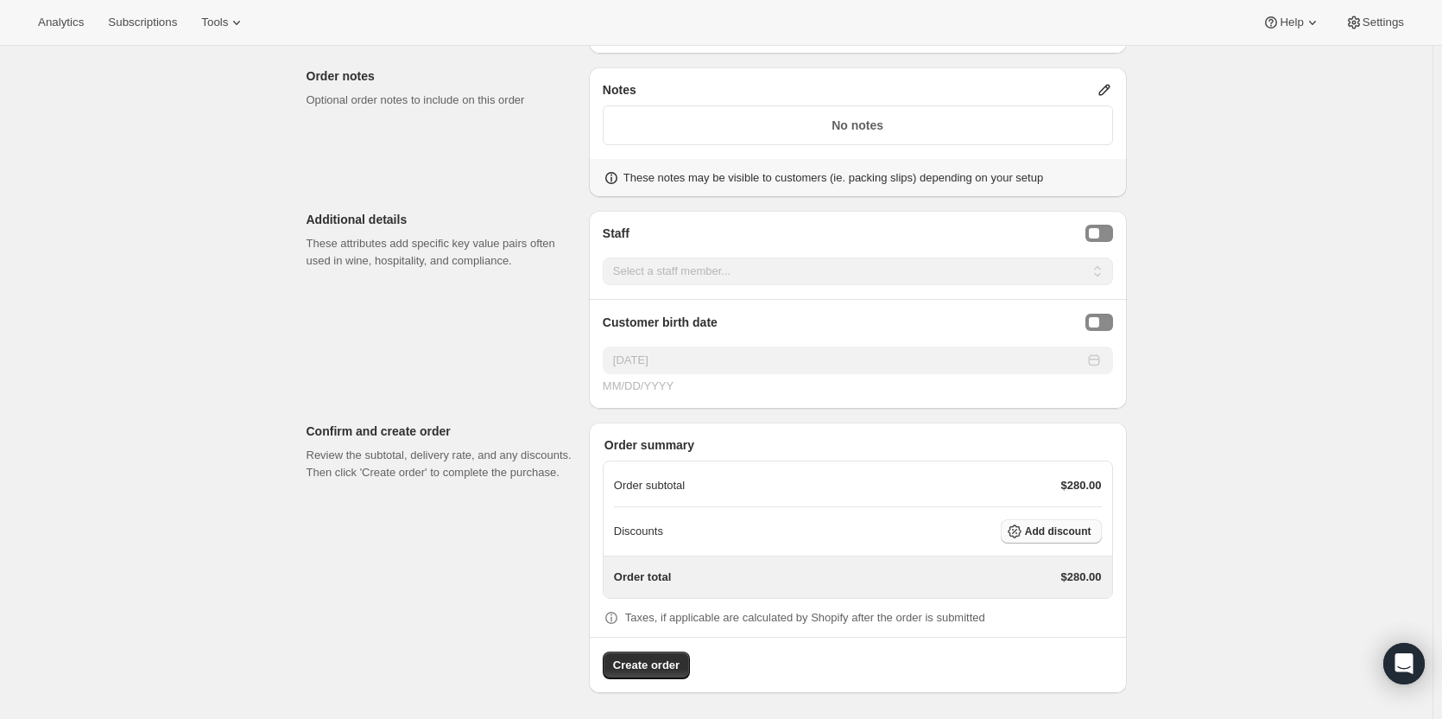
click at [1062, 529] on span "Add discount" at bounding box center [1058, 531] width 66 height 14
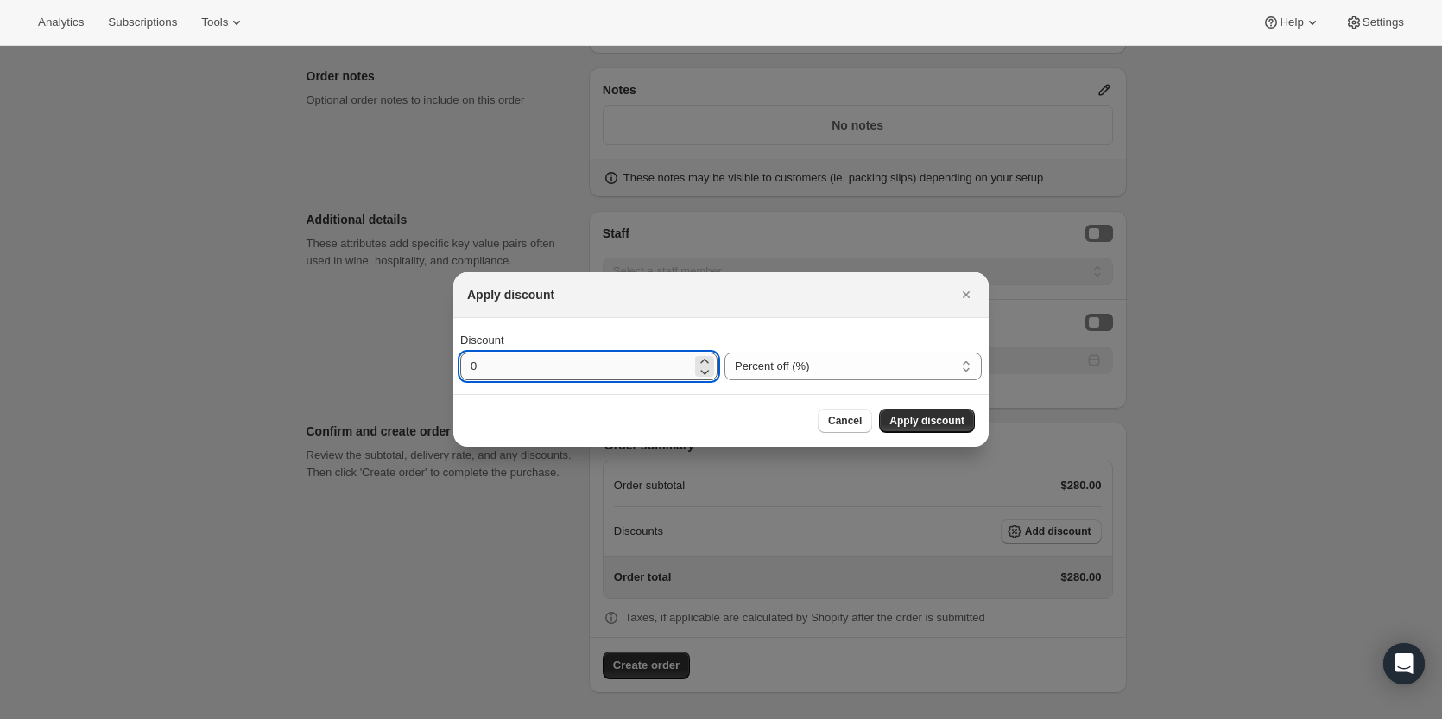
click at [498, 371] on input "0" at bounding box center [575, 366] width 231 height 28
type input "35"
click at [910, 424] on span "Apply discount" at bounding box center [927, 421] width 75 height 14
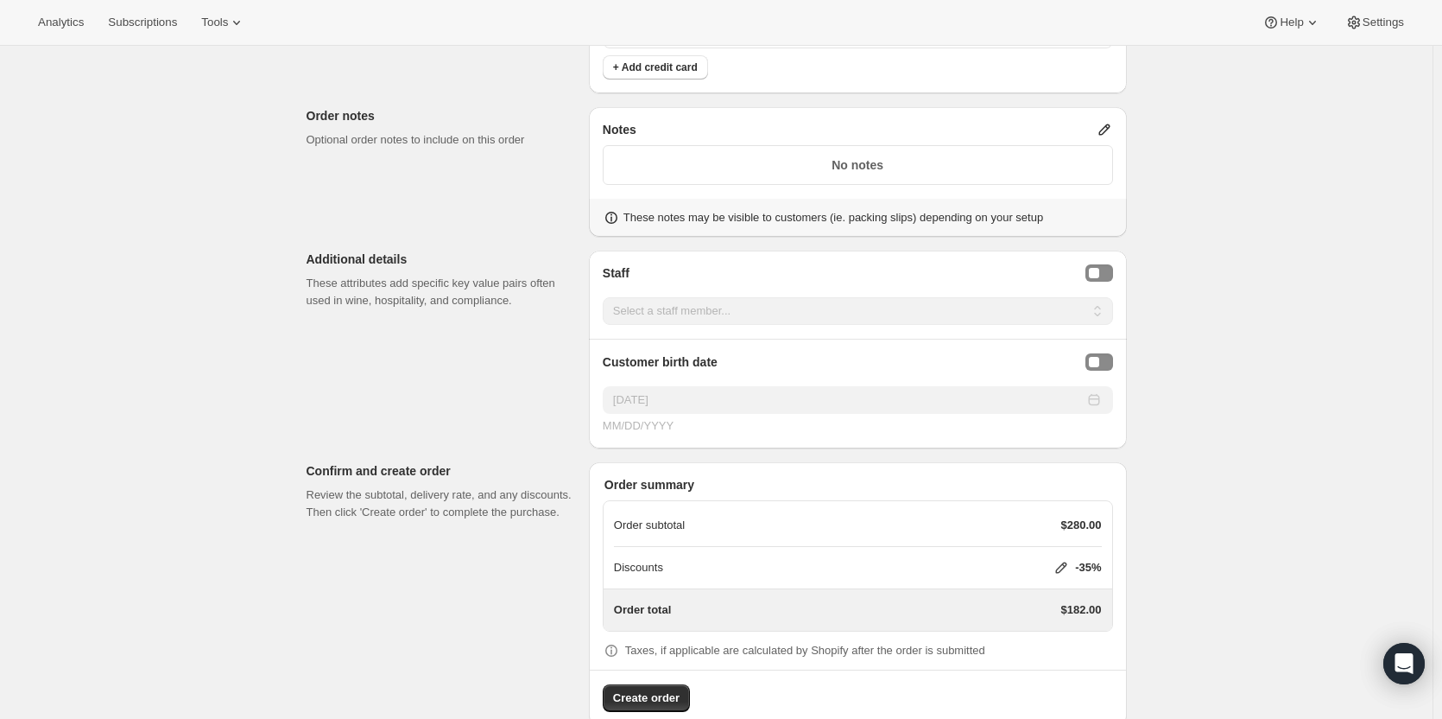
scroll to position [823, 0]
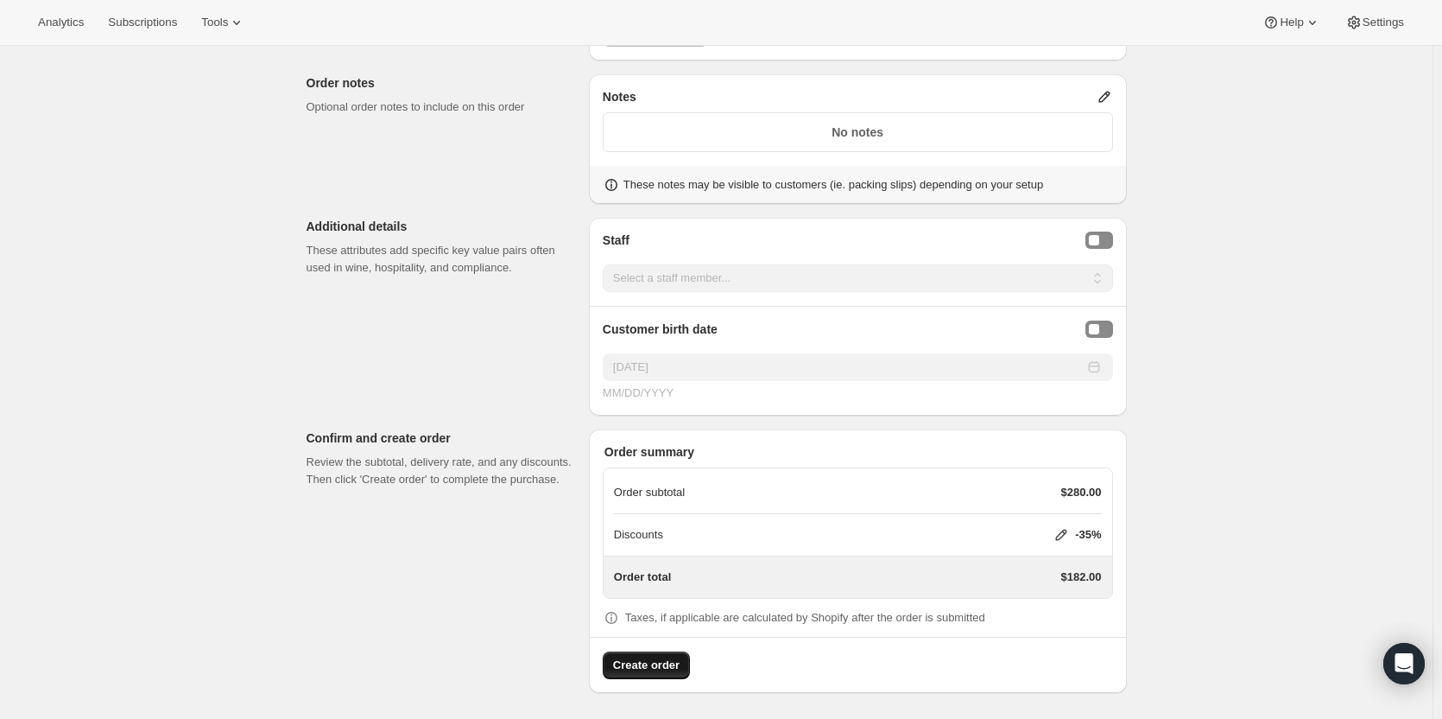
click at [680, 662] on span "Create order" at bounding box center [646, 664] width 66 height 17
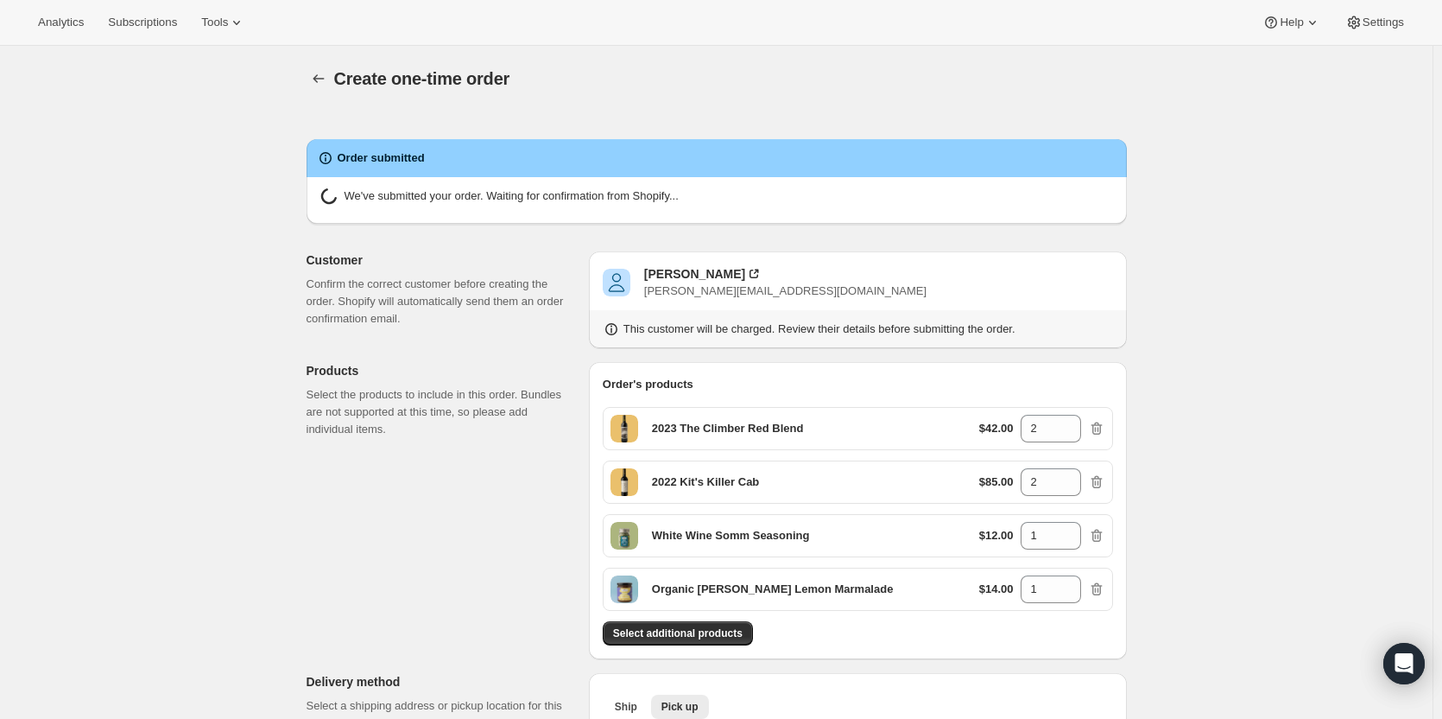
radio input "true"
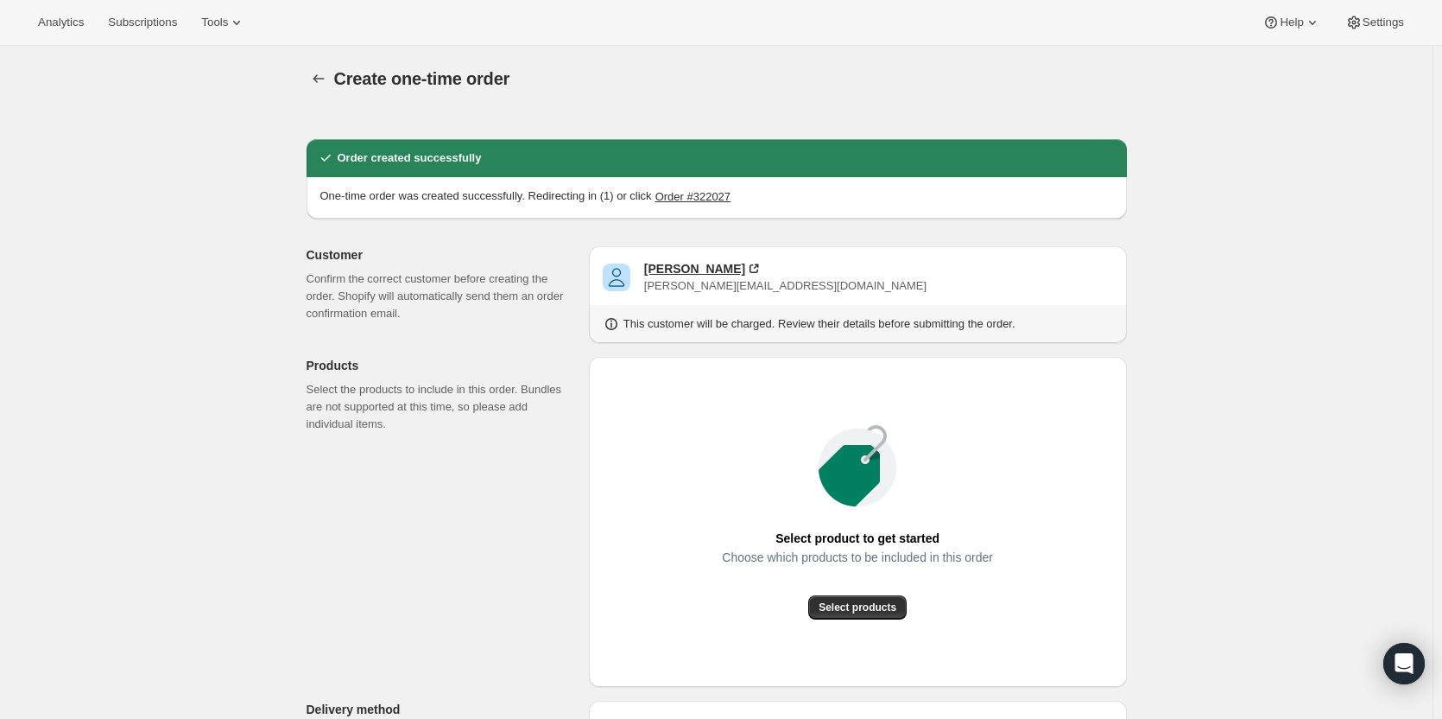
click at [687, 273] on div "[PERSON_NAME]" at bounding box center [694, 268] width 101 height 17
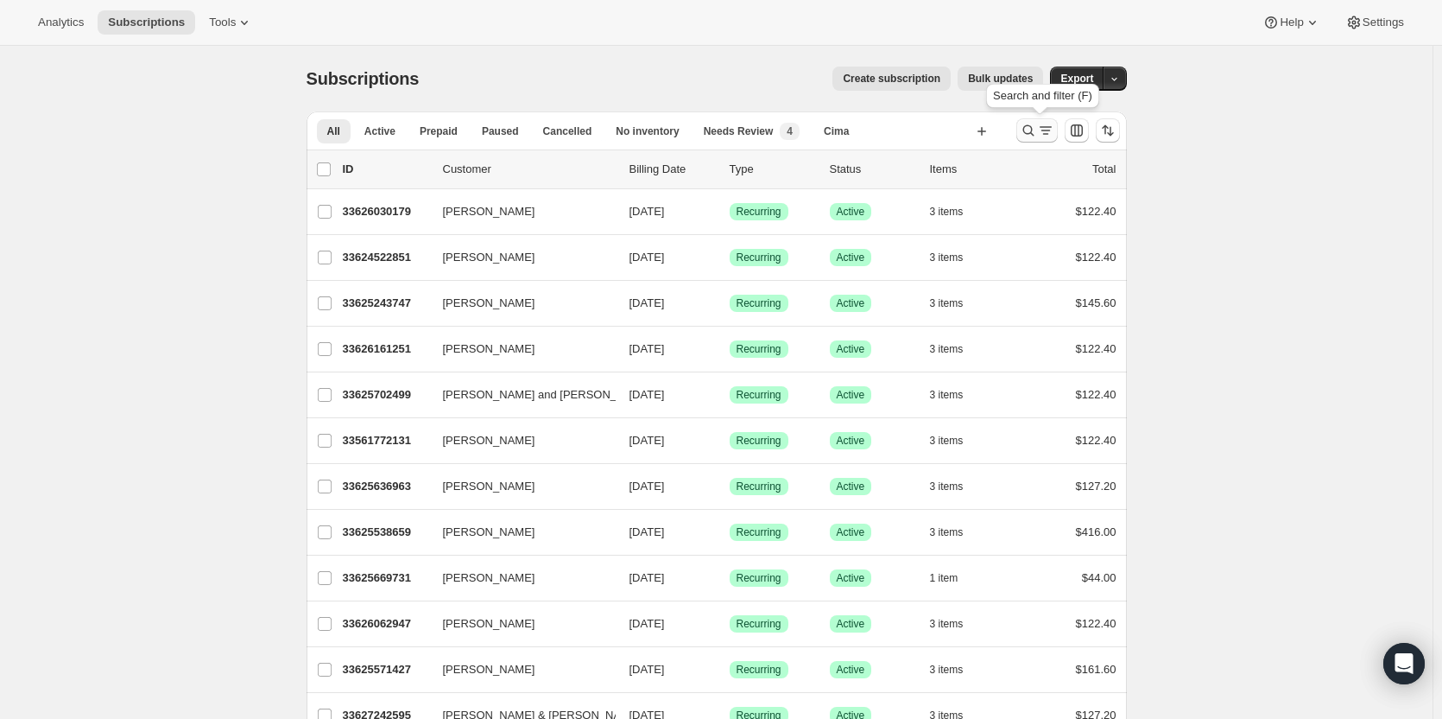
click at [1033, 130] on icon "Search and filter results" at bounding box center [1028, 130] width 17 height 17
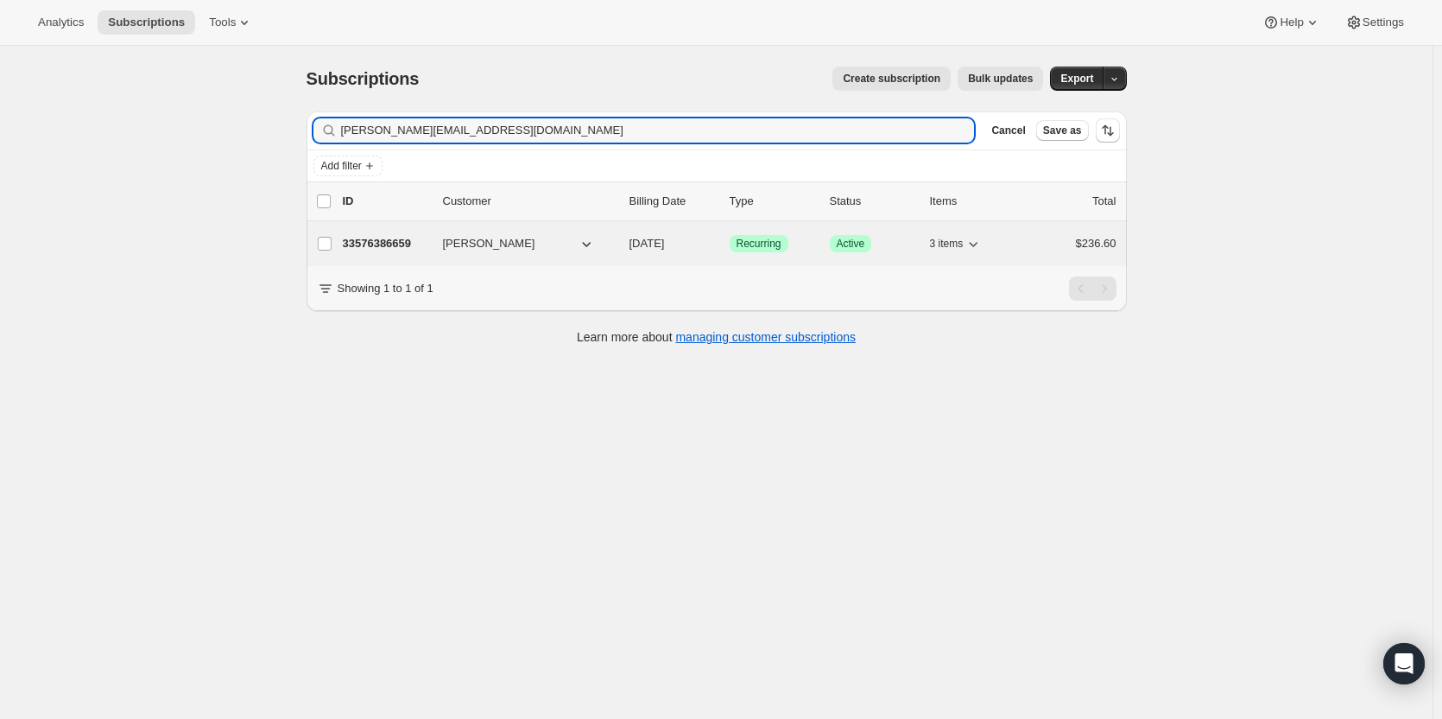
type input "[PERSON_NAME][EMAIL_ADDRESS][DOMAIN_NAME]"
click at [390, 244] on p "33576386659" at bounding box center [386, 243] width 86 height 17
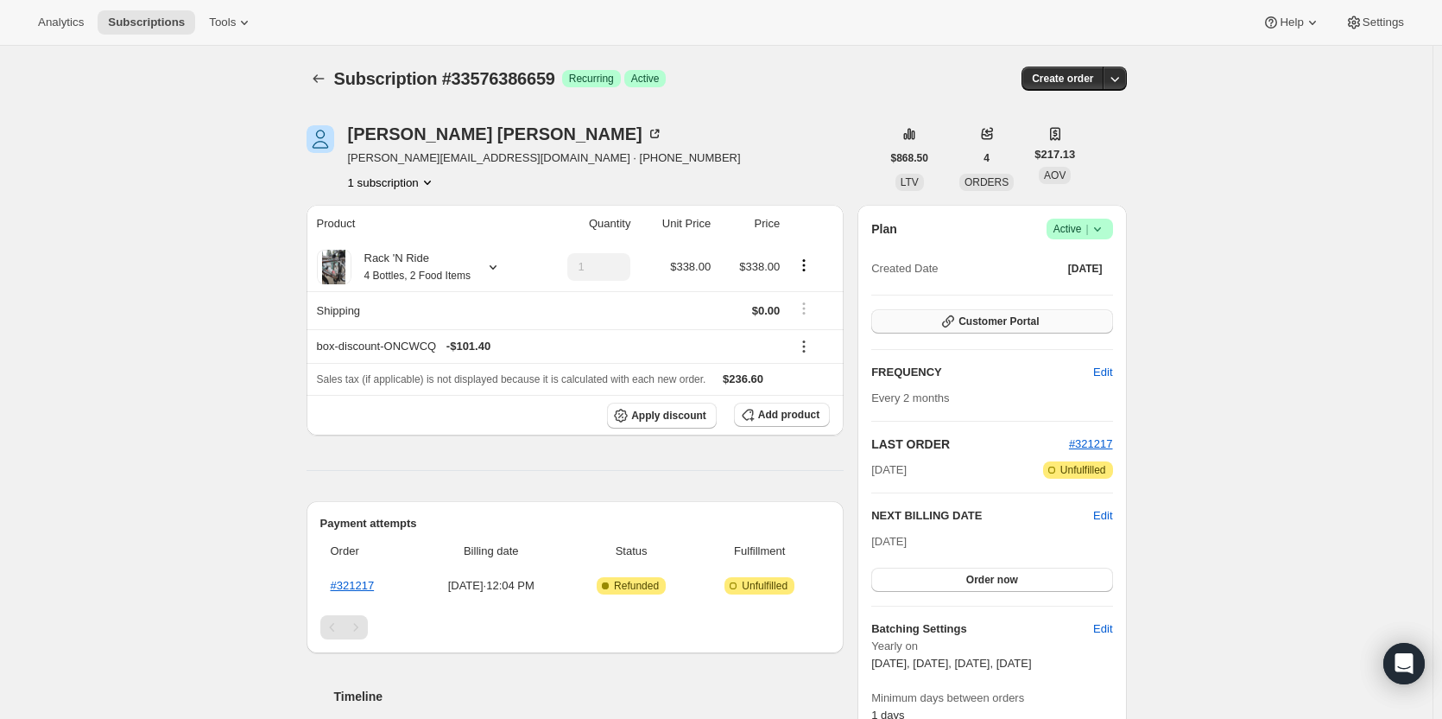
click at [1054, 319] on button "Customer Portal" at bounding box center [991, 321] width 241 height 24
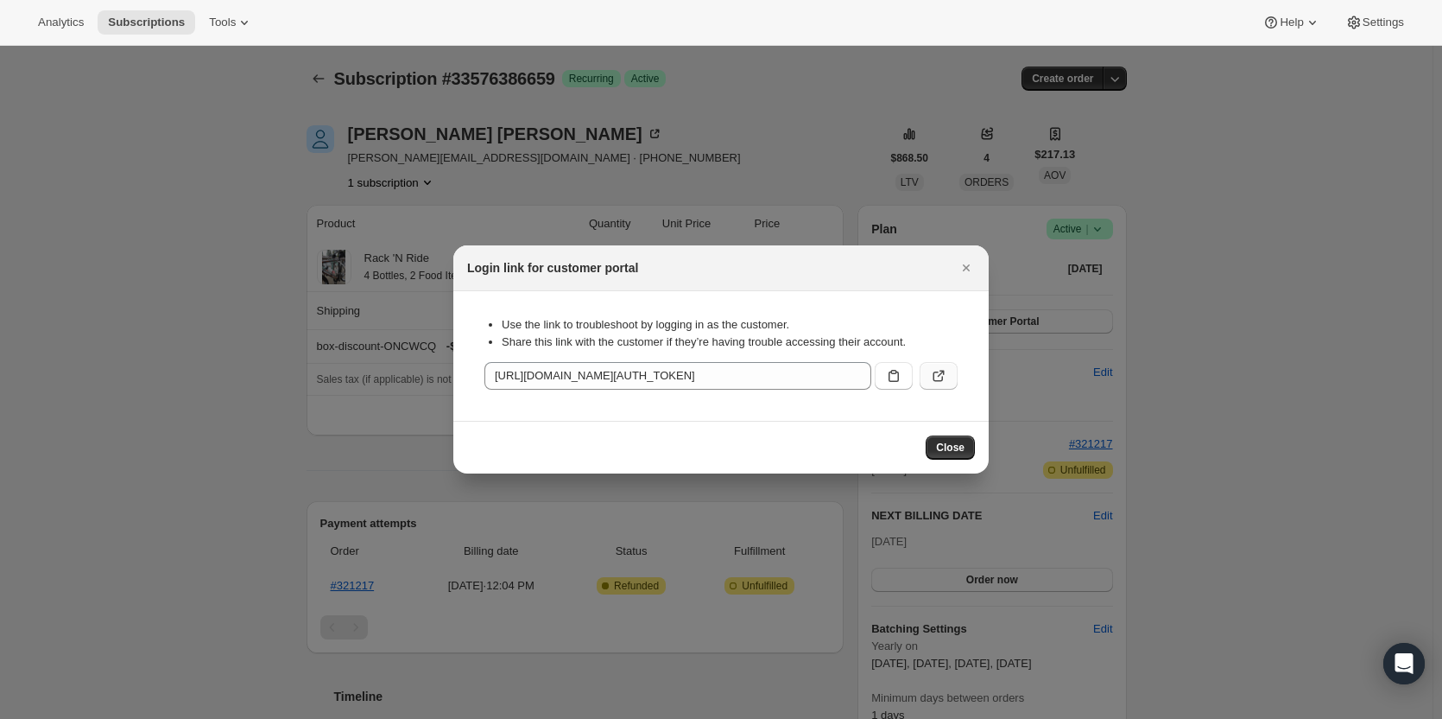
click at [921, 382] on button ":rc7:" at bounding box center [939, 376] width 38 height 28
click at [955, 448] on span "Close" at bounding box center [950, 447] width 28 height 14
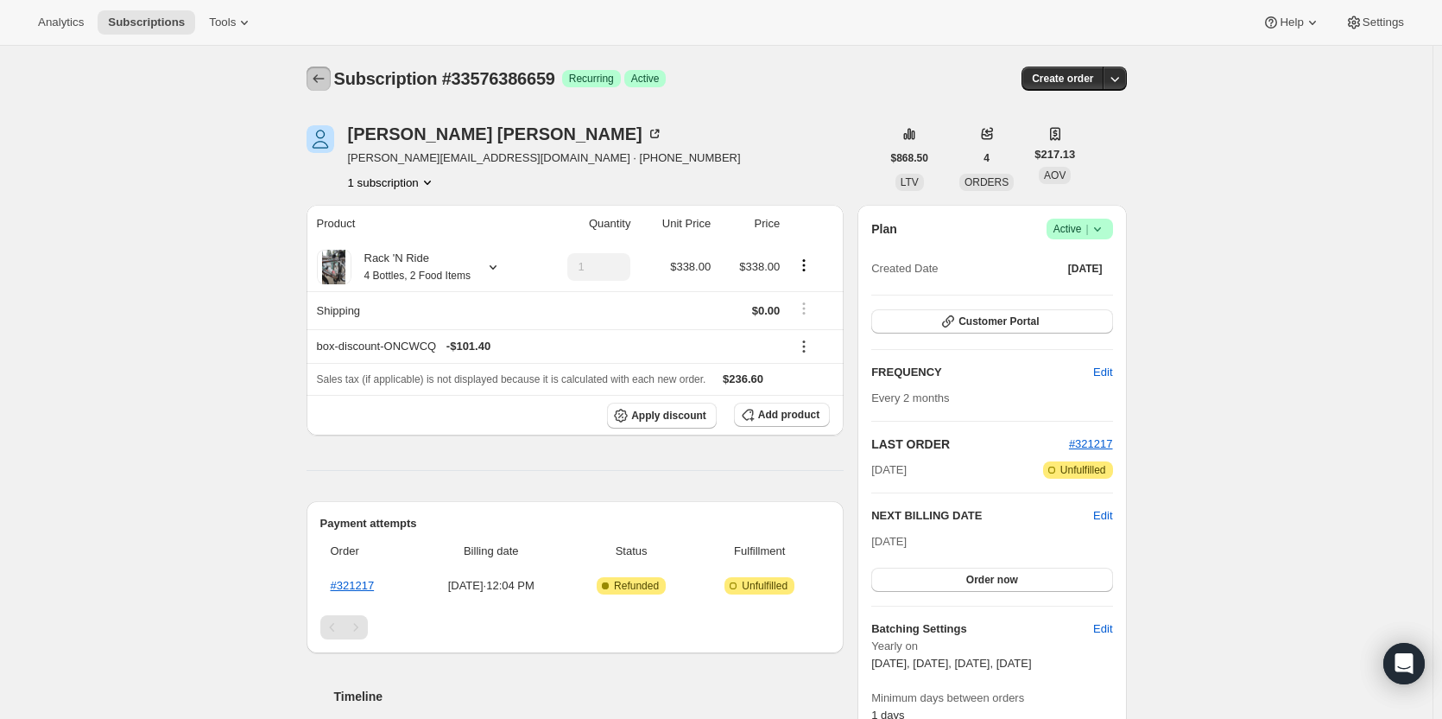
click at [327, 80] on icon "Subscriptions" at bounding box center [318, 78] width 17 height 17
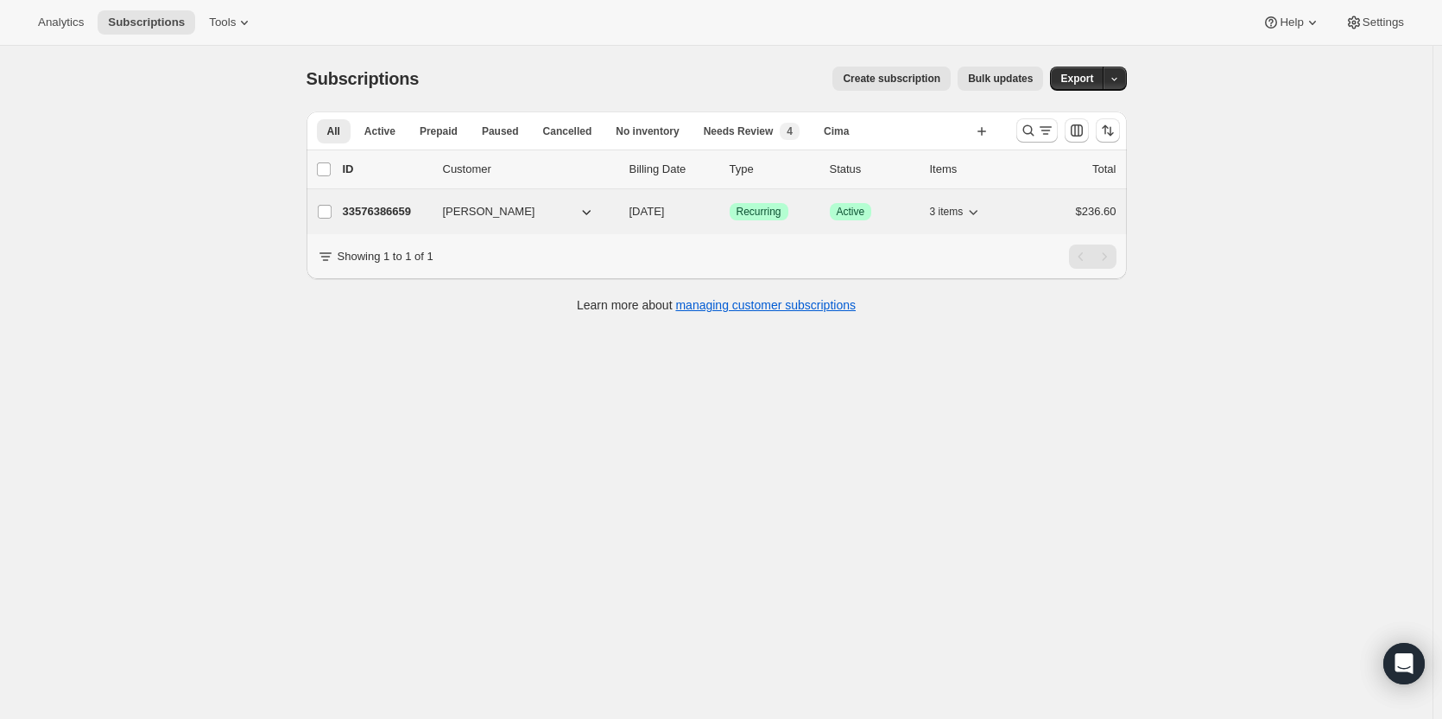
click at [364, 211] on p "33576386659" at bounding box center [386, 211] width 86 height 17
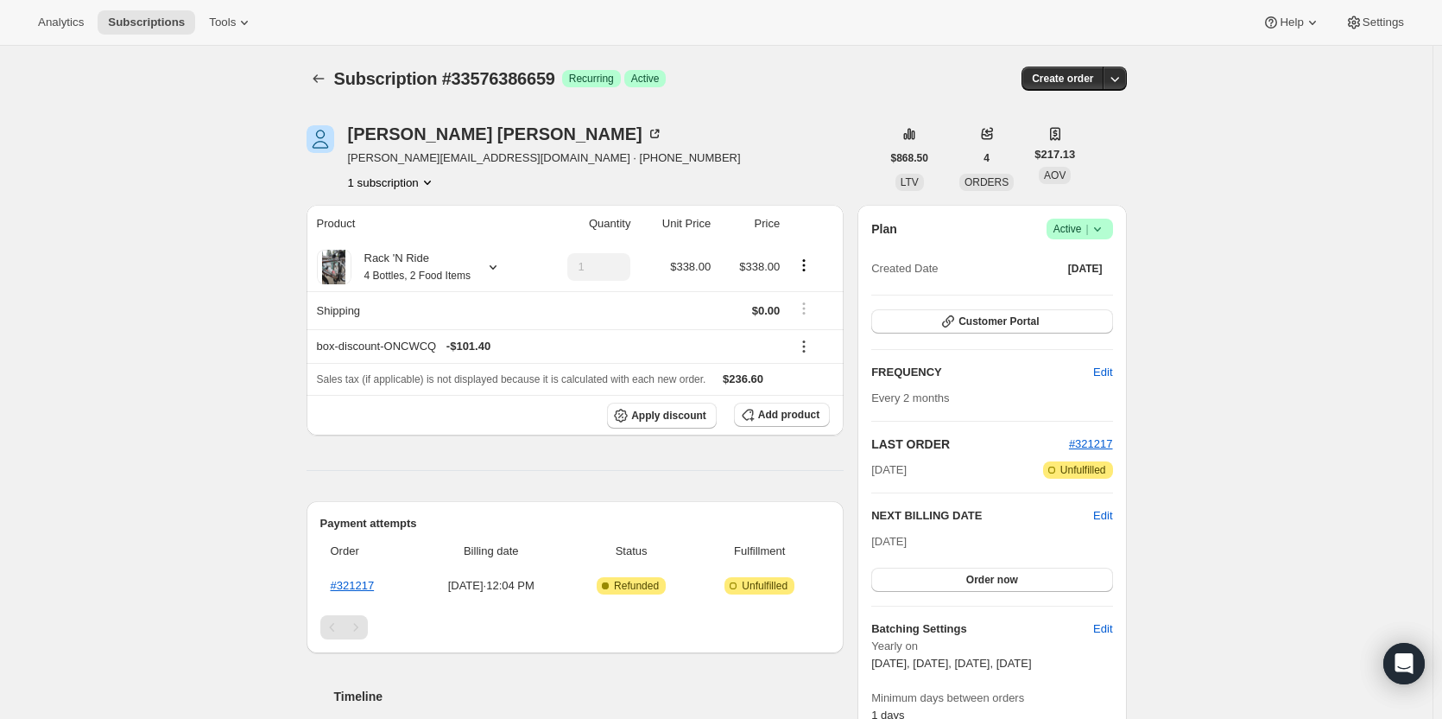
click at [322, 76] on icon "Subscriptions" at bounding box center [318, 78] width 17 height 17
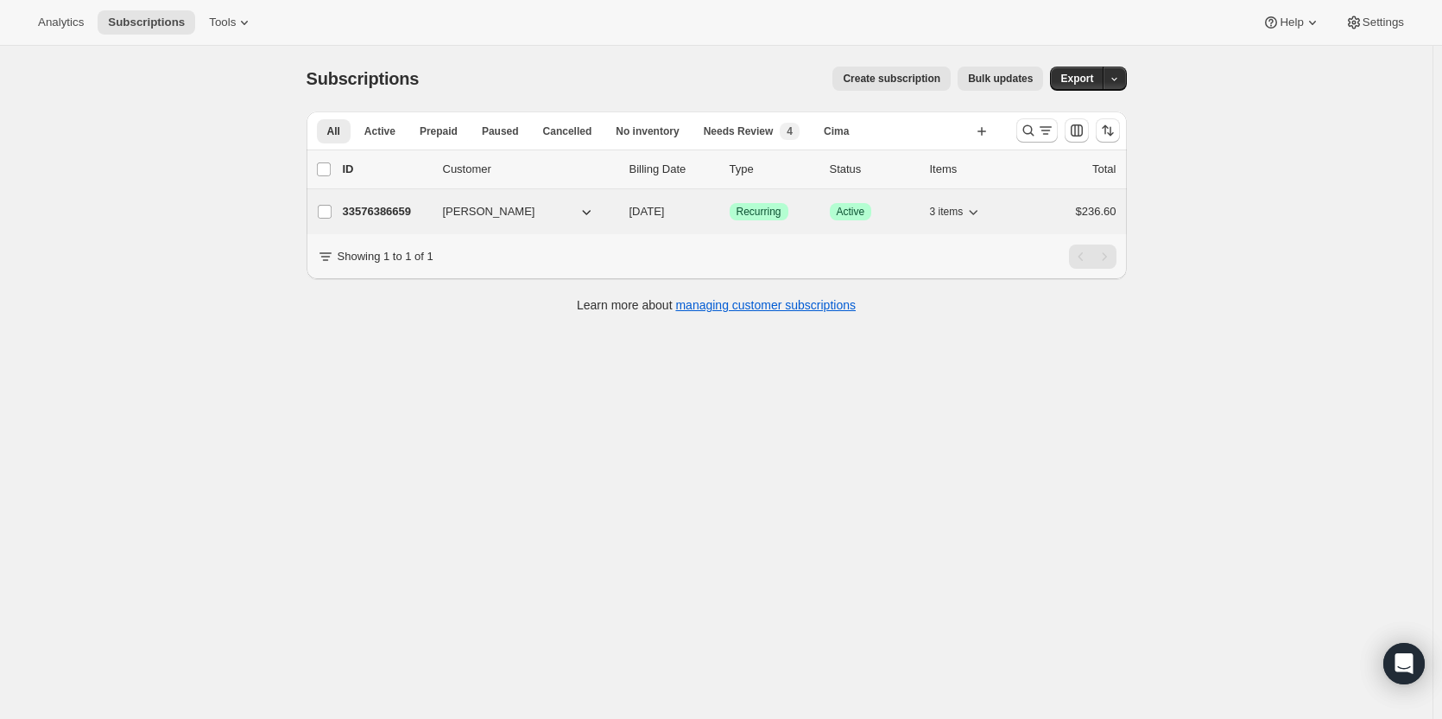
click at [456, 211] on span "[PERSON_NAME]" at bounding box center [489, 211] width 92 height 17
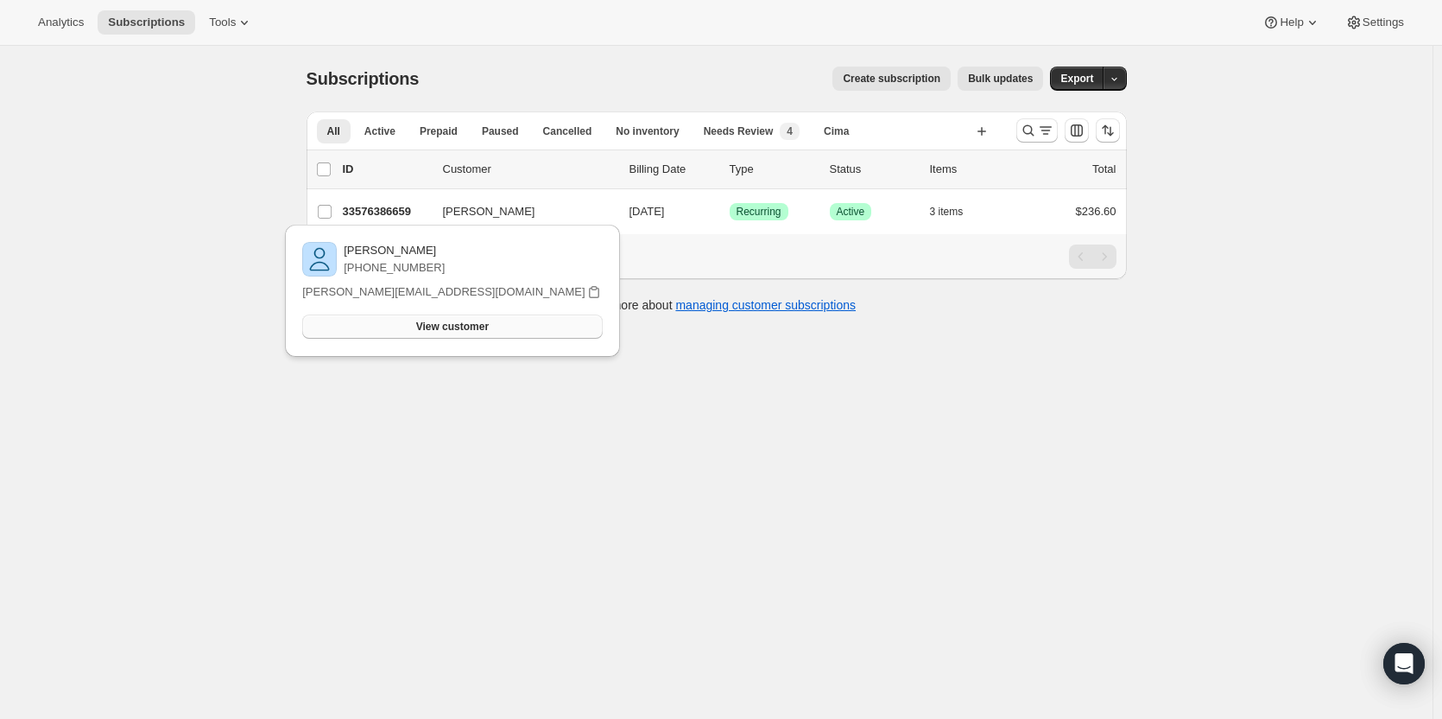
click at [454, 330] on button "View customer" at bounding box center [452, 326] width 300 height 24
